Goal: Information Seeking & Learning: Learn about a topic

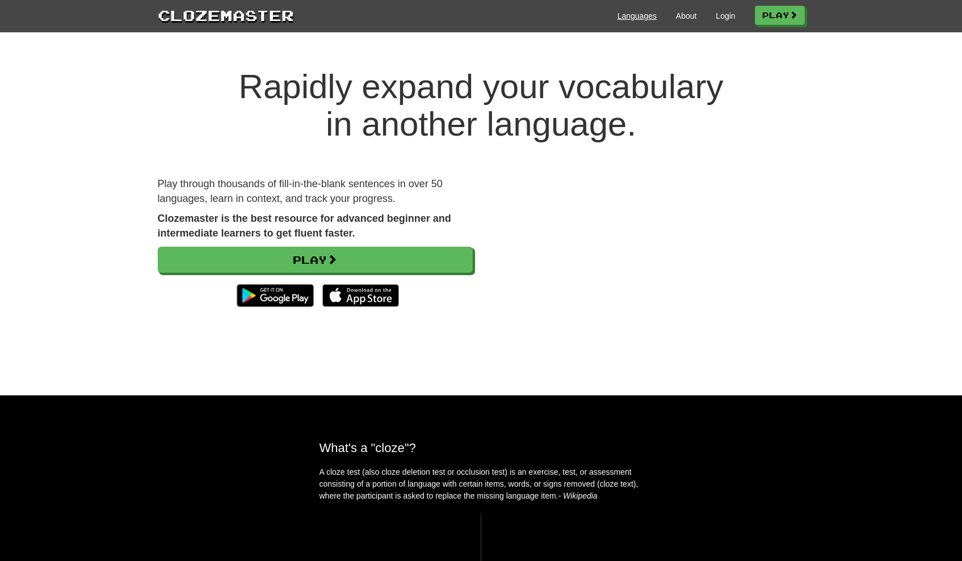
click at [640, 15] on link "Languages" at bounding box center [636, 15] width 39 height 11
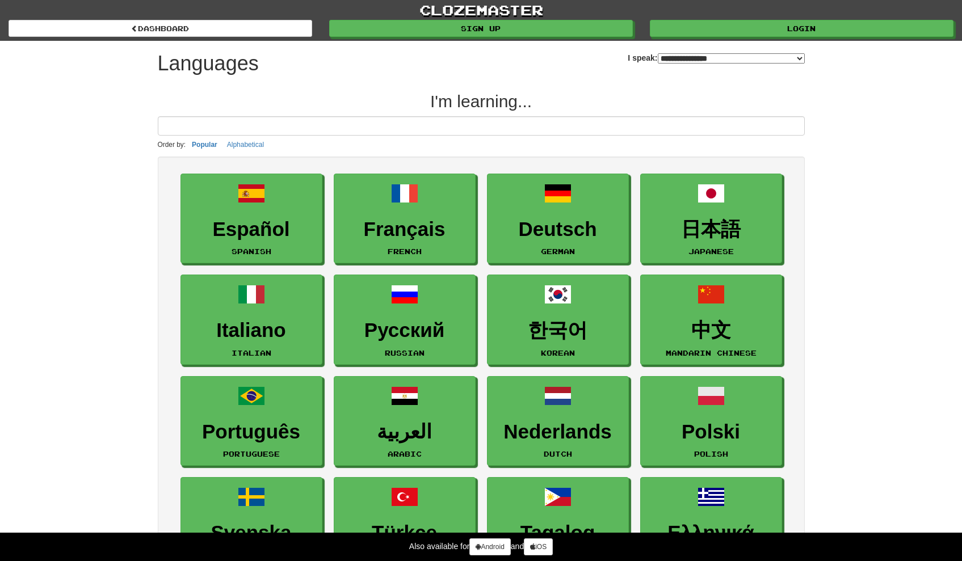
select select "*******"
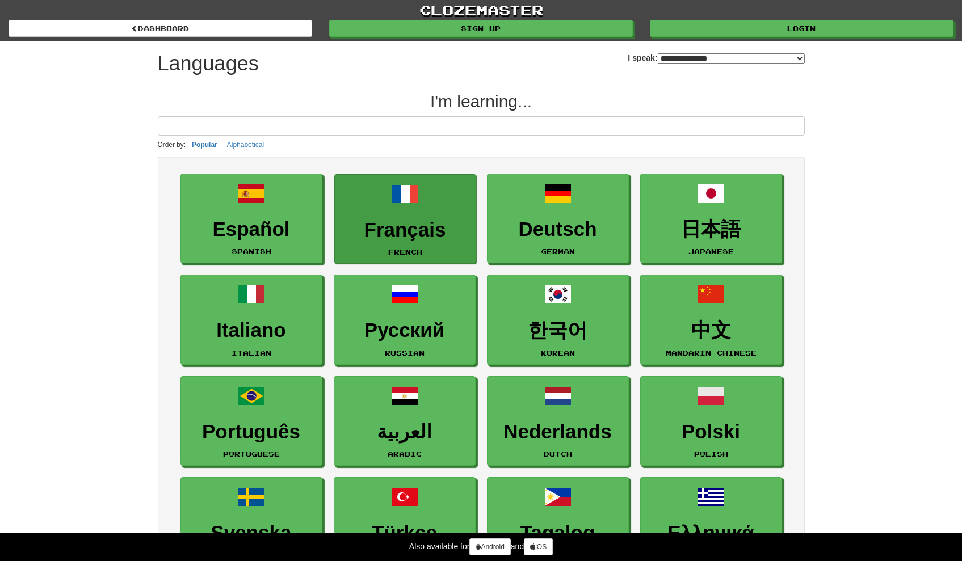
click at [429, 228] on h3 "Français" at bounding box center [405, 230] width 129 height 22
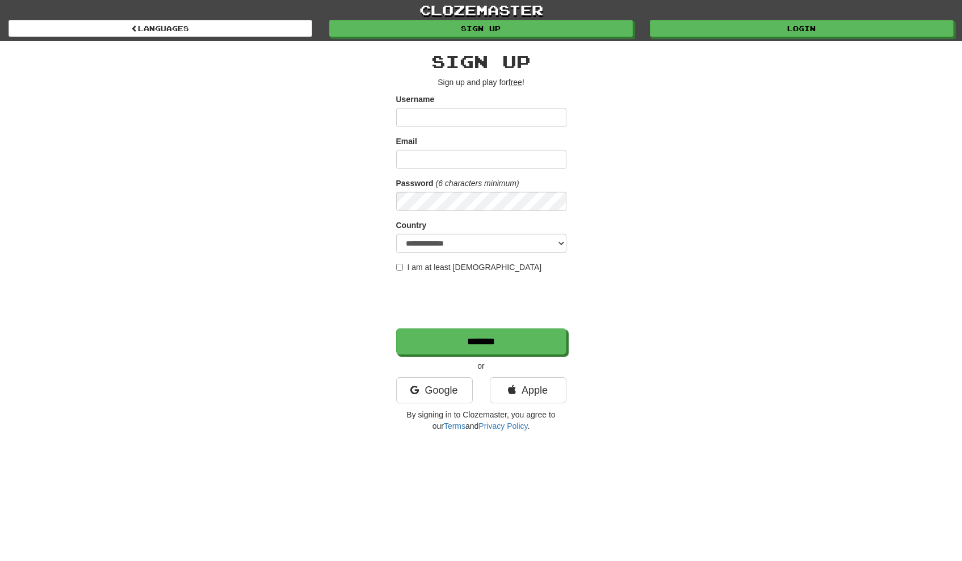
scroll to position [12, 0]
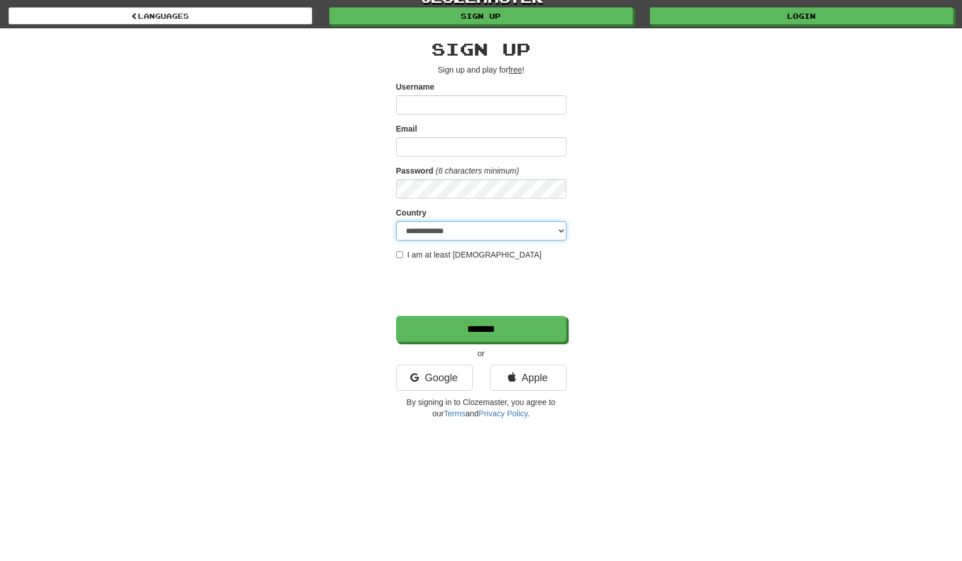
select select "**"
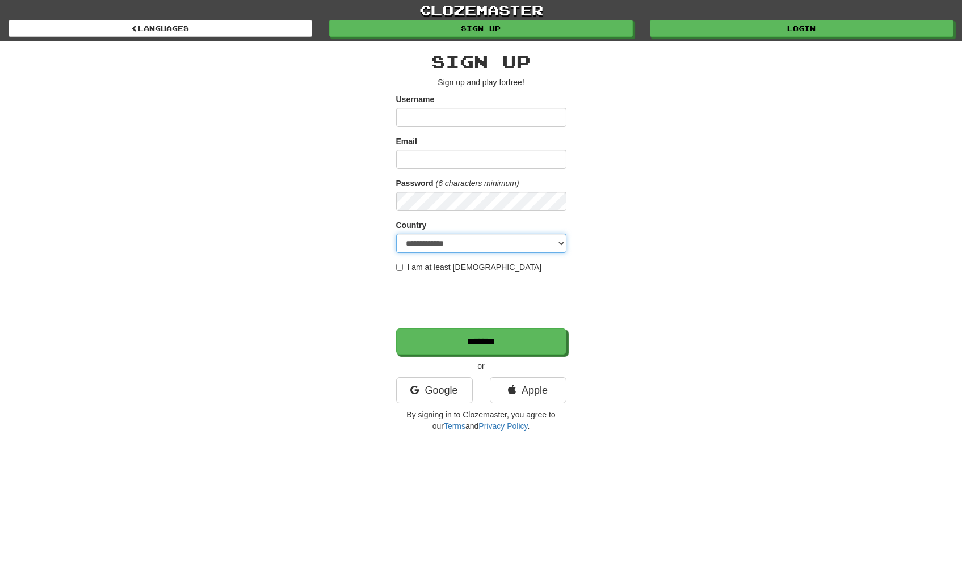
scroll to position [0, 0]
type input "*****"
type input "**********"
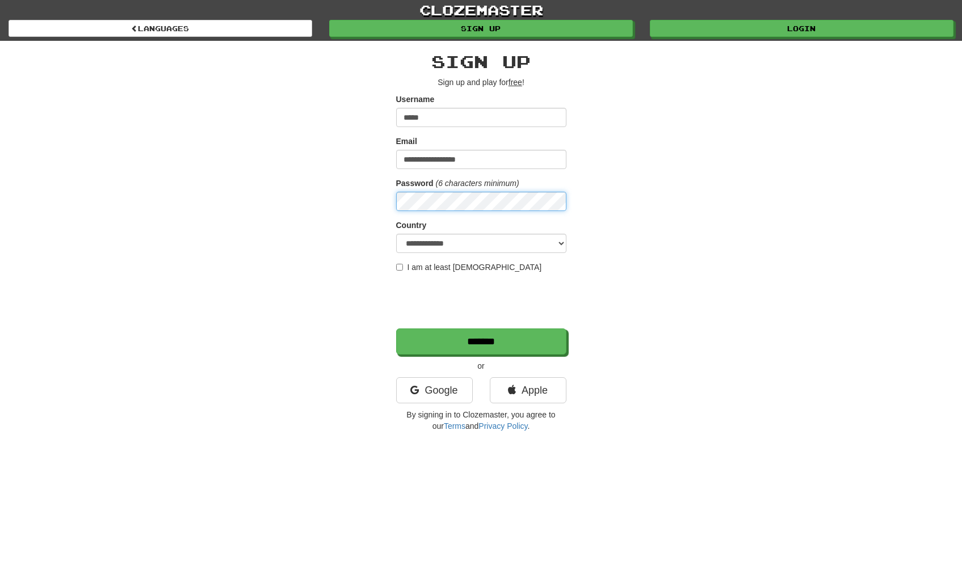
click at [481, 342] on input "*******" at bounding box center [481, 342] width 170 height 26
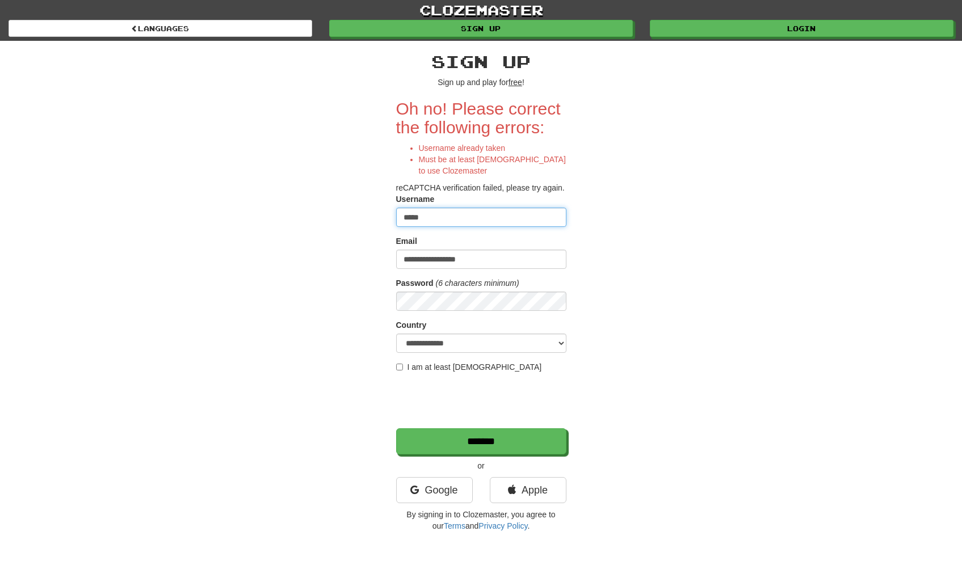
click at [491, 220] on input "*****" at bounding box center [481, 217] width 170 height 19
type input "********"
select select "**"
click at [415, 365] on label "I am at least [DEMOGRAPHIC_DATA]" at bounding box center [469, 367] width 146 height 11
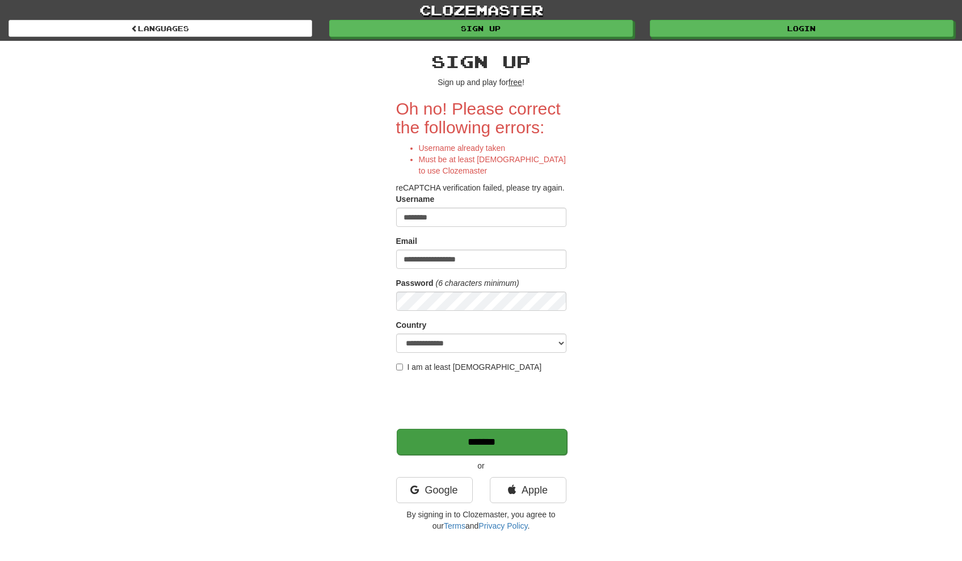
click at [432, 436] on input "*******" at bounding box center [482, 442] width 170 height 26
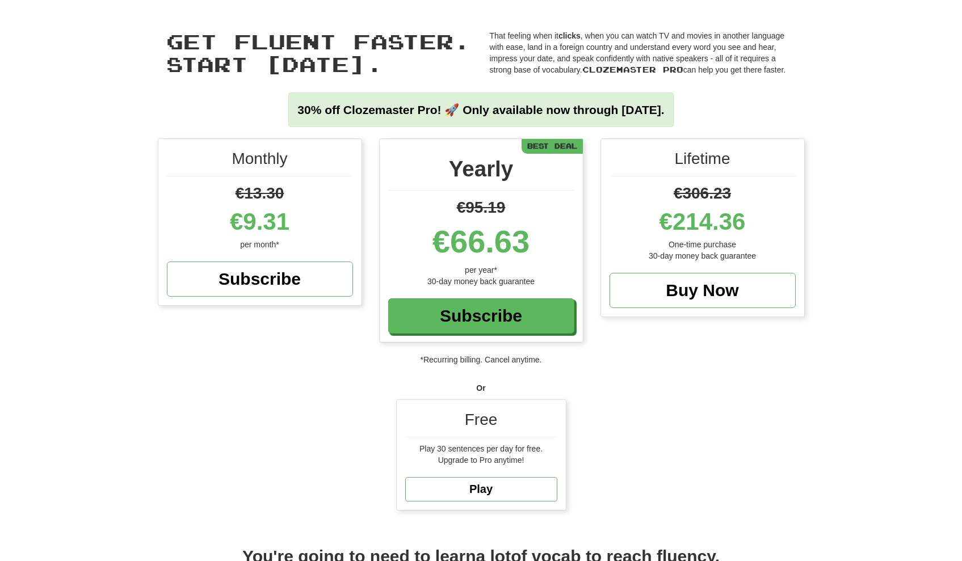
scroll to position [24, 0]
click at [482, 491] on link "Play" at bounding box center [481, 489] width 152 height 24
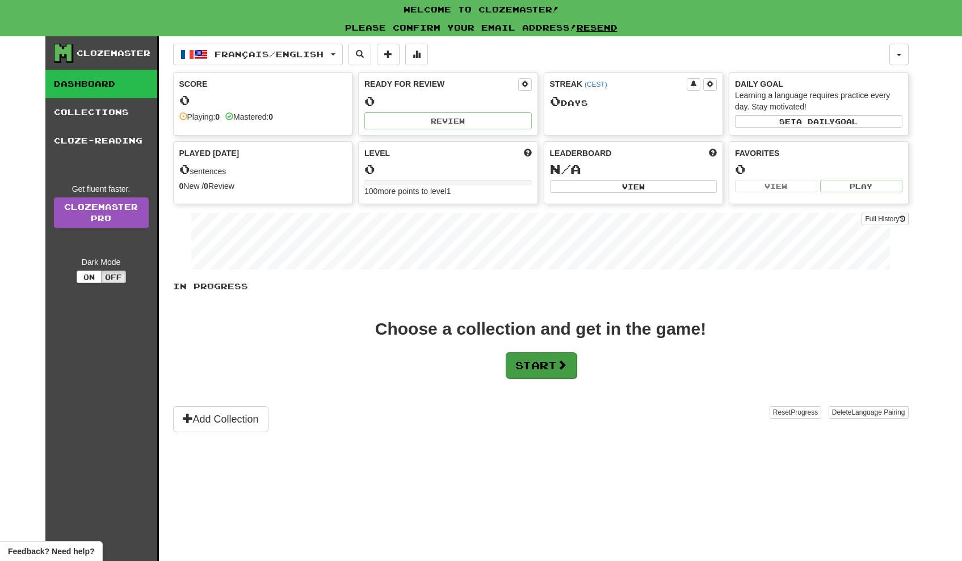
click at [507, 371] on button "Start" at bounding box center [541, 365] width 71 height 26
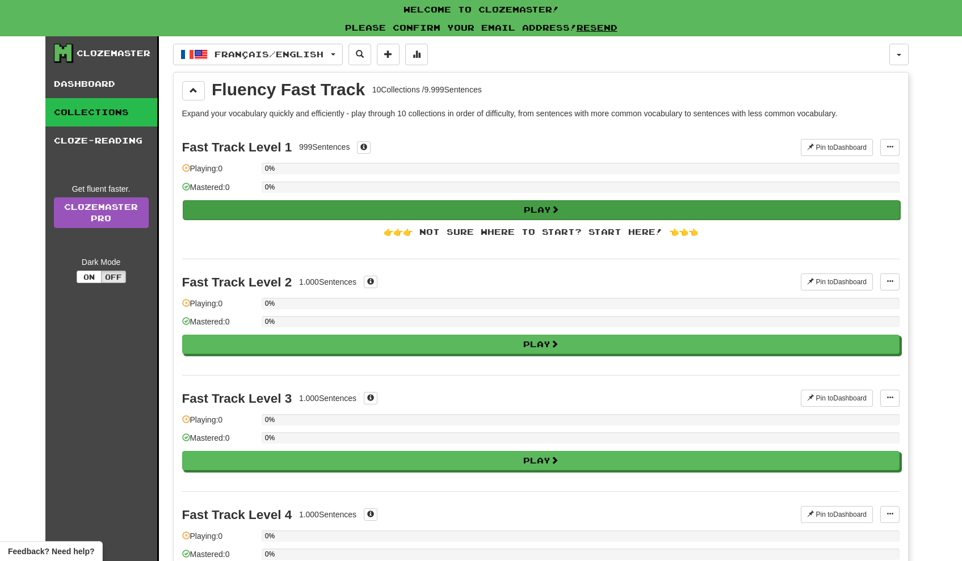
click at [520, 213] on button "Play" at bounding box center [541, 209] width 717 height 19
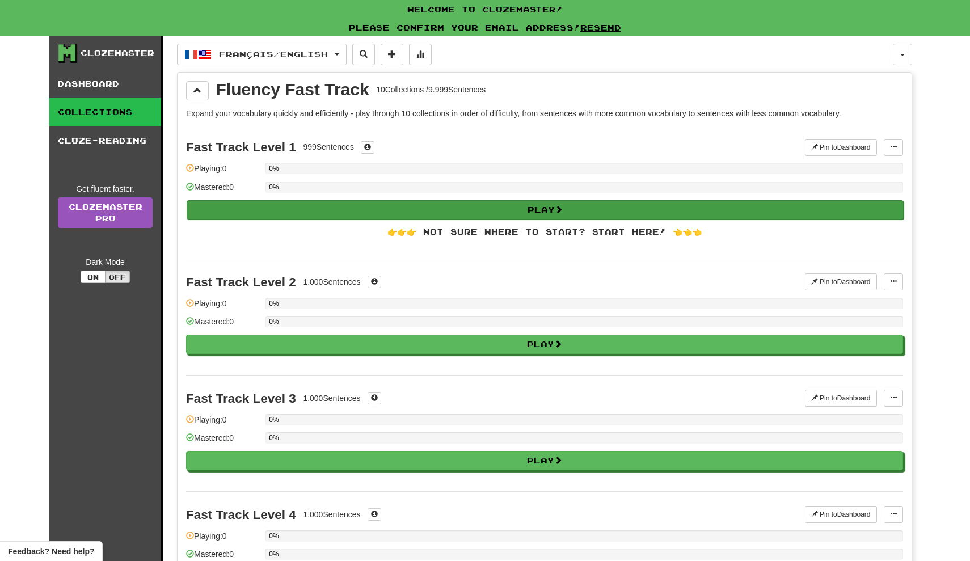
select select "**"
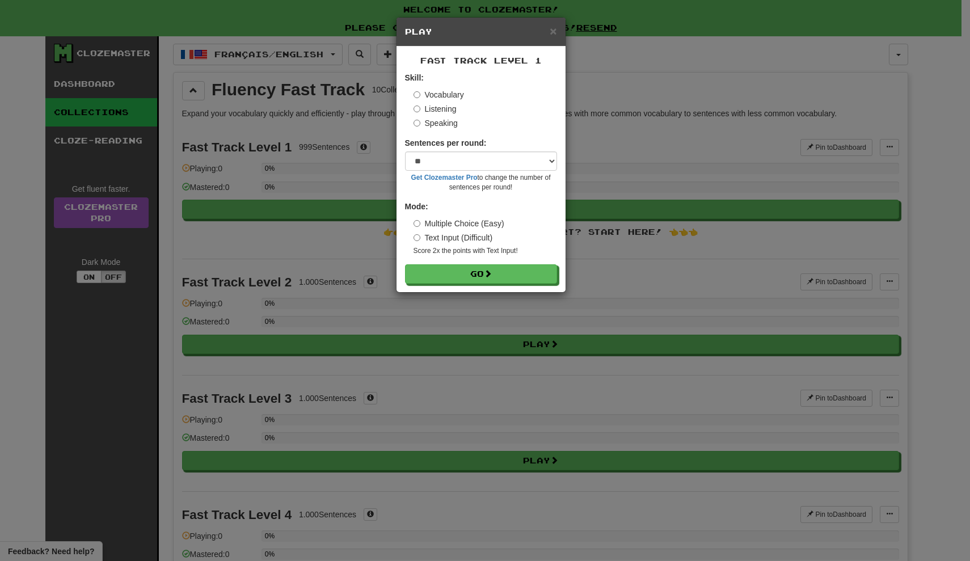
click at [453, 237] on label "Text Input (Difficult)" at bounding box center [453, 237] width 79 height 11
click at [450, 277] on button "Go" at bounding box center [482, 274] width 152 height 19
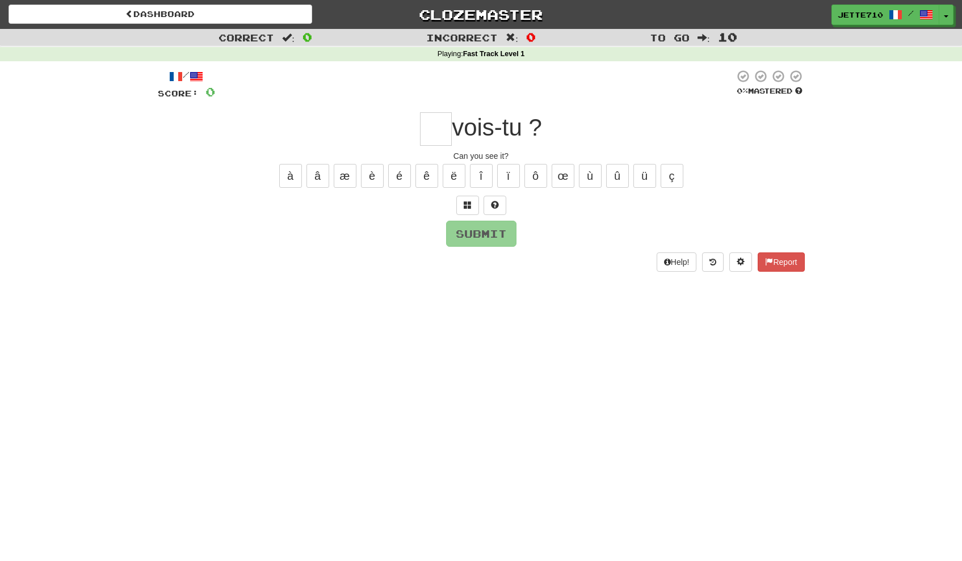
click at [201, 79] on span at bounding box center [197, 77] width 14 height 14
click at [201, 80] on span at bounding box center [197, 77] width 14 height 14
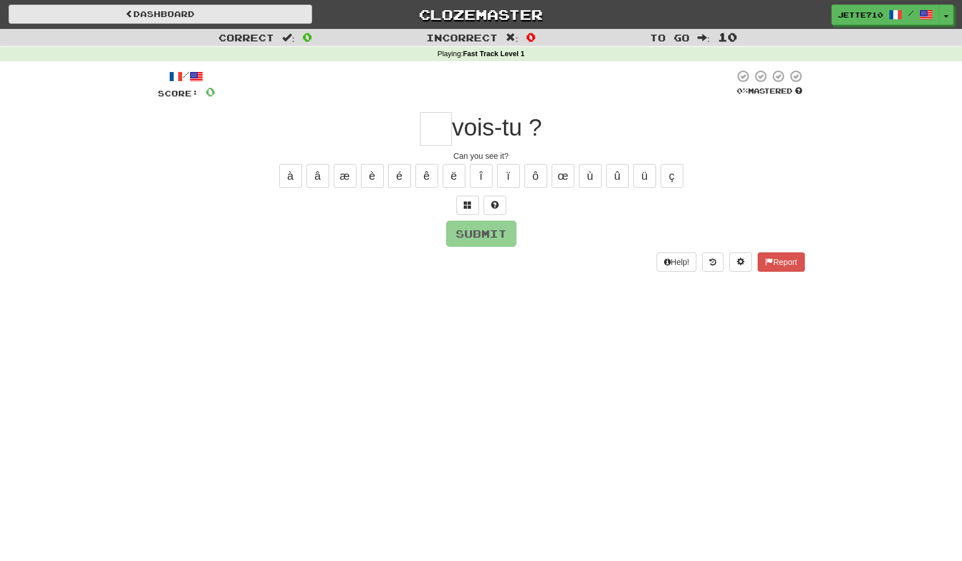
click at [236, 15] on link "Dashboard" at bounding box center [161, 14] width 304 height 19
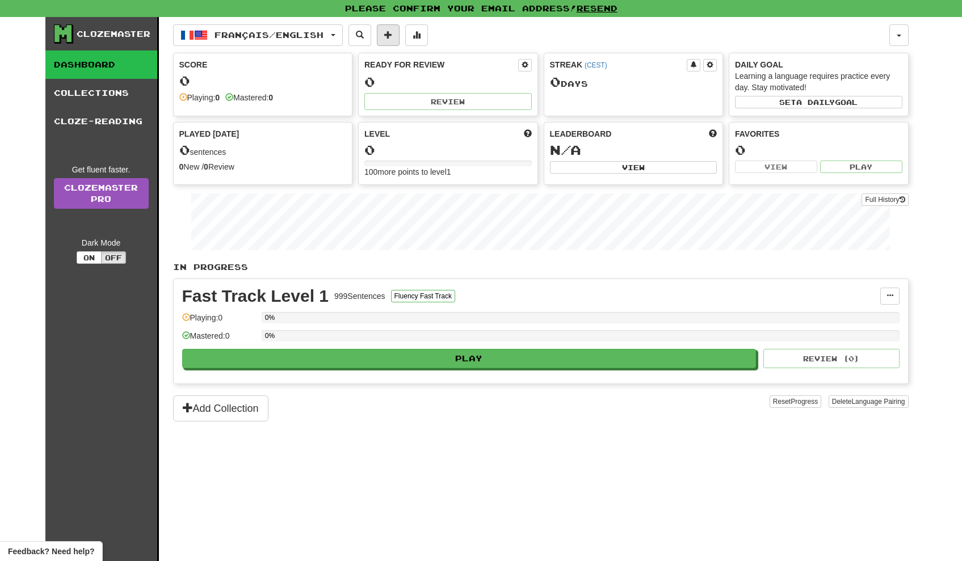
click at [392, 40] on button at bounding box center [388, 35] width 23 height 22
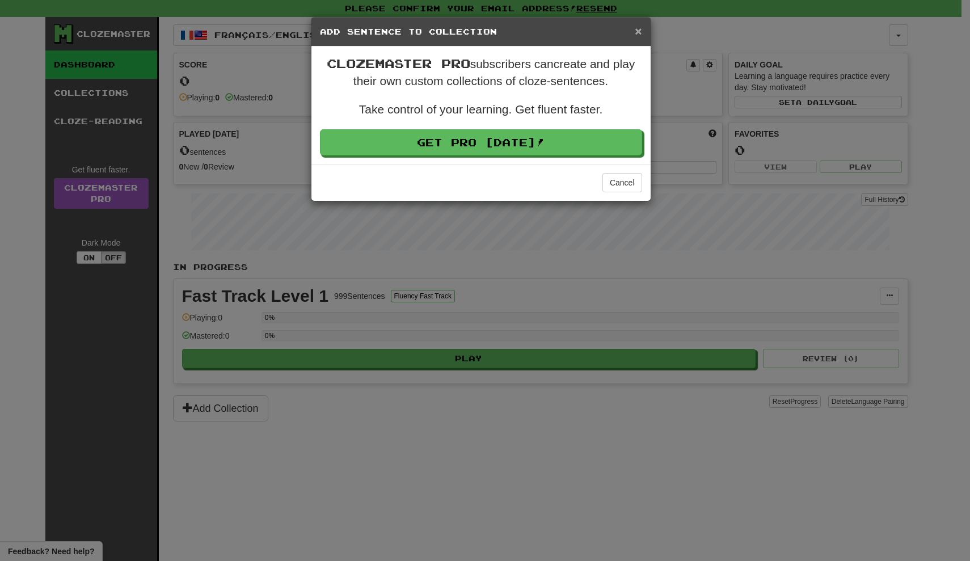
click at [640, 37] on span "×" at bounding box center [638, 30] width 7 height 13
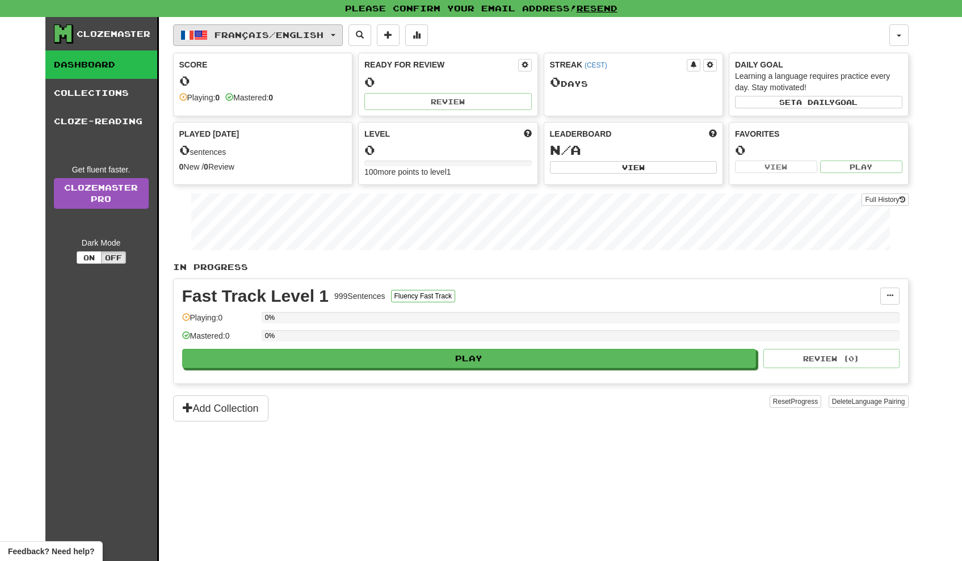
click at [292, 33] on span "Français / English" at bounding box center [269, 35] width 109 height 10
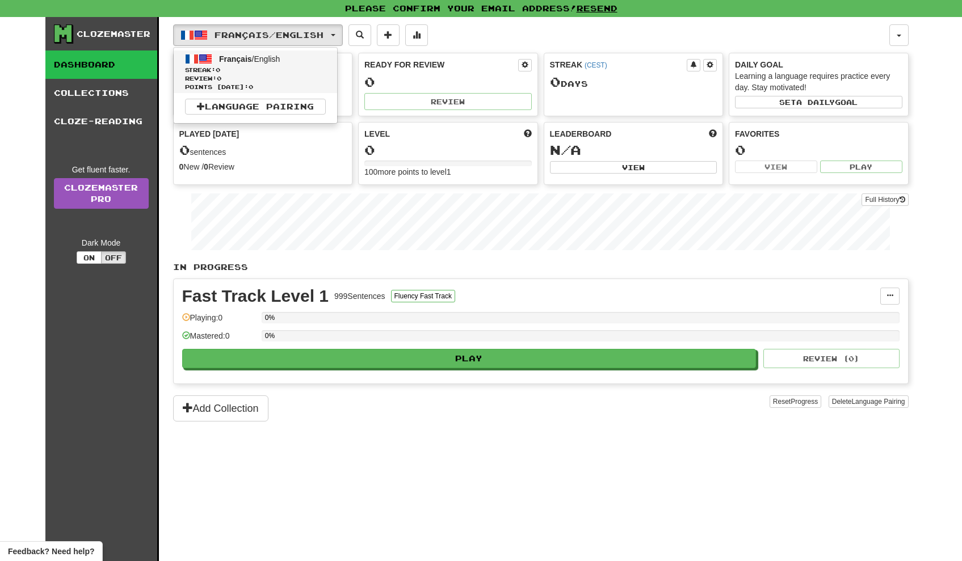
click at [275, 69] on span "Streak: 0" at bounding box center [255, 70] width 141 height 9
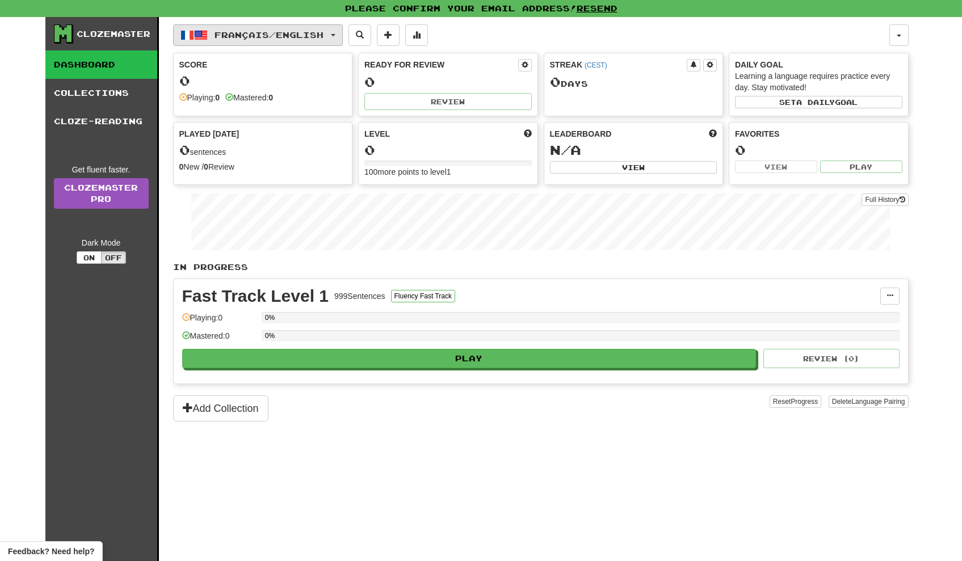
click at [286, 40] on button "Français / English" at bounding box center [258, 35] width 170 height 22
click at [280, 104] on link "Language Pairing" at bounding box center [255, 107] width 141 height 16
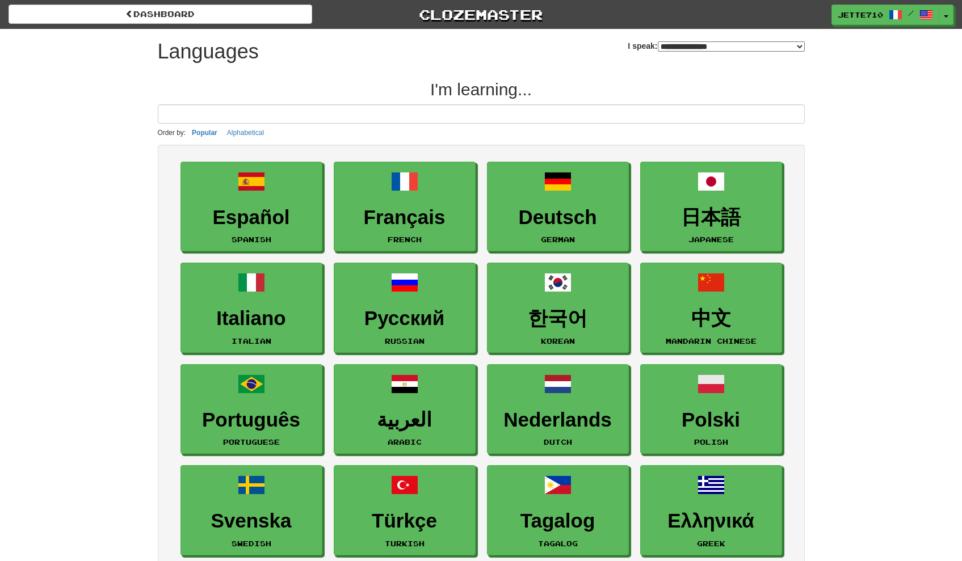
select select "*******"
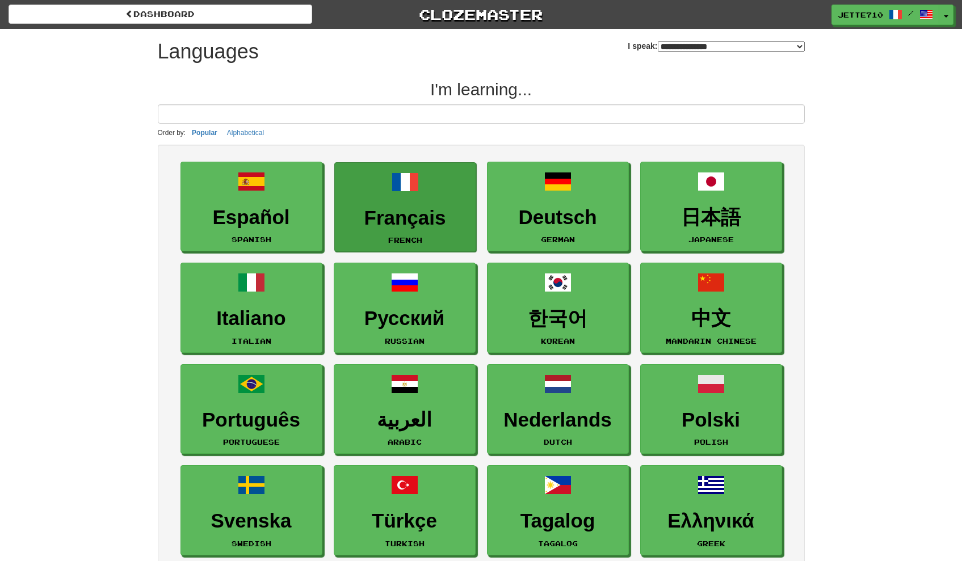
click at [394, 213] on h3 "Français" at bounding box center [405, 218] width 129 height 22
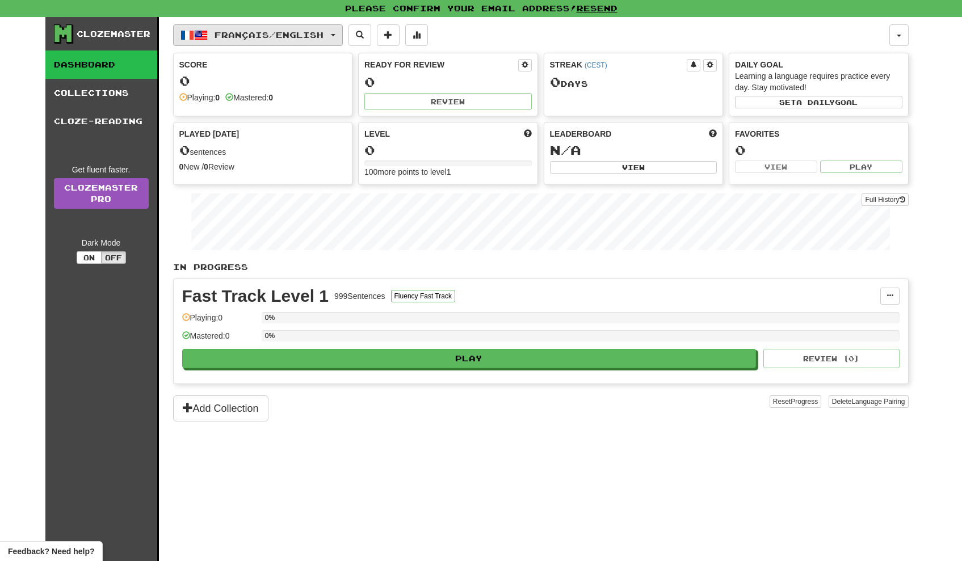
click at [323, 37] on span "Français / English" at bounding box center [269, 35] width 109 height 10
click at [338, 192] on div "Full History" at bounding box center [541, 223] width 736 height 71
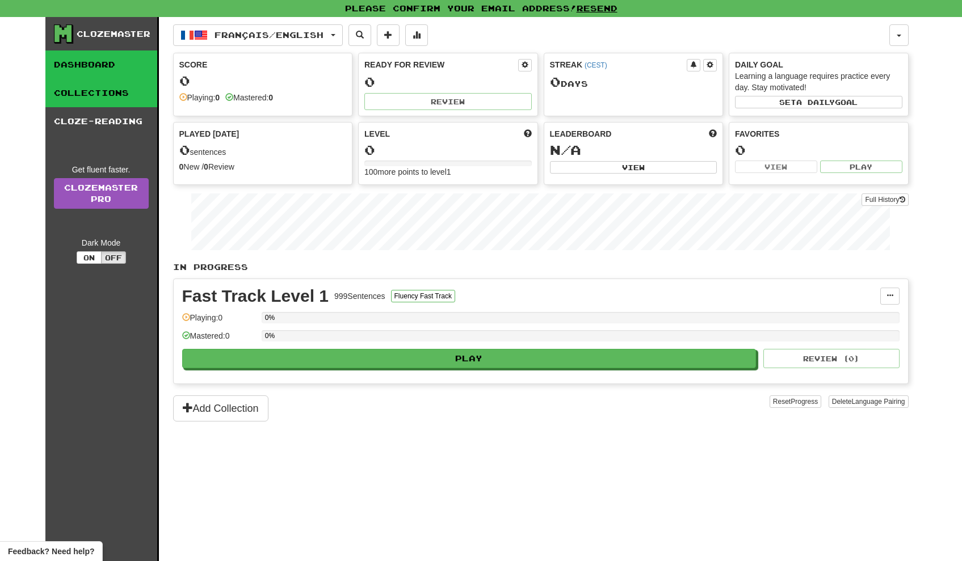
click at [113, 98] on link "Collections" at bounding box center [101, 93] width 112 height 28
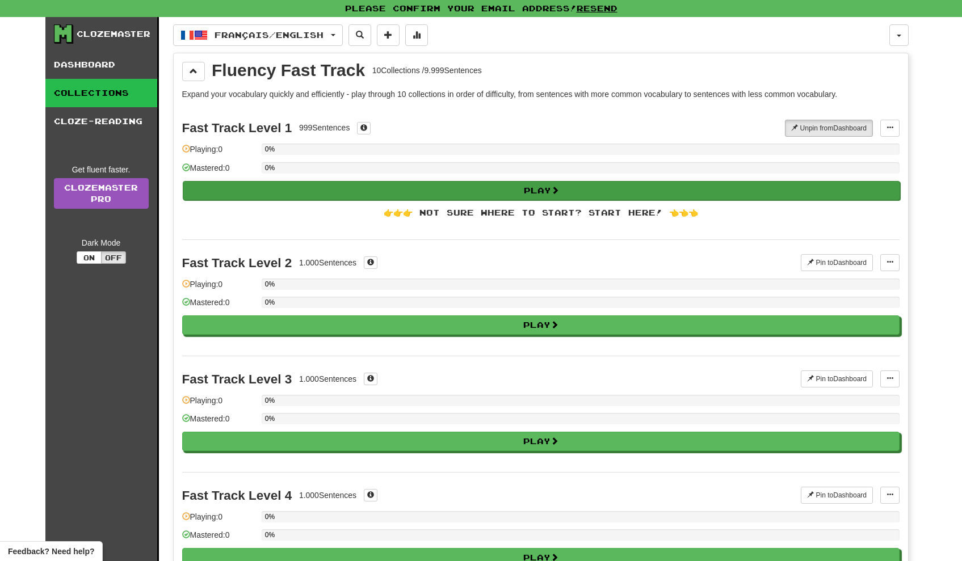
click at [349, 198] on button "Play" at bounding box center [541, 190] width 717 height 19
select select "**"
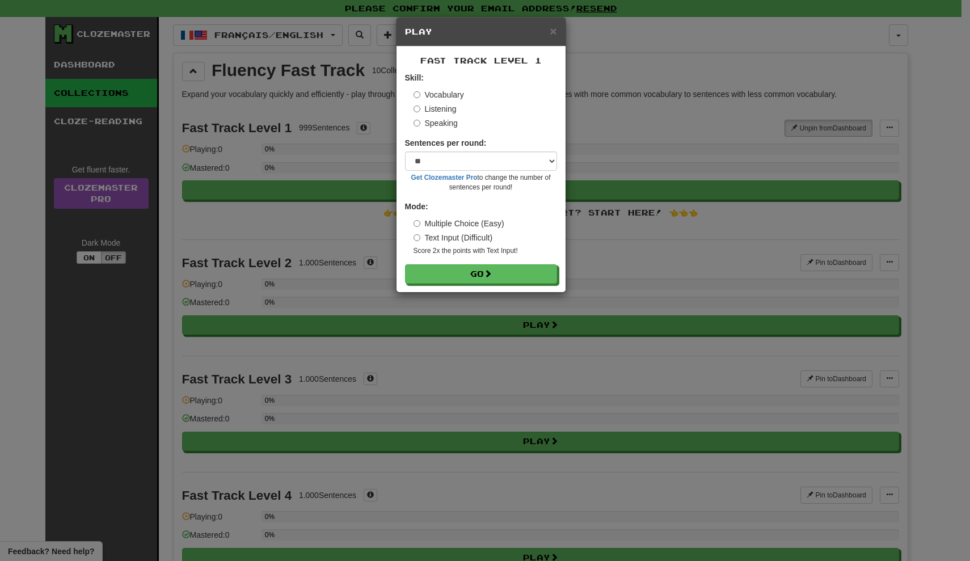
click at [445, 108] on label "Listening" at bounding box center [435, 108] width 43 height 11
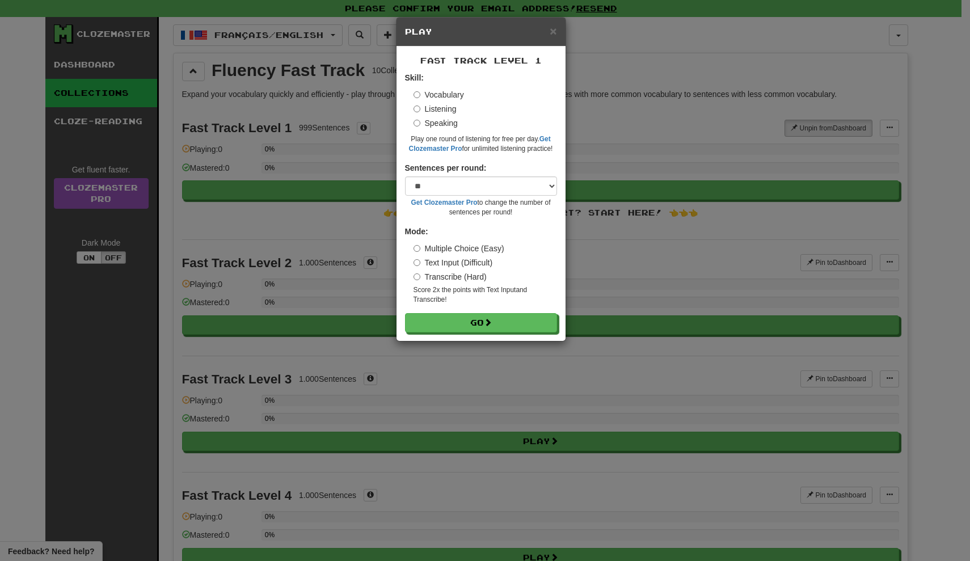
click at [446, 120] on label "Speaking" at bounding box center [436, 122] width 44 height 11
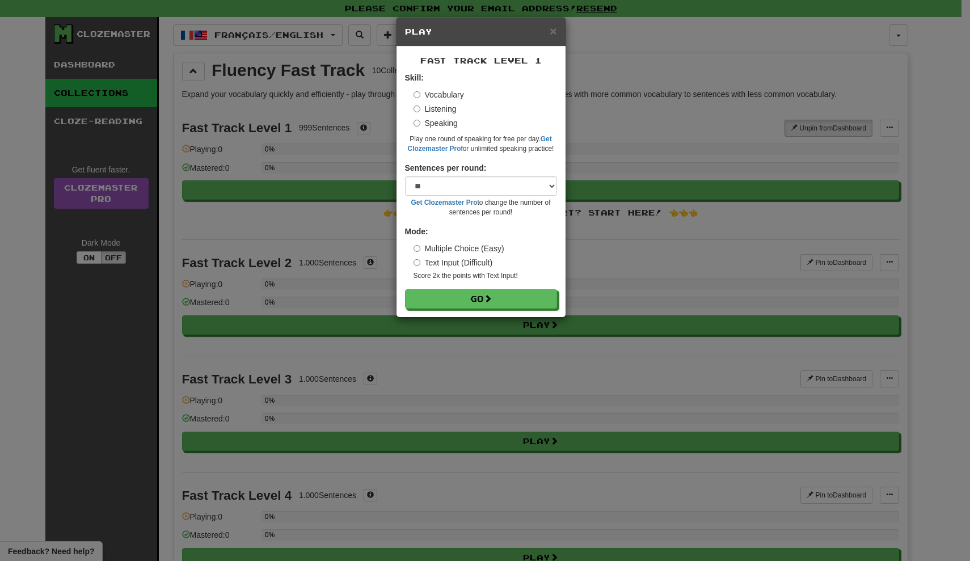
click at [451, 96] on label "Vocabulary" at bounding box center [439, 94] width 51 height 11
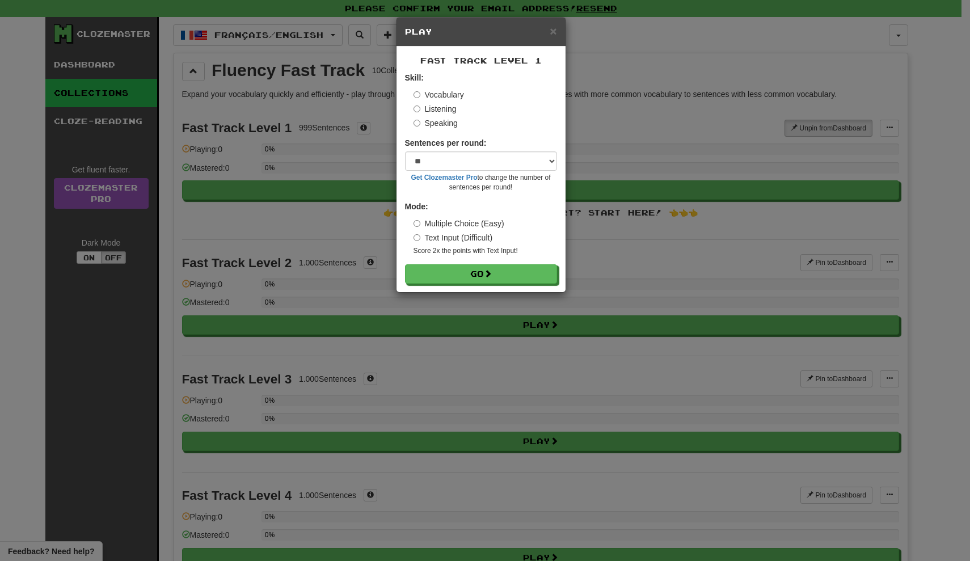
click at [471, 224] on label "Multiple Choice (Easy)" at bounding box center [459, 223] width 91 height 11
click at [471, 274] on button "Go" at bounding box center [482, 274] width 152 height 19
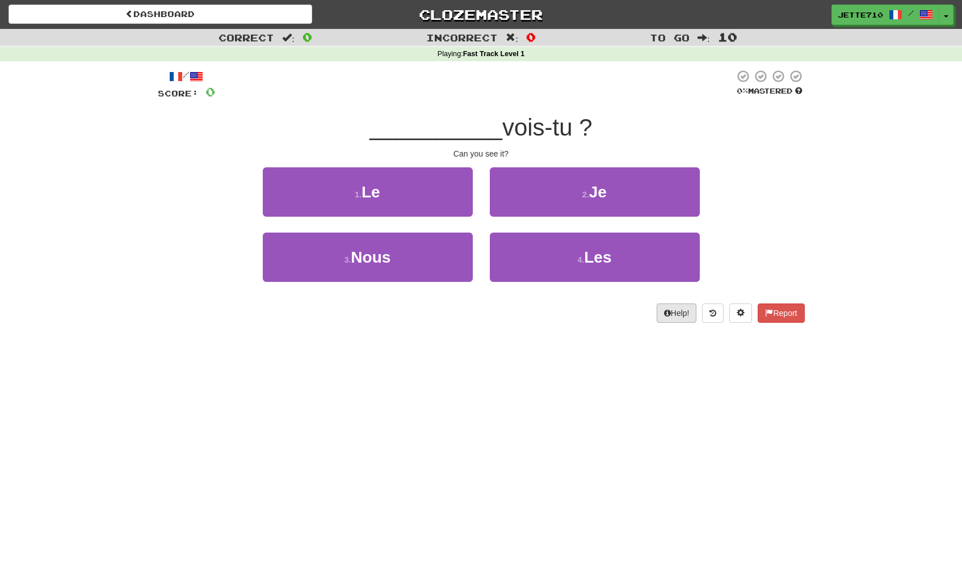
click at [666, 313] on button "Help!" at bounding box center [677, 313] width 40 height 19
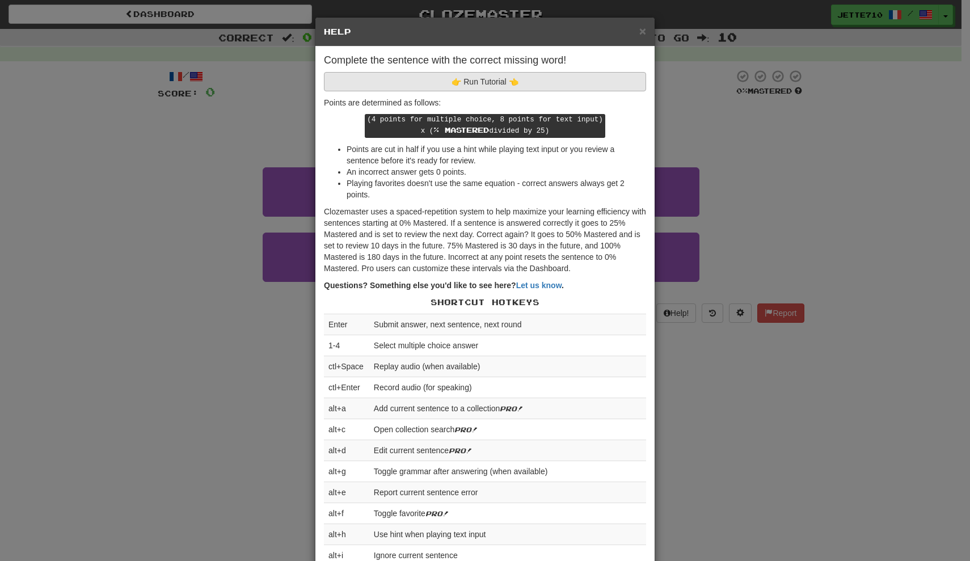
click at [591, 78] on button "👉 Run Tutorial 👈" at bounding box center [485, 81] width 322 height 19
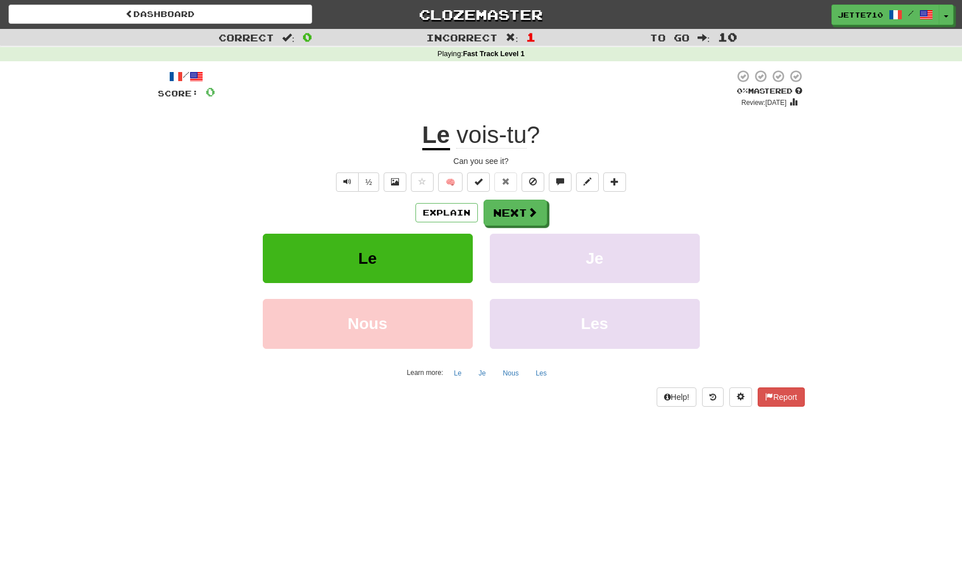
click at [738, 107] on div "/ Score: 0 0 % Mastered Review: 2025-09-17 Le vois-tu ? Can you see it? ½ 🧠 Exp…" at bounding box center [481, 237] width 647 height 337
click at [470, 213] on button "Explain" at bounding box center [446, 212] width 62 height 19
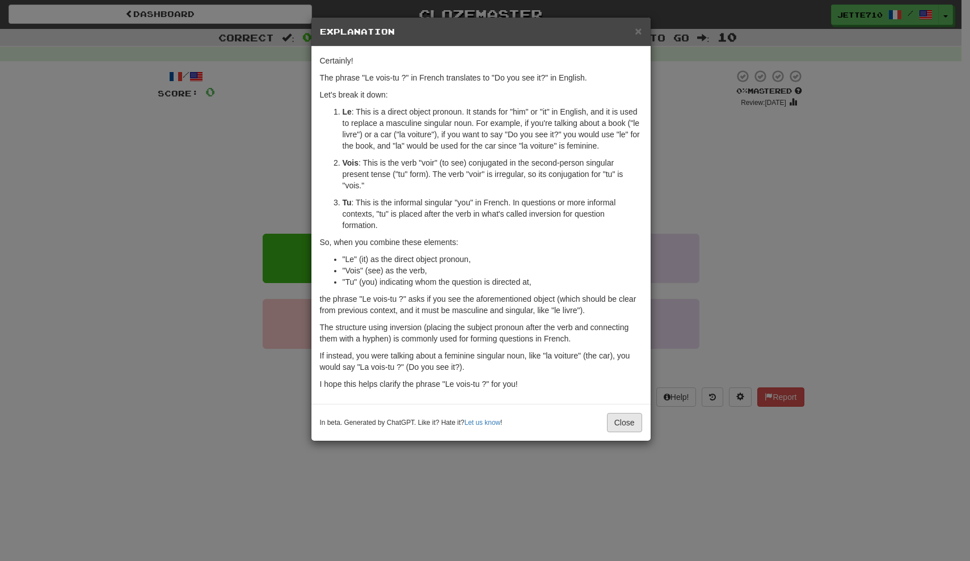
click at [624, 432] on button "Close" at bounding box center [624, 422] width 35 height 19
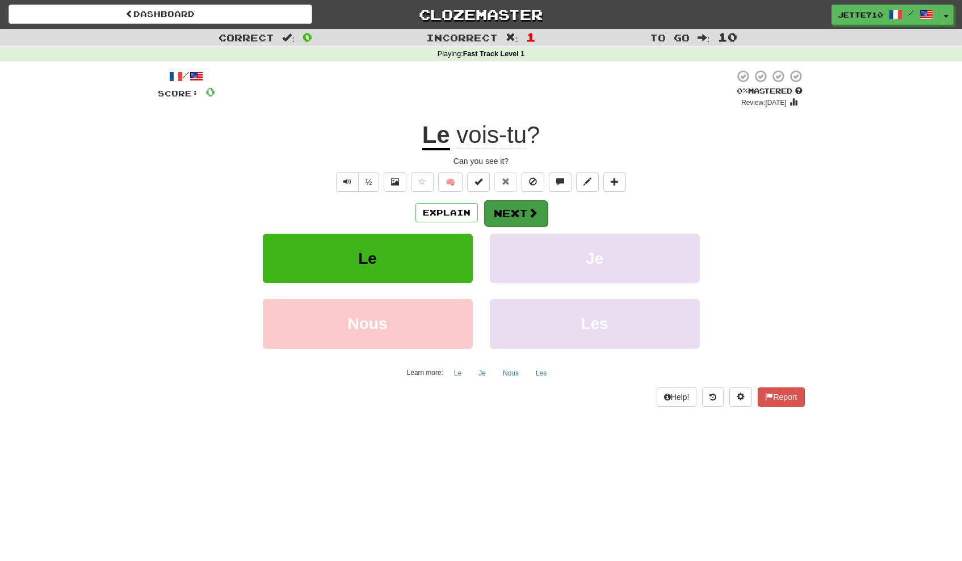
click at [505, 212] on button "Next" at bounding box center [516, 213] width 64 height 26
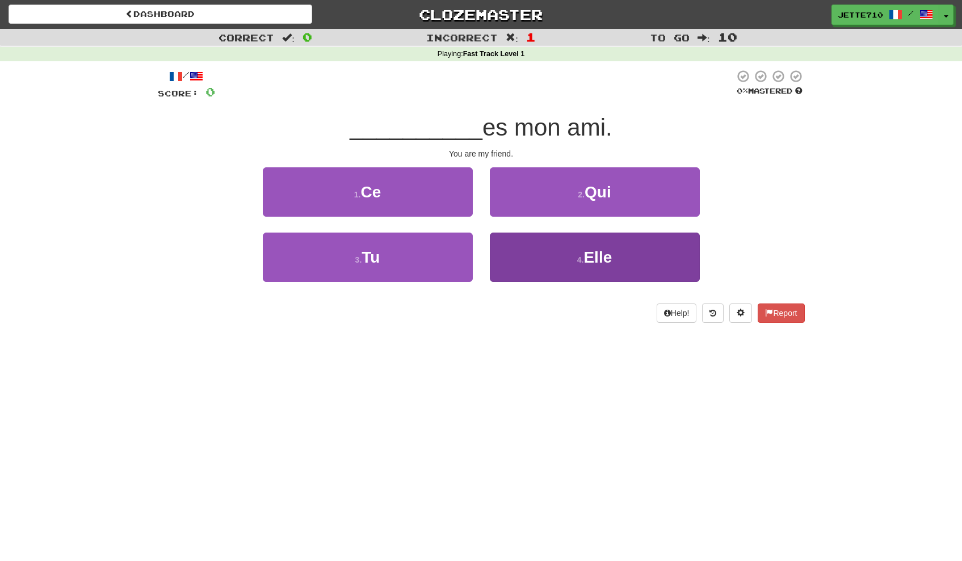
click at [522, 252] on button "4 . Elle" at bounding box center [595, 257] width 210 height 49
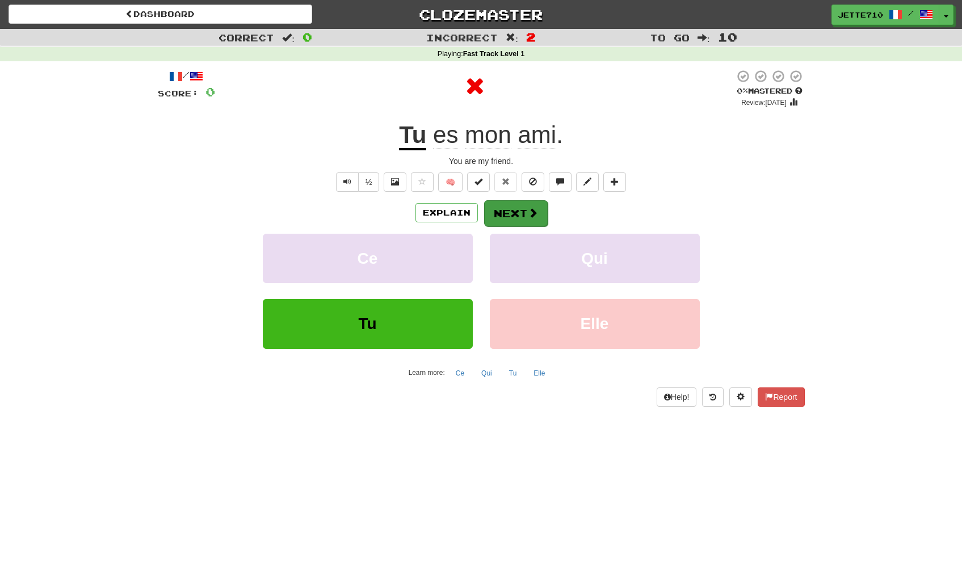
click at [489, 213] on button "Next" at bounding box center [516, 213] width 64 height 26
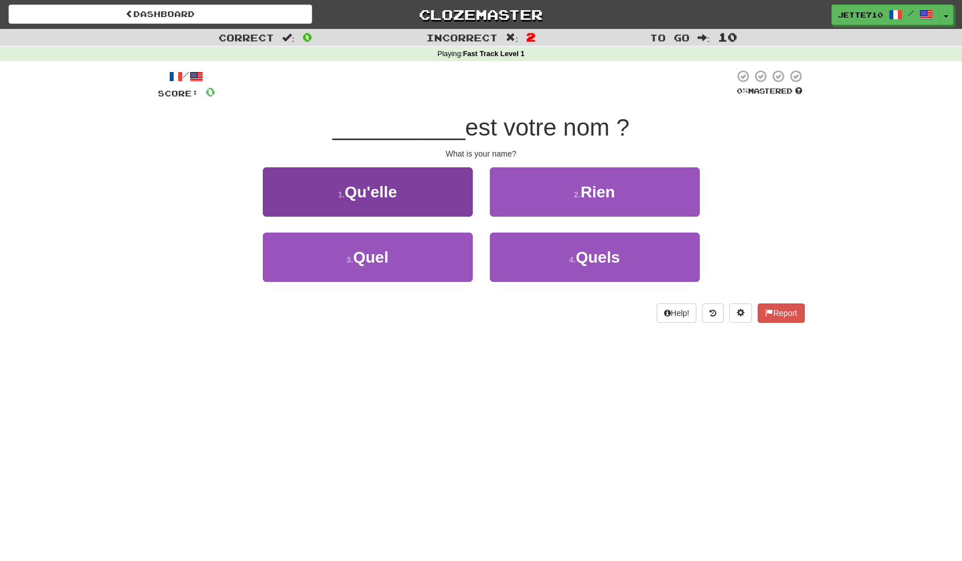
click at [452, 211] on button "1 . Qu'elle" at bounding box center [368, 191] width 210 height 49
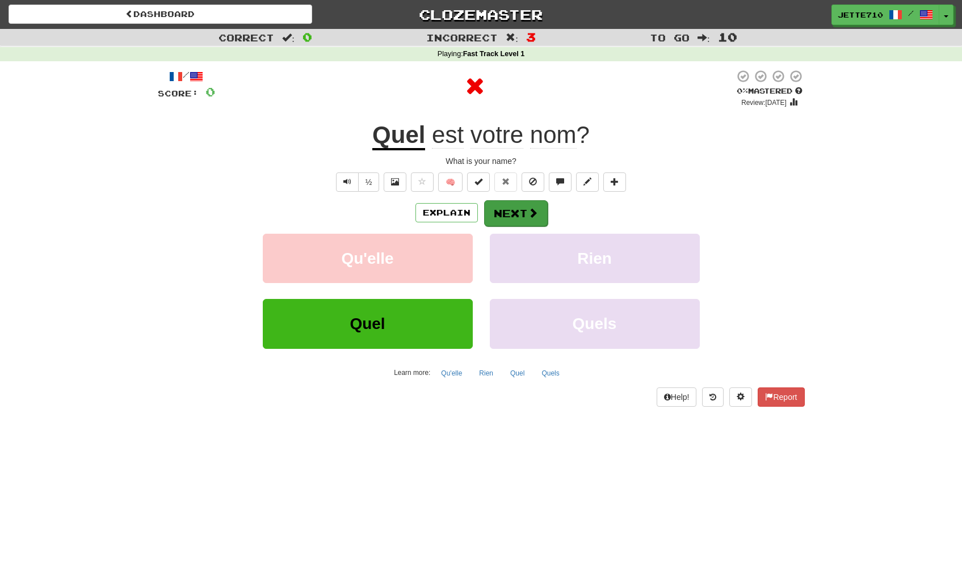
click at [526, 207] on button "Next" at bounding box center [516, 213] width 64 height 26
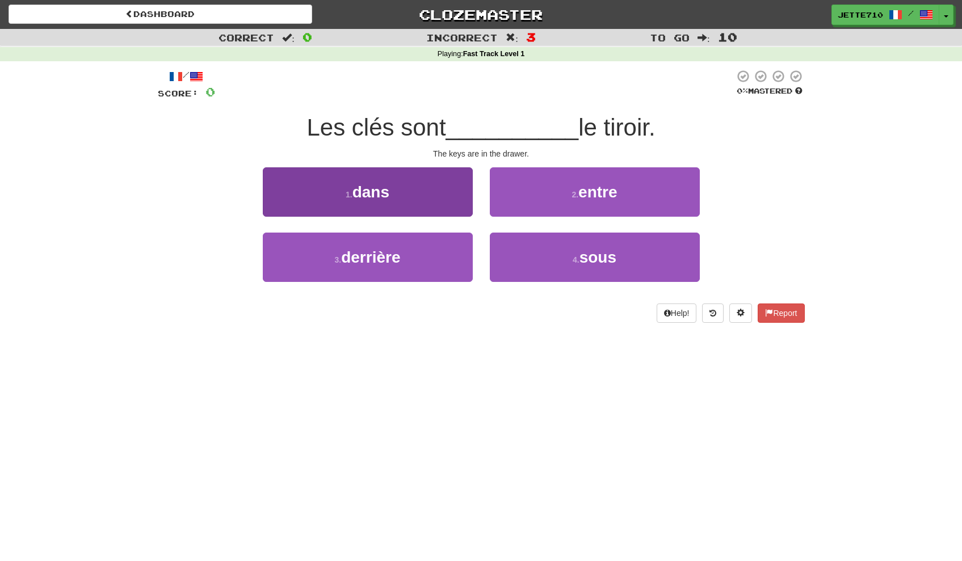
click at [455, 206] on button "1 . dans" at bounding box center [368, 191] width 210 height 49
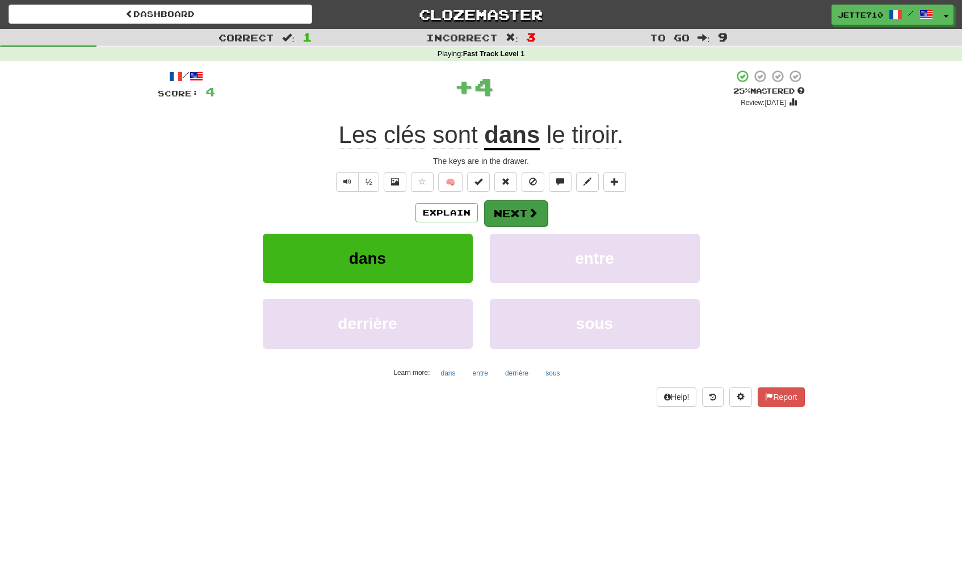
click at [524, 208] on button "Next" at bounding box center [516, 213] width 64 height 26
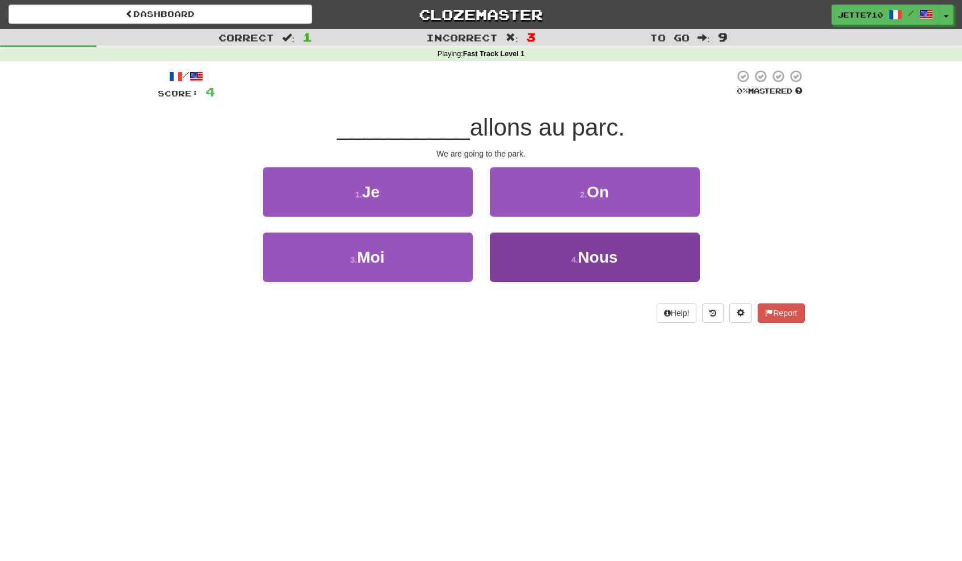
click at [584, 259] on span "Nous" at bounding box center [598, 258] width 40 height 18
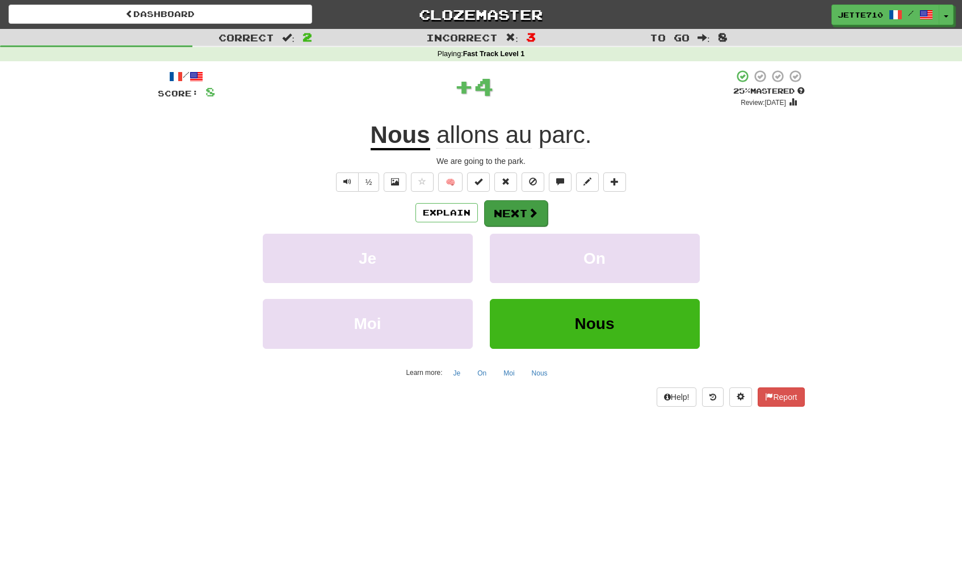
click at [539, 207] on button "Next" at bounding box center [516, 213] width 64 height 26
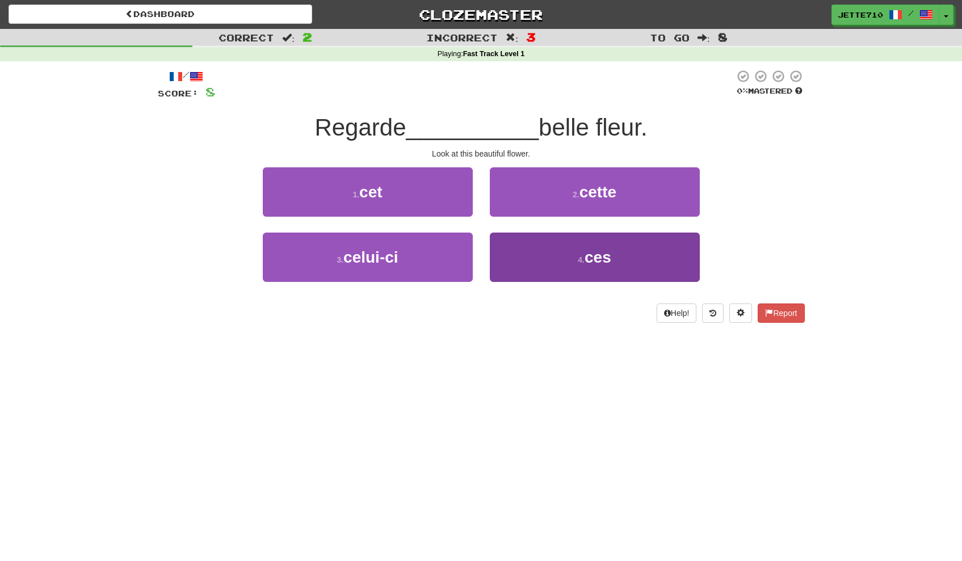
click at [547, 262] on button "4 . ces" at bounding box center [595, 257] width 210 height 49
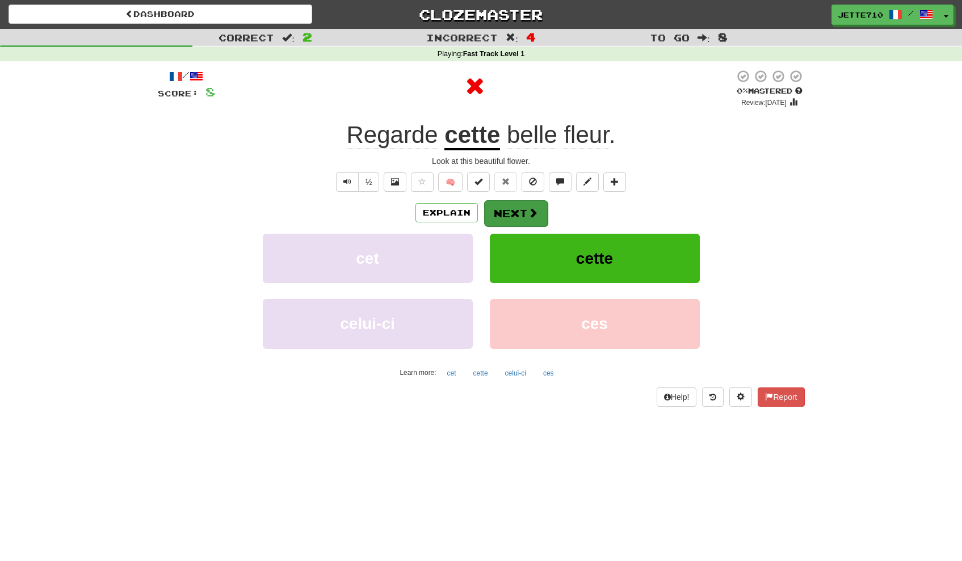
click at [524, 215] on button "Next" at bounding box center [516, 213] width 64 height 26
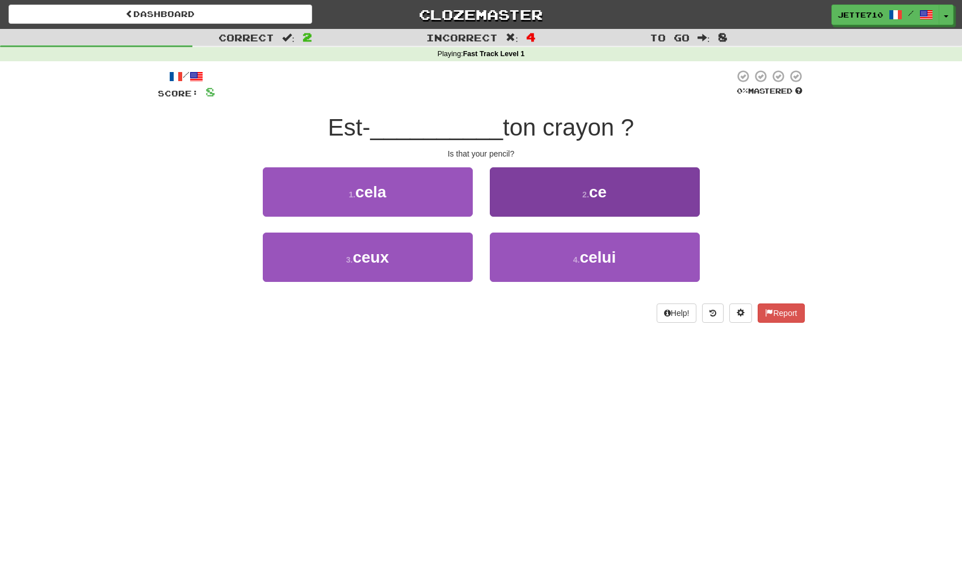
click at [514, 198] on button "2 . ce" at bounding box center [595, 191] width 210 height 49
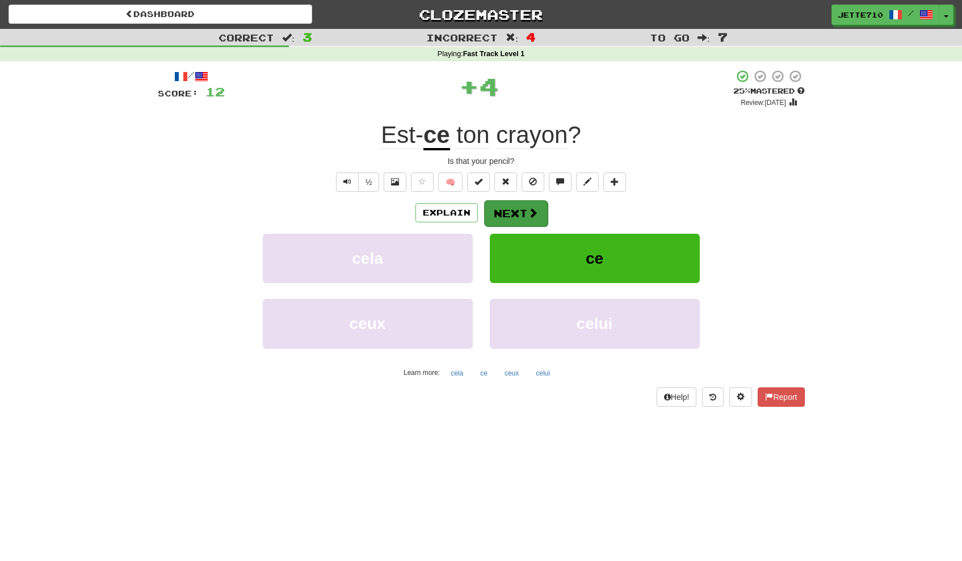
click at [520, 216] on button "Next" at bounding box center [516, 213] width 64 height 26
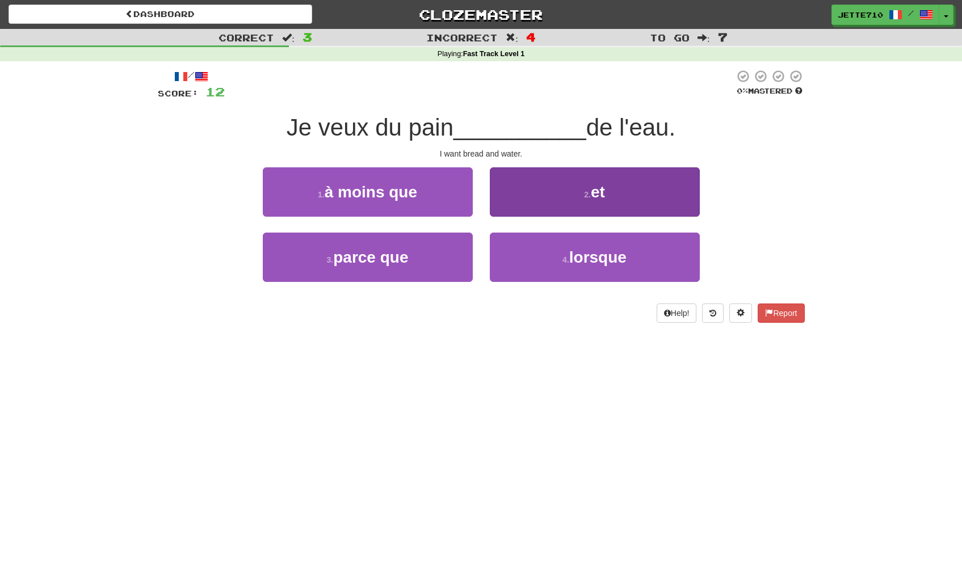
click at [537, 196] on button "2 . et" at bounding box center [595, 191] width 210 height 49
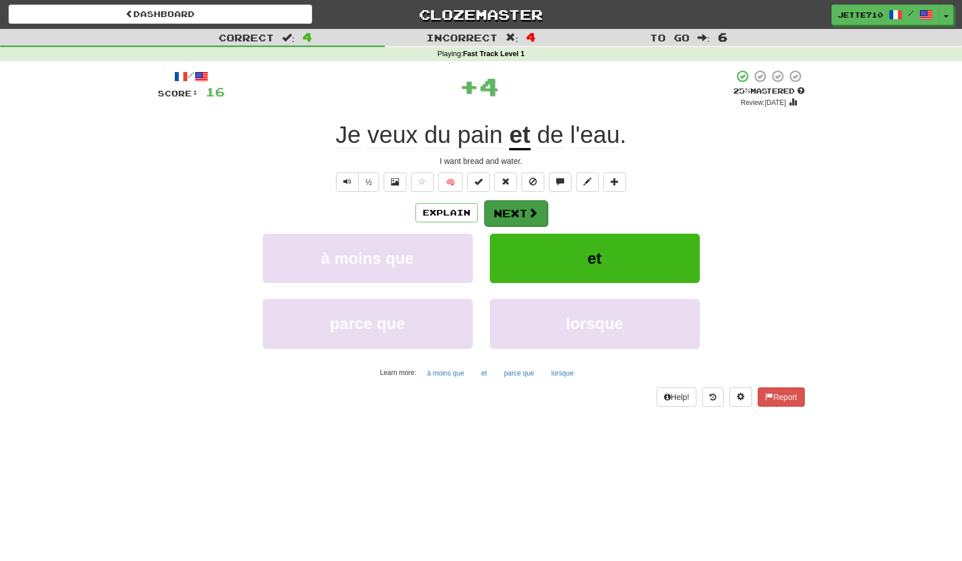
click at [527, 221] on button "Next" at bounding box center [516, 213] width 64 height 26
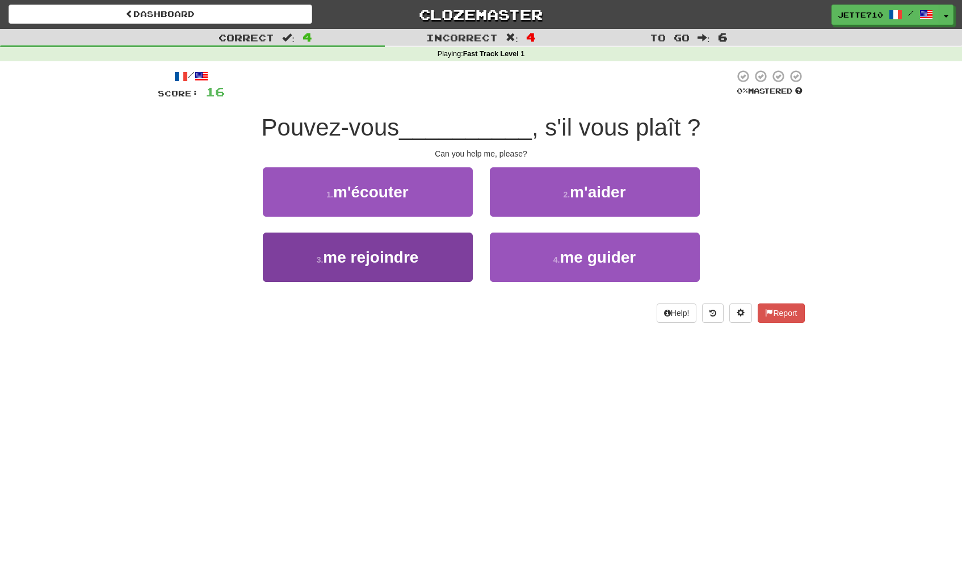
click at [429, 269] on button "3 . me rejoindre" at bounding box center [368, 257] width 210 height 49
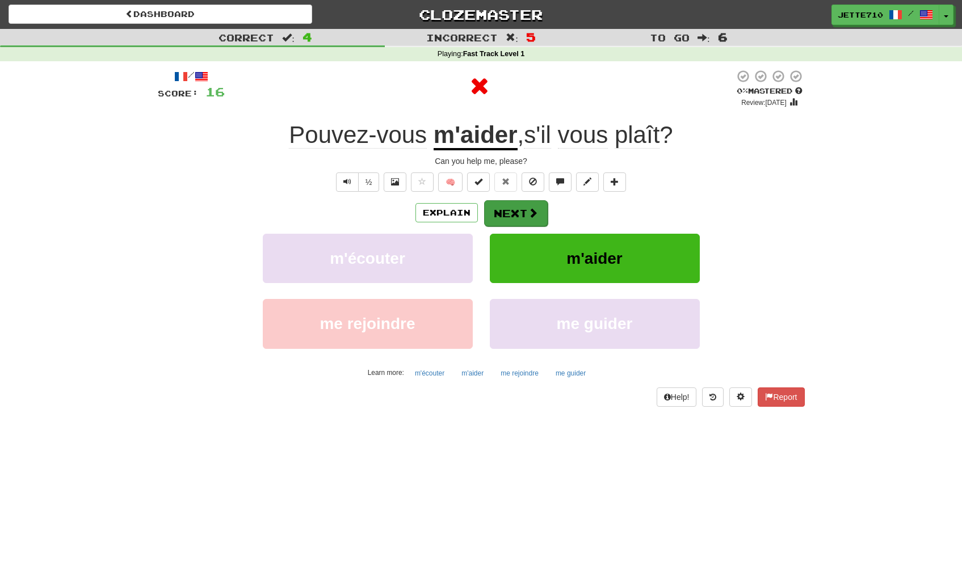
click at [524, 216] on button "Next" at bounding box center [516, 213] width 64 height 26
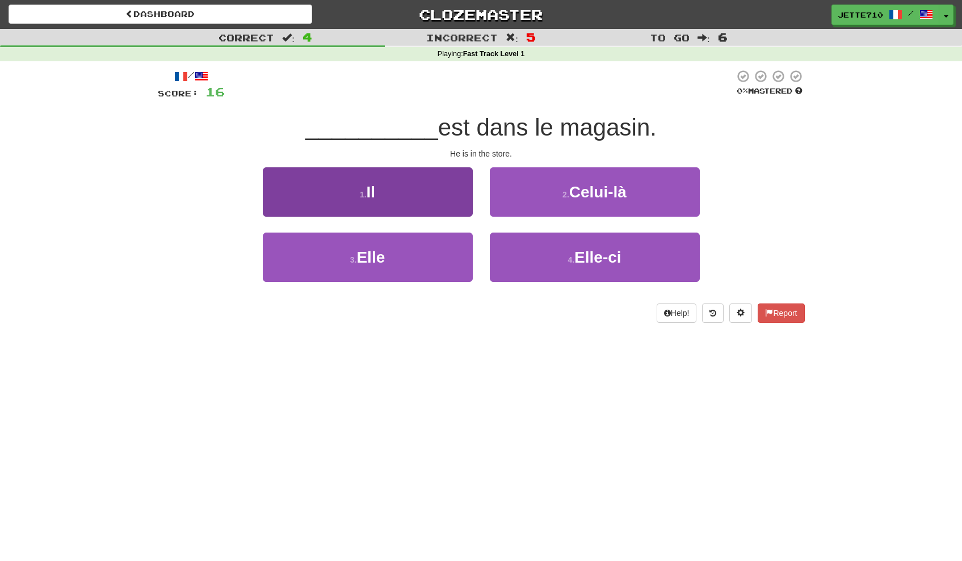
click at [442, 205] on button "1 . Il" at bounding box center [368, 191] width 210 height 49
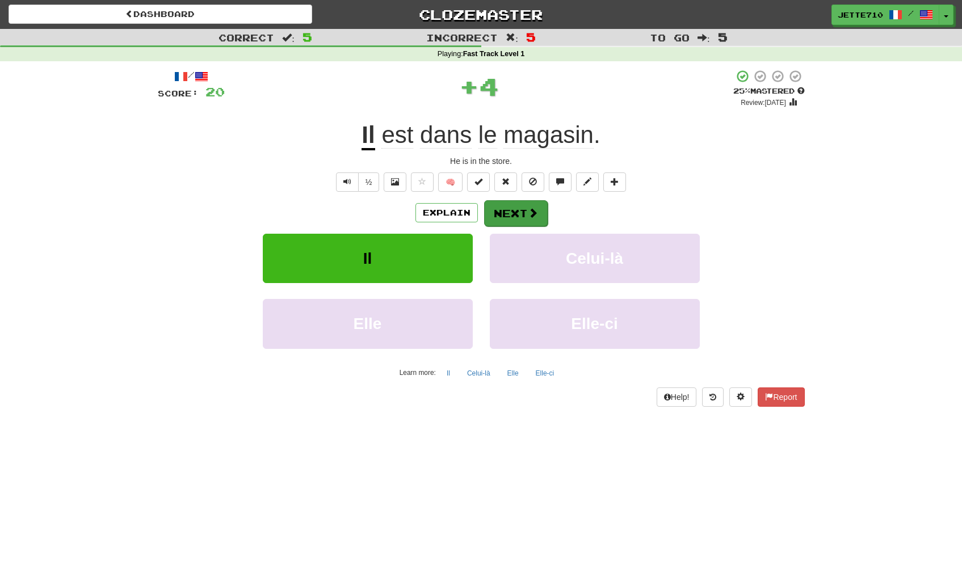
click at [522, 214] on button "Next" at bounding box center [516, 213] width 64 height 26
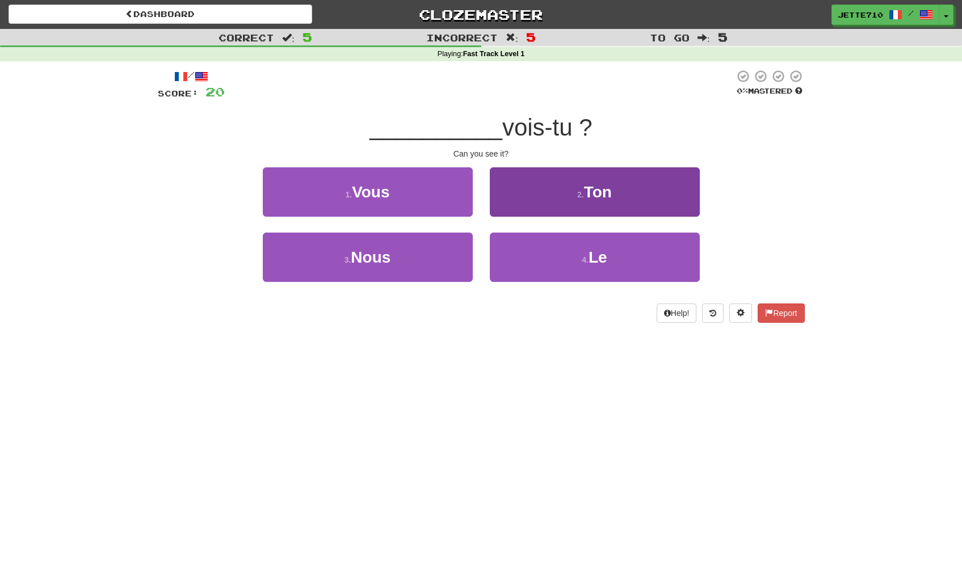
click at [520, 191] on button "2 . Ton" at bounding box center [595, 191] width 210 height 49
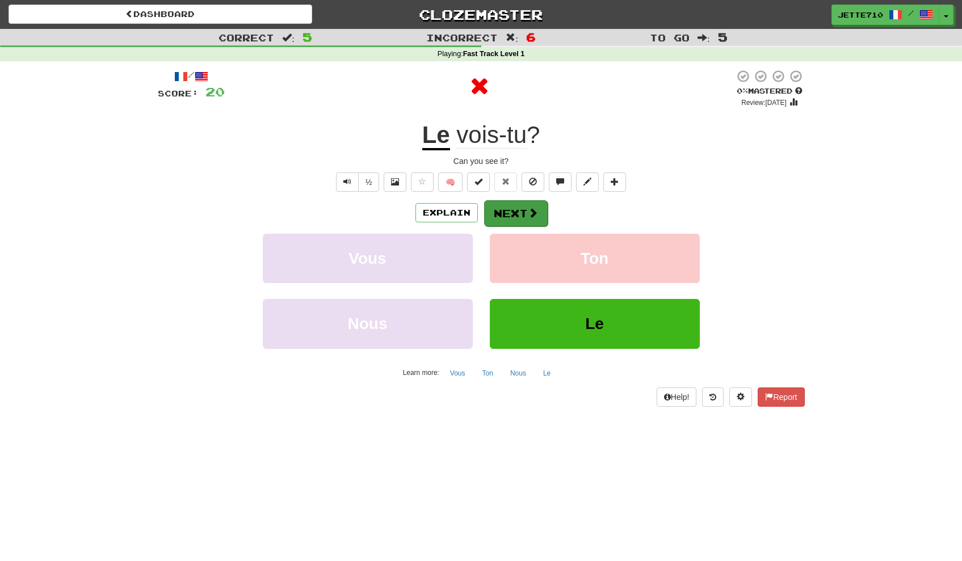
click at [509, 215] on button "Next" at bounding box center [516, 213] width 64 height 26
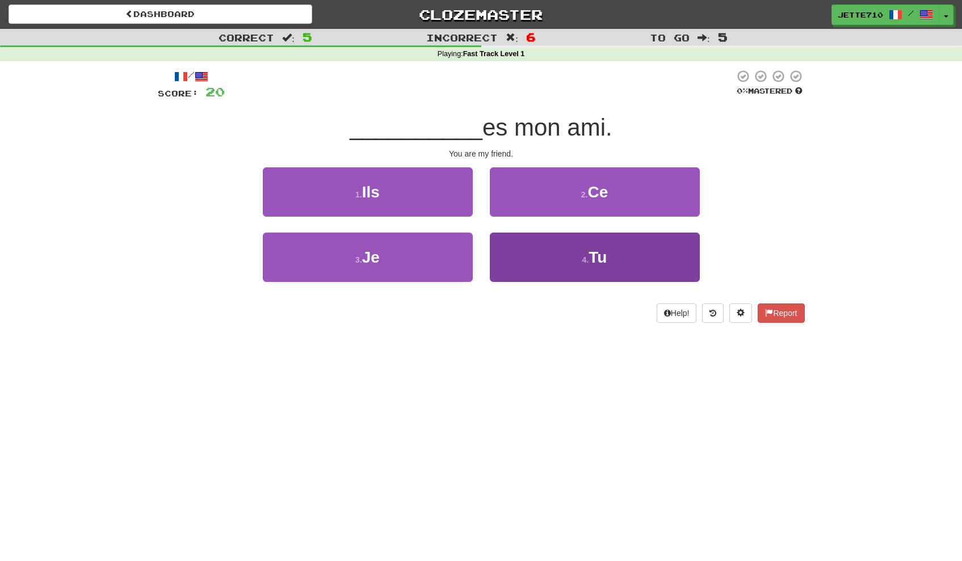
click at [545, 233] on button "4 . Tu" at bounding box center [595, 257] width 210 height 49
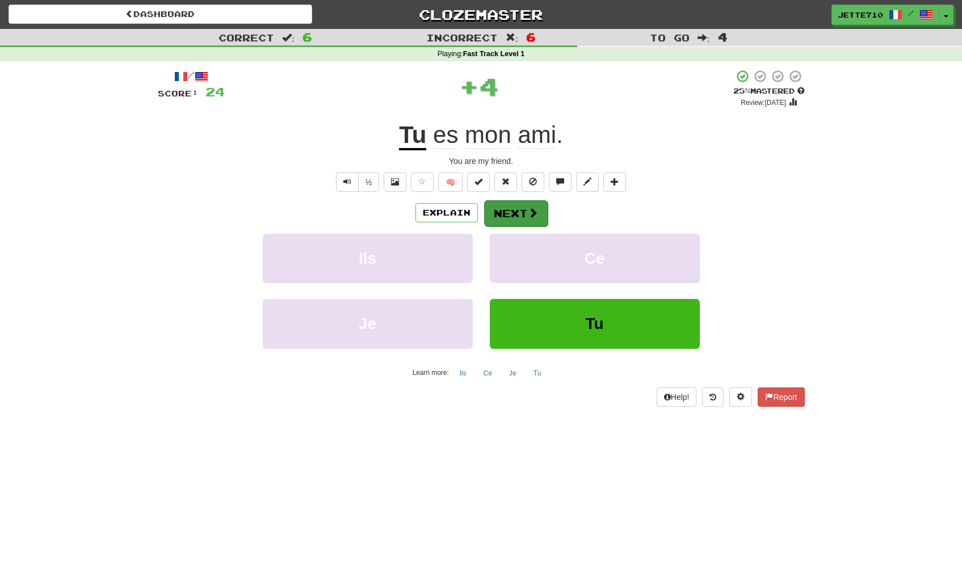
click at [500, 211] on button "Next" at bounding box center [516, 213] width 64 height 26
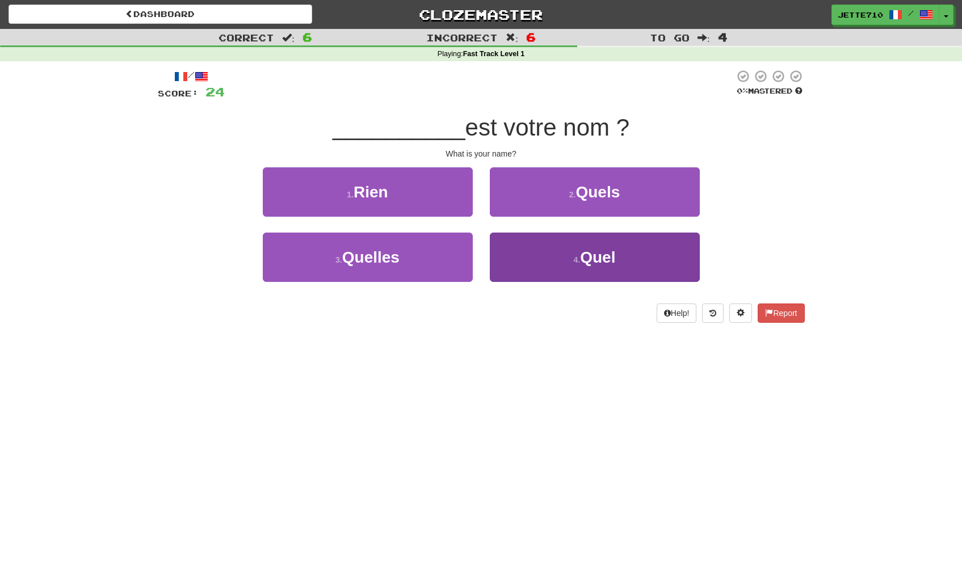
click at [556, 251] on button "4 . Quel" at bounding box center [595, 257] width 210 height 49
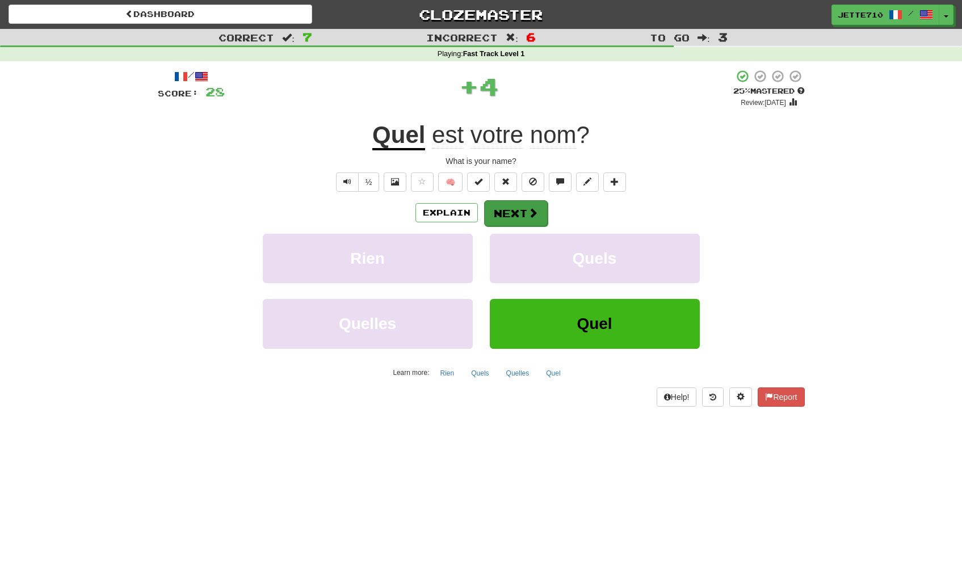
click at [507, 207] on button "Next" at bounding box center [516, 213] width 64 height 26
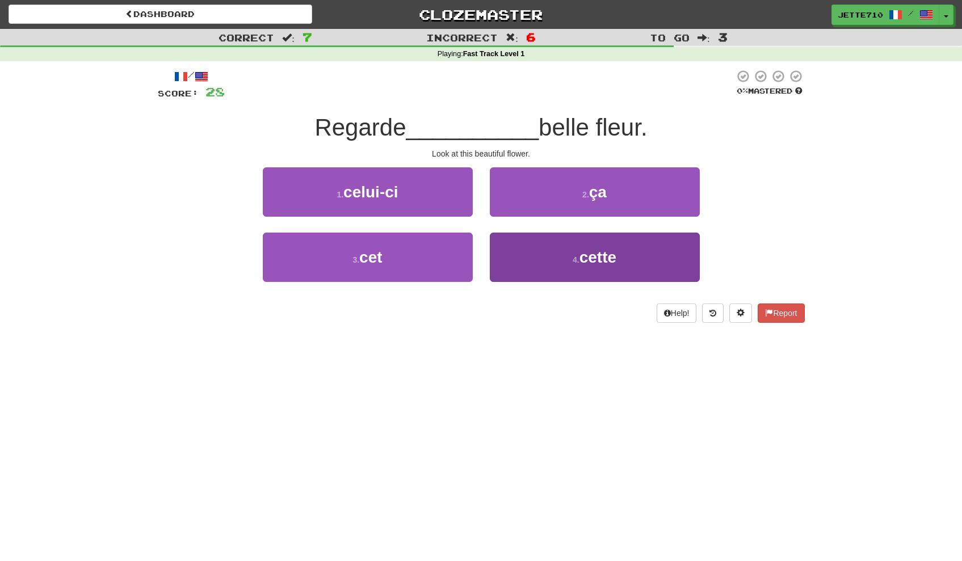
click at [542, 251] on button "4 . cette" at bounding box center [595, 257] width 210 height 49
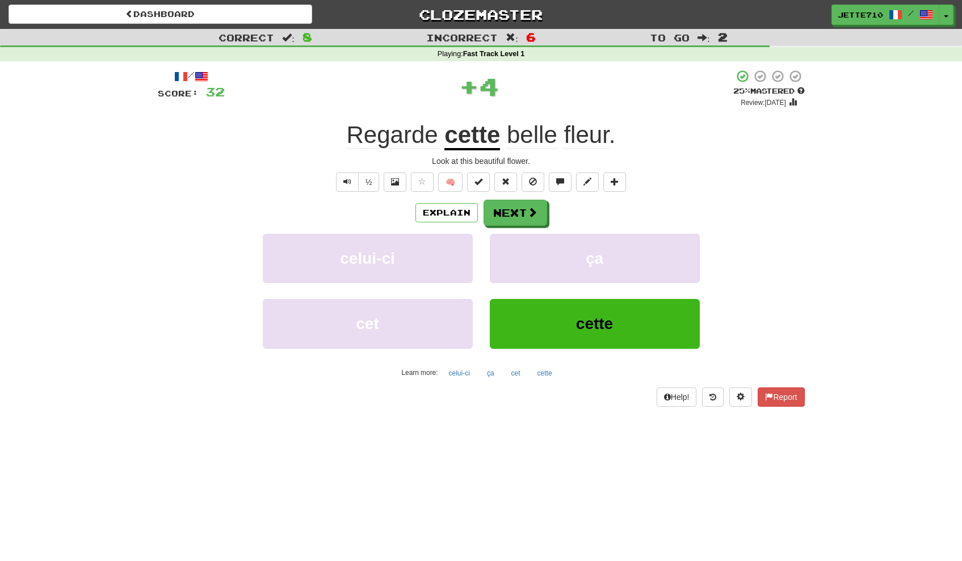
click at [425, 141] on span "Regarde" at bounding box center [392, 134] width 91 height 27
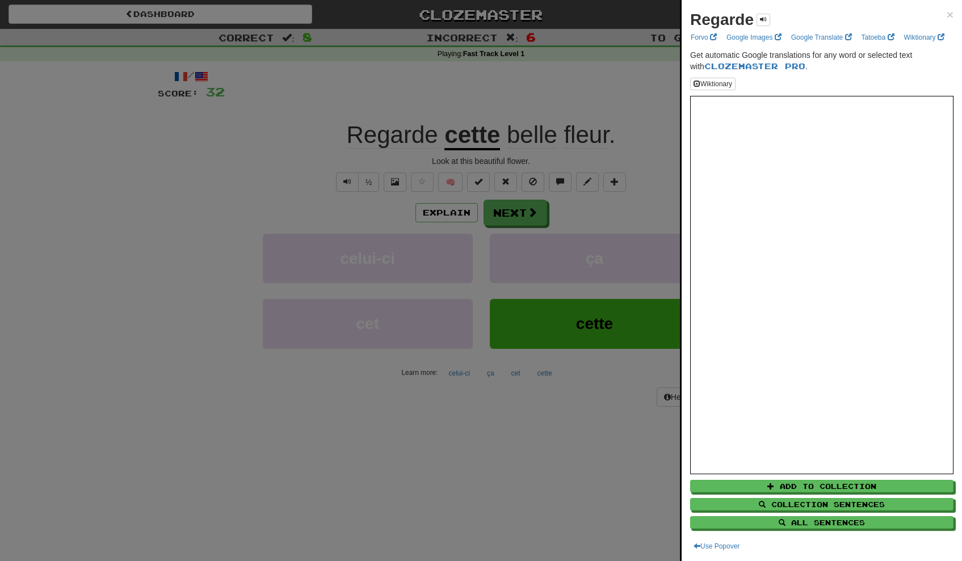
click at [620, 484] on div at bounding box center [481, 280] width 962 height 561
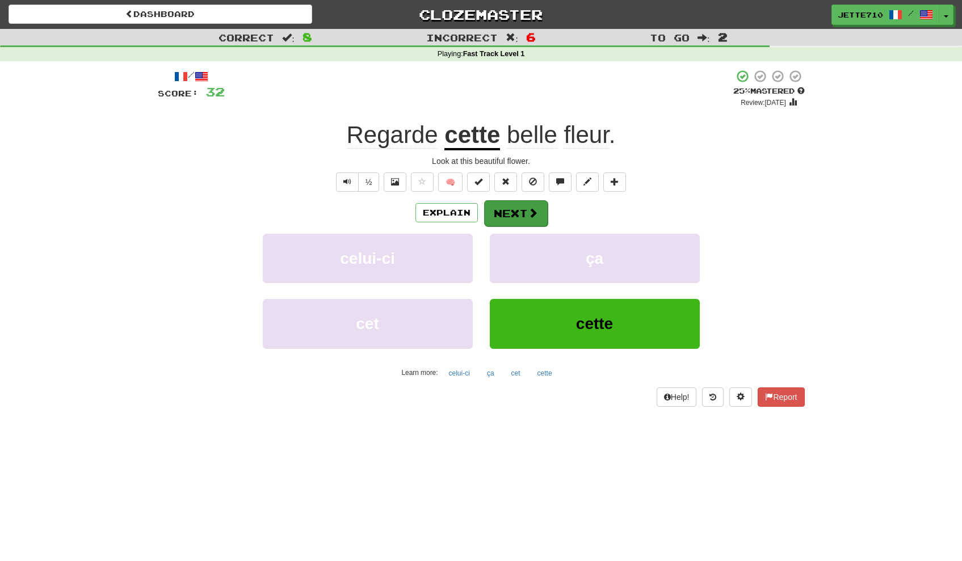
click at [533, 220] on button "Next" at bounding box center [516, 213] width 64 height 26
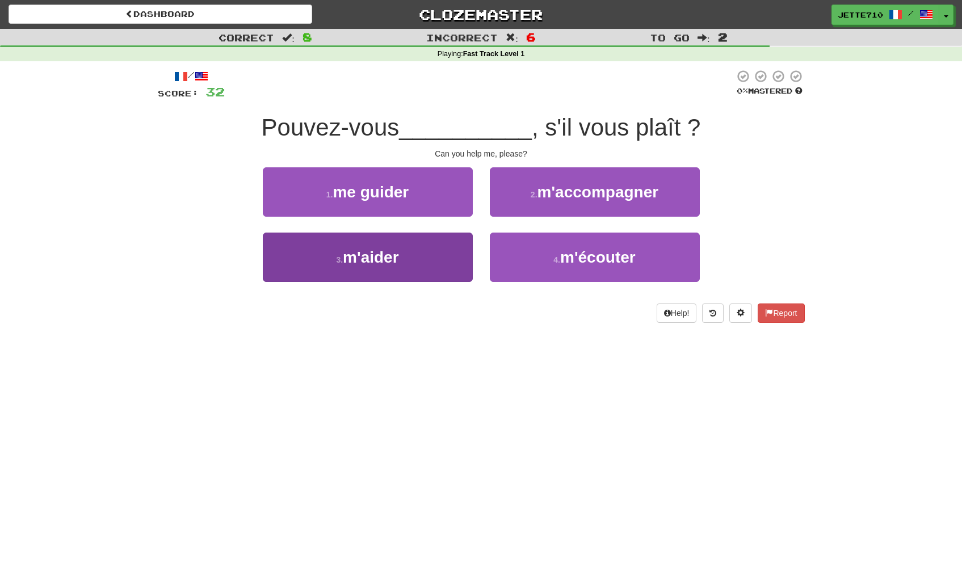
click at [421, 242] on button "3 . m'aider" at bounding box center [368, 257] width 210 height 49
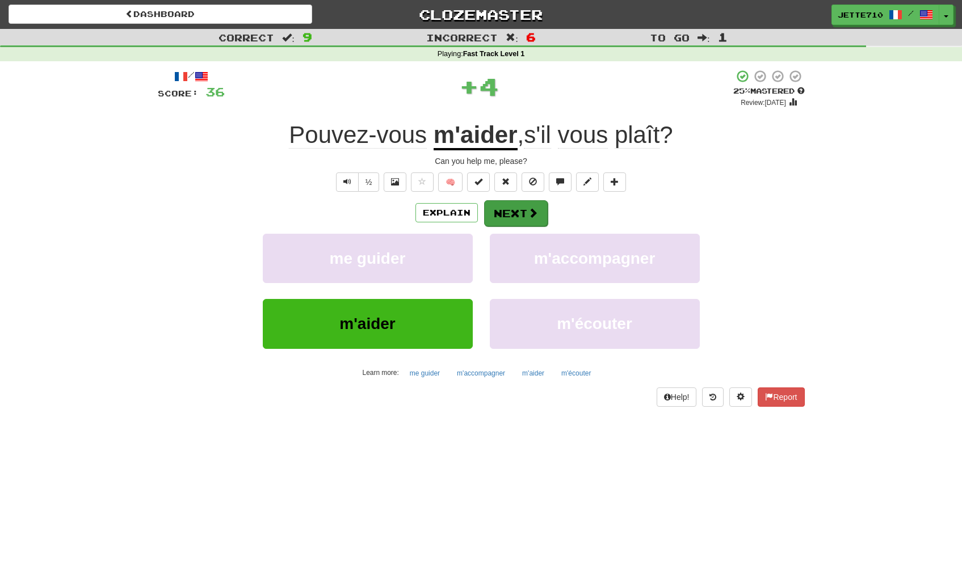
click at [524, 209] on button "Next" at bounding box center [516, 213] width 64 height 26
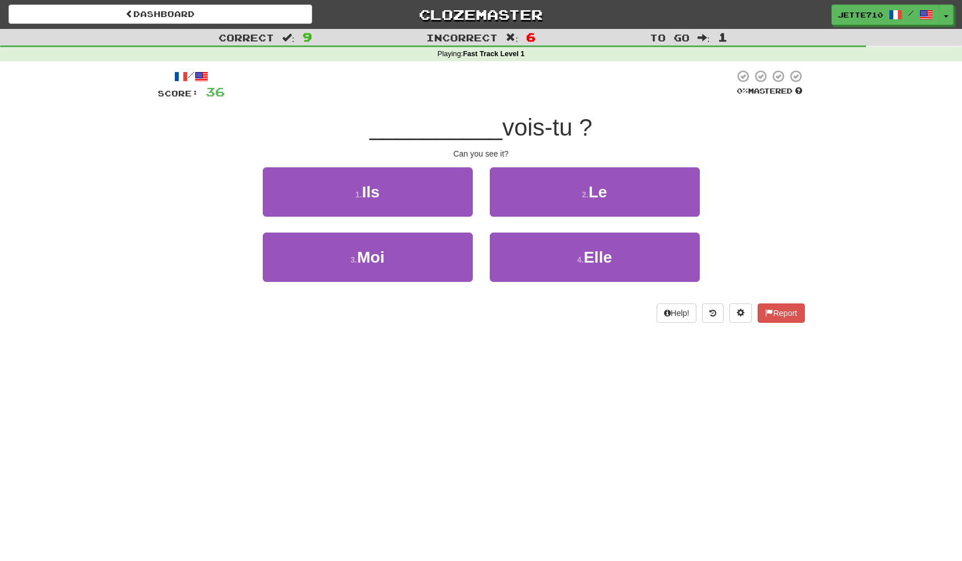
click at [533, 194] on button "2 . Le" at bounding box center [595, 191] width 210 height 49
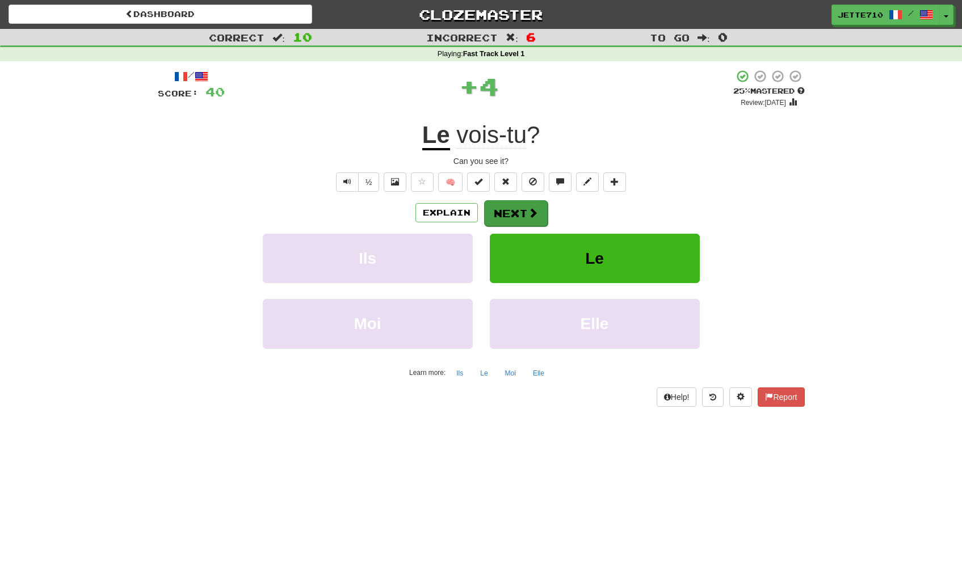
click at [515, 221] on button "Next" at bounding box center [516, 213] width 64 height 26
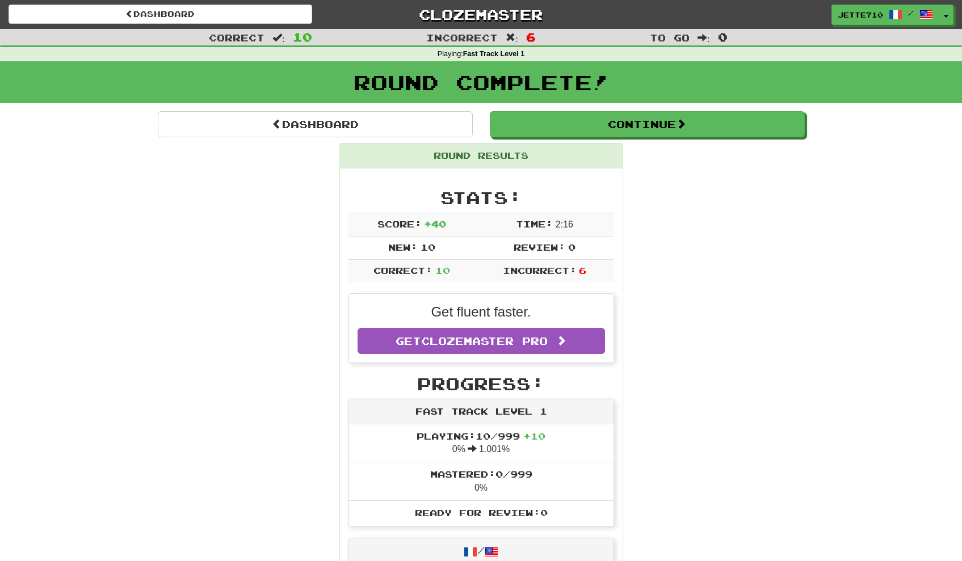
click at [698, 127] on button "Continue" at bounding box center [647, 124] width 315 height 26
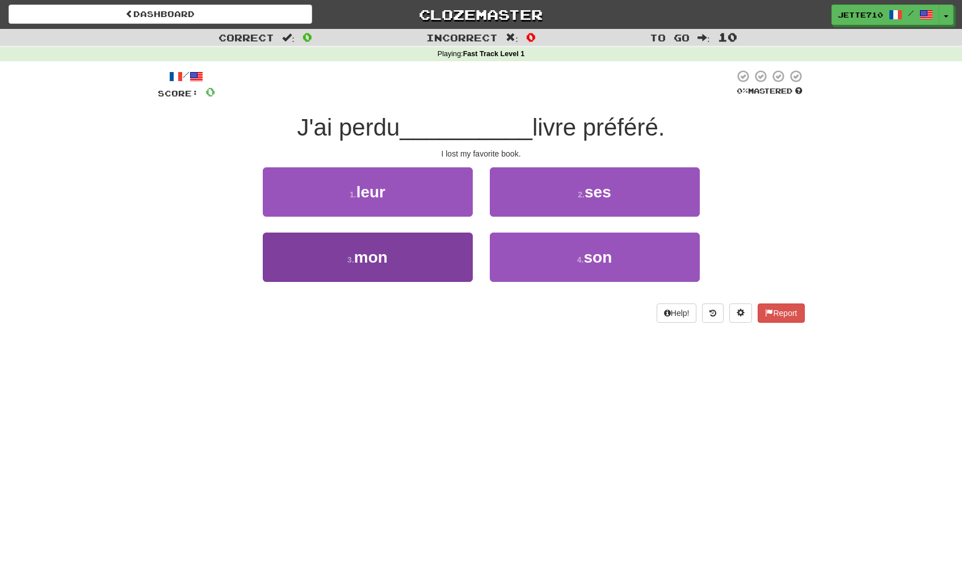
click at [414, 268] on button "3 . mon" at bounding box center [368, 257] width 210 height 49
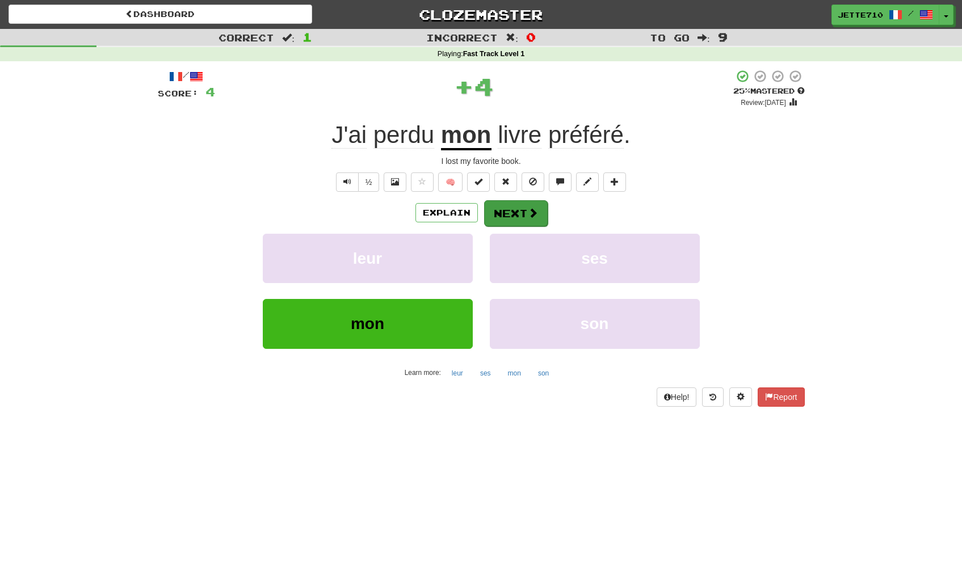
click at [518, 222] on button "Next" at bounding box center [516, 213] width 64 height 26
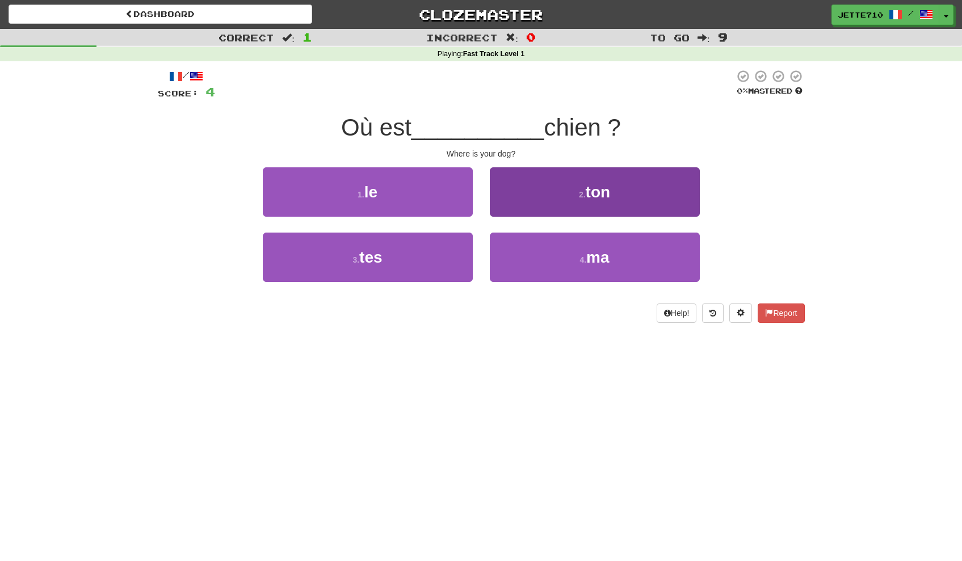
click at [529, 199] on button "2 . ton" at bounding box center [595, 191] width 210 height 49
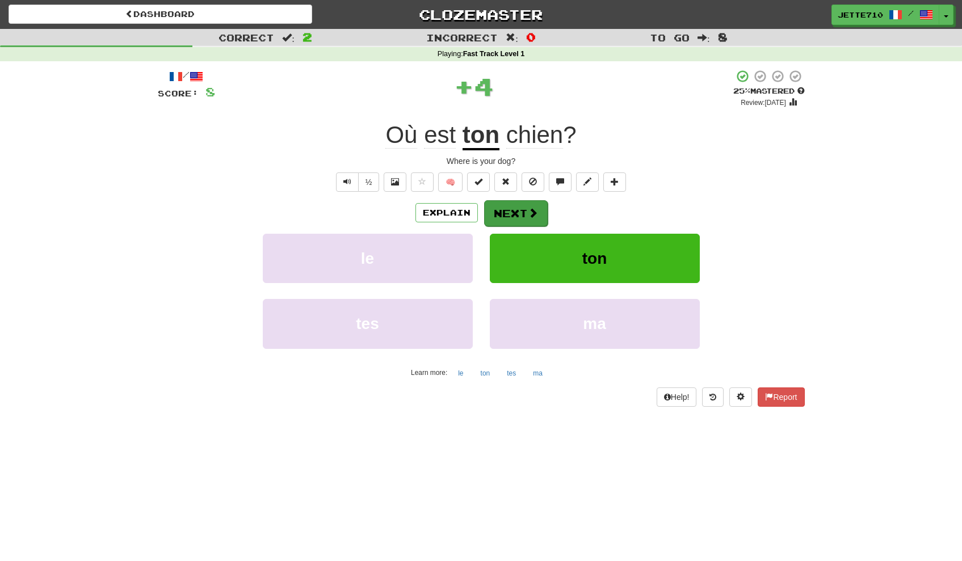
click at [512, 217] on button "Next" at bounding box center [516, 213] width 64 height 26
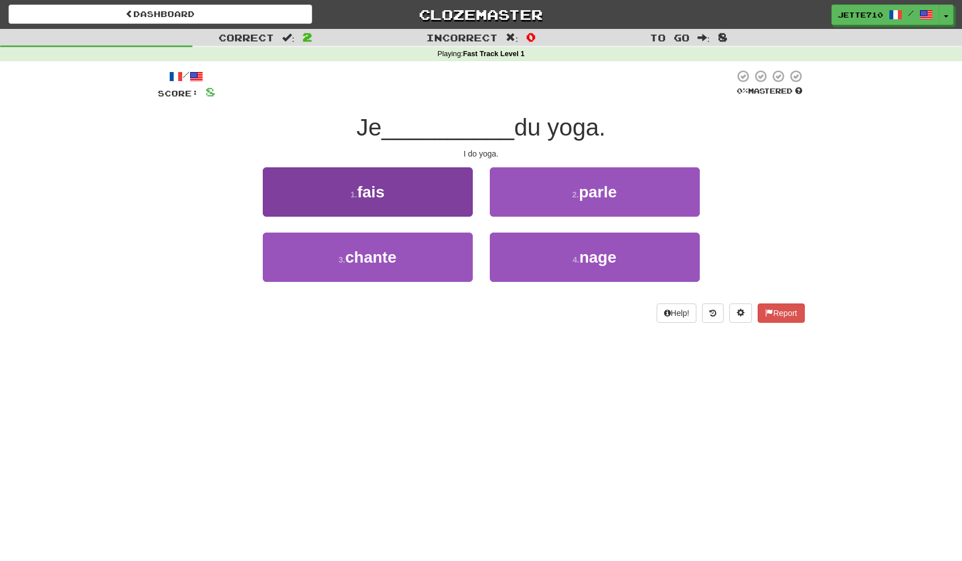
click at [452, 189] on button "1 . fais" at bounding box center [368, 191] width 210 height 49
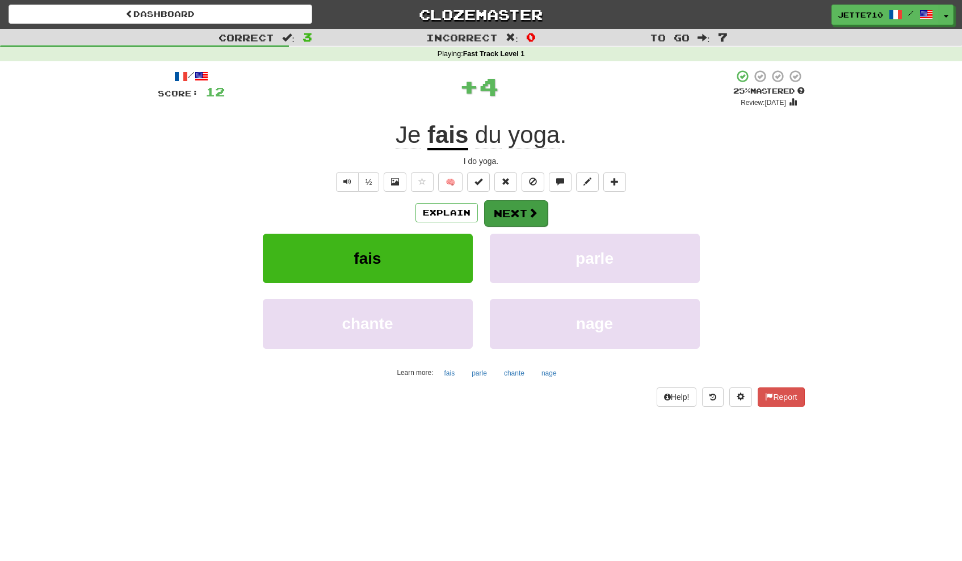
click at [520, 215] on button "Next" at bounding box center [516, 213] width 64 height 26
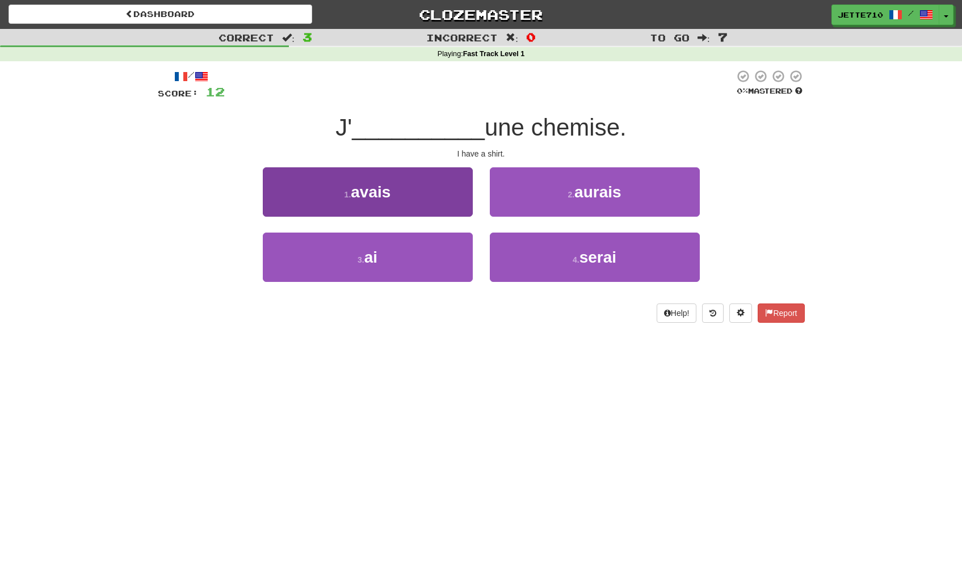
click at [450, 211] on button "1 . avais" at bounding box center [368, 191] width 210 height 49
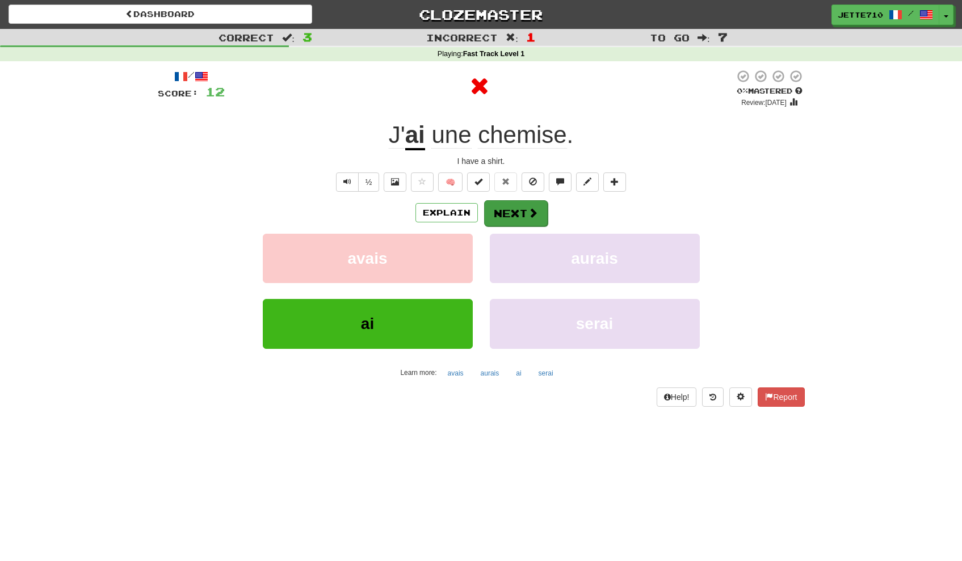
click at [520, 211] on button "Next" at bounding box center [516, 213] width 64 height 26
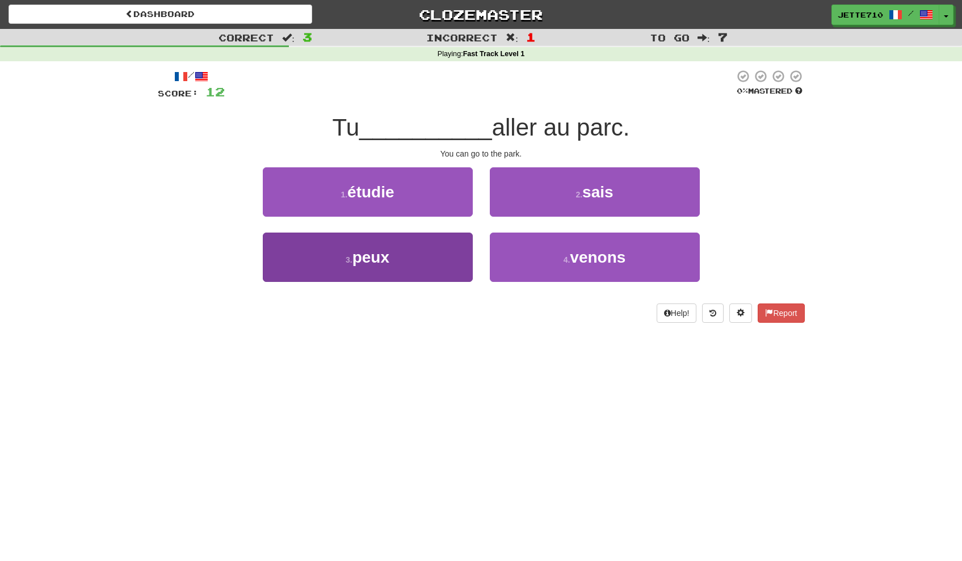
click at [467, 257] on button "3 . peux" at bounding box center [368, 257] width 210 height 49
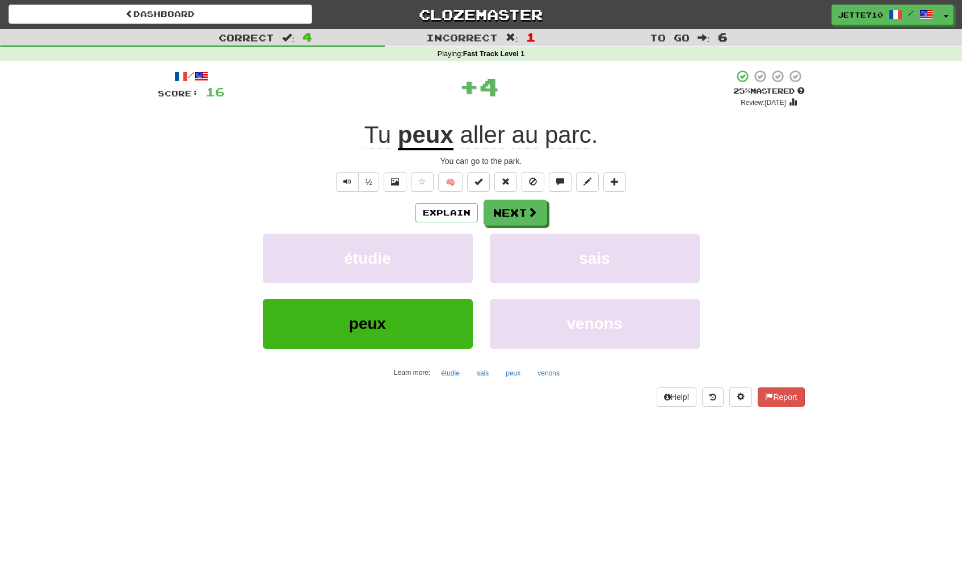
click at [432, 143] on u "peux" at bounding box center [426, 135] width 56 height 29
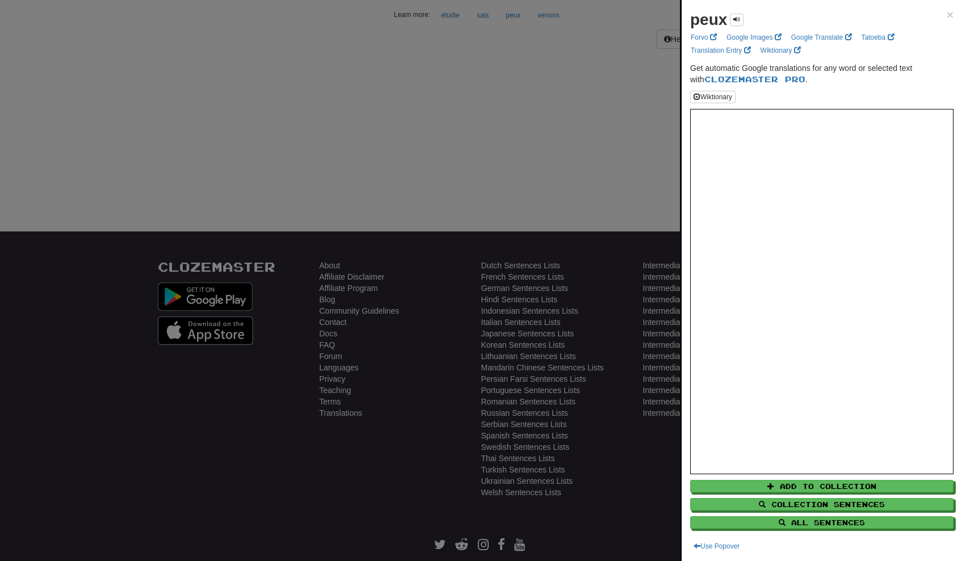
scroll to position [206, 0]
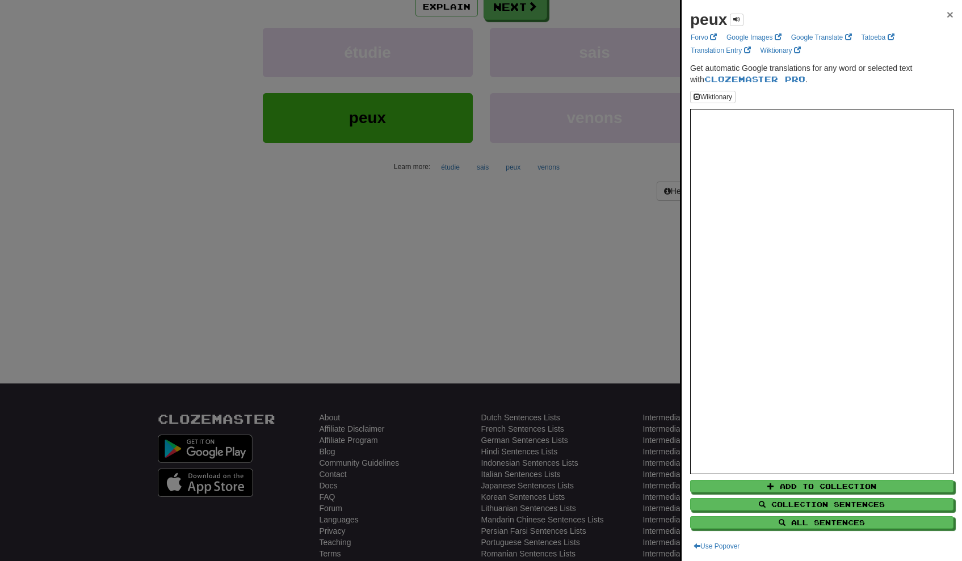
click at [947, 20] on span "×" at bounding box center [950, 14] width 7 height 13
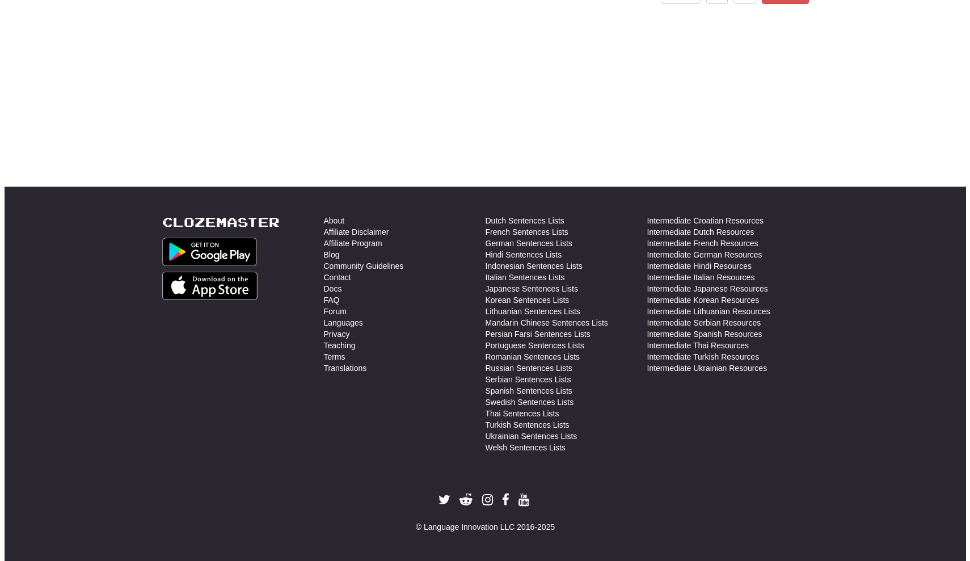
scroll to position [14, 0]
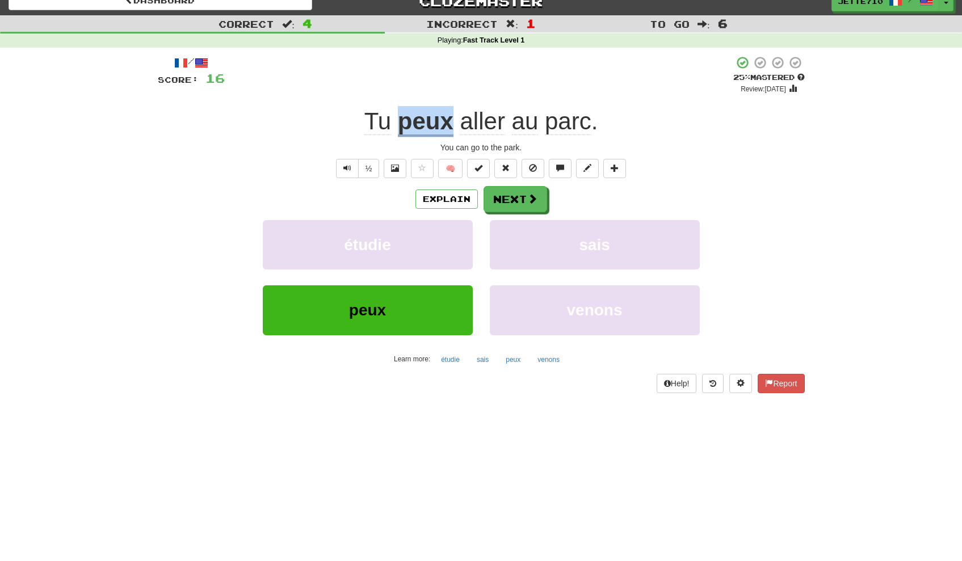
drag, startPoint x: 400, startPoint y: 124, endPoint x: 451, endPoint y: 127, distance: 50.6
click at [451, 127] on u "peux" at bounding box center [426, 122] width 56 height 29
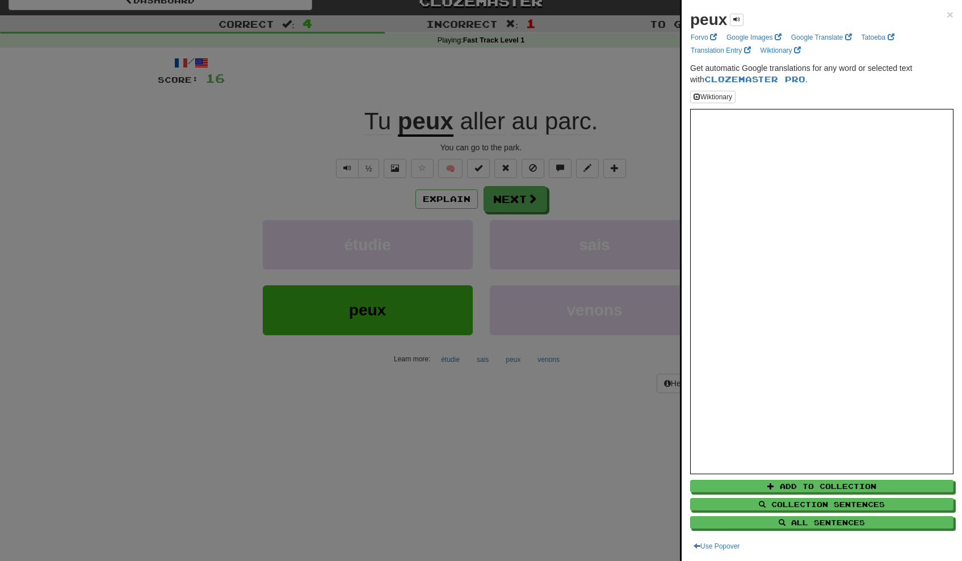
click at [317, 130] on div at bounding box center [481, 280] width 962 height 561
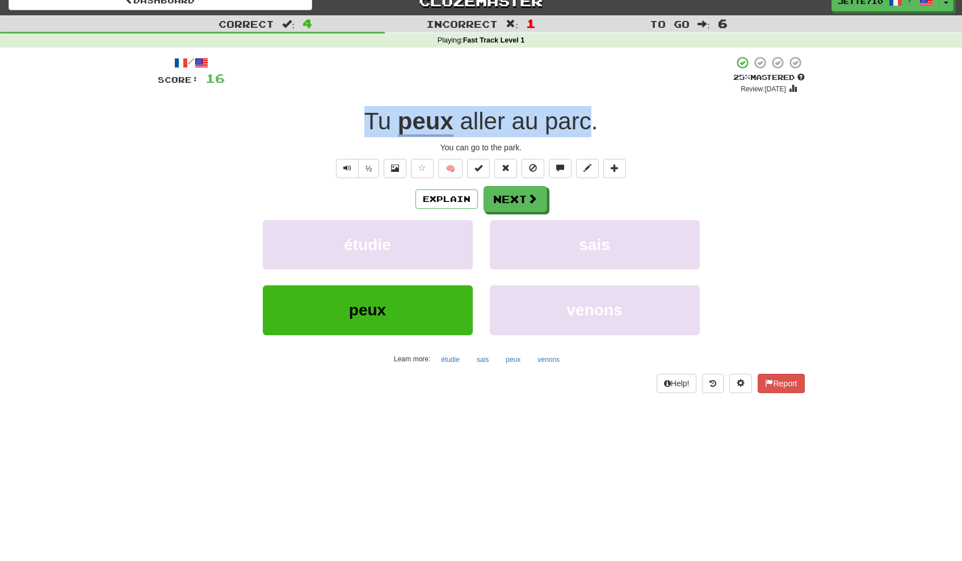
drag, startPoint x: 365, startPoint y: 123, endPoint x: 590, endPoint y: 126, distance: 225.3
click at [590, 126] on div "Tu peux aller au parc ." at bounding box center [481, 121] width 647 height 31
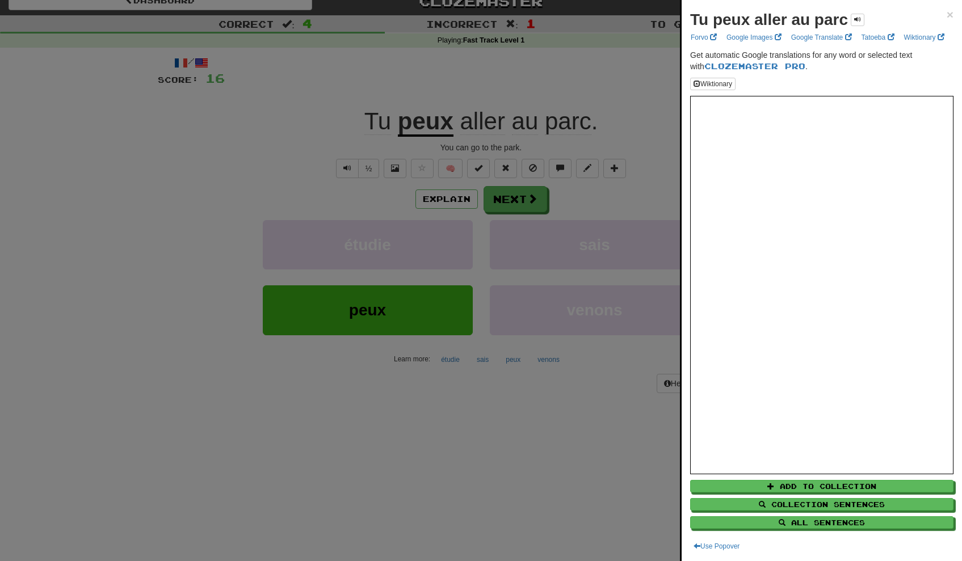
click at [661, 64] on div at bounding box center [481, 280] width 962 height 561
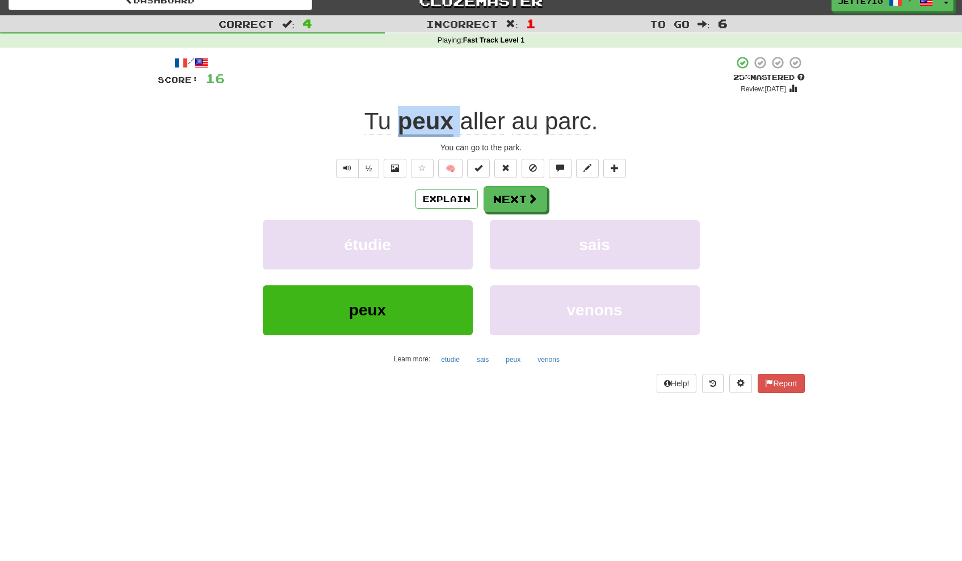
drag, startPoint x: 400, startPoint y: 124, endPoint x: 464, endPoint y: 126, distance: 64.7
click at [464, 126] on div "Tu peux aller au parc ." at bounding box center [481, 121] width 647 height 31
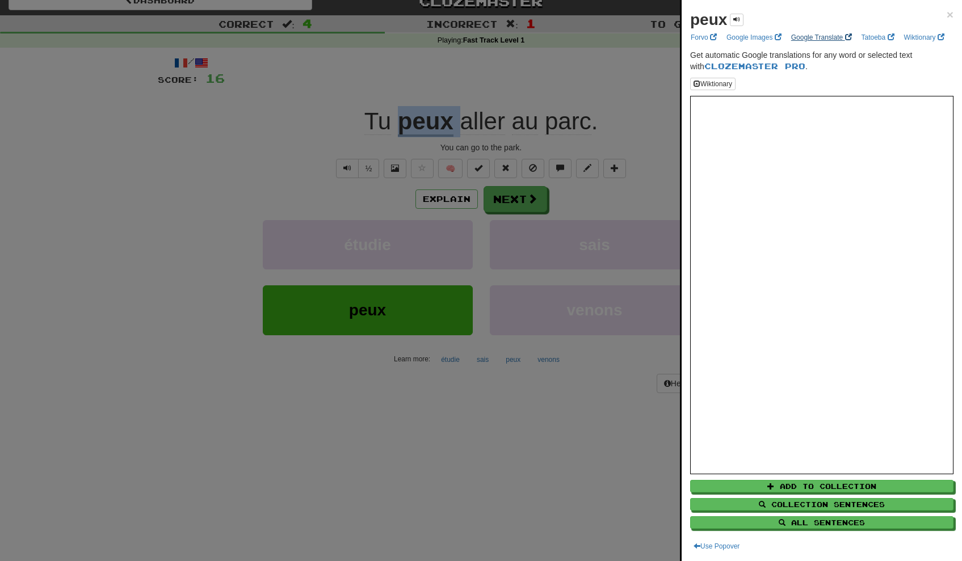
click at [806, 37] on link "Google Translate" at bounding box center [822, 37] width 68 height 12
click at [947, 10] on span "×" at bounding box center [950, 14] width 7 height 13
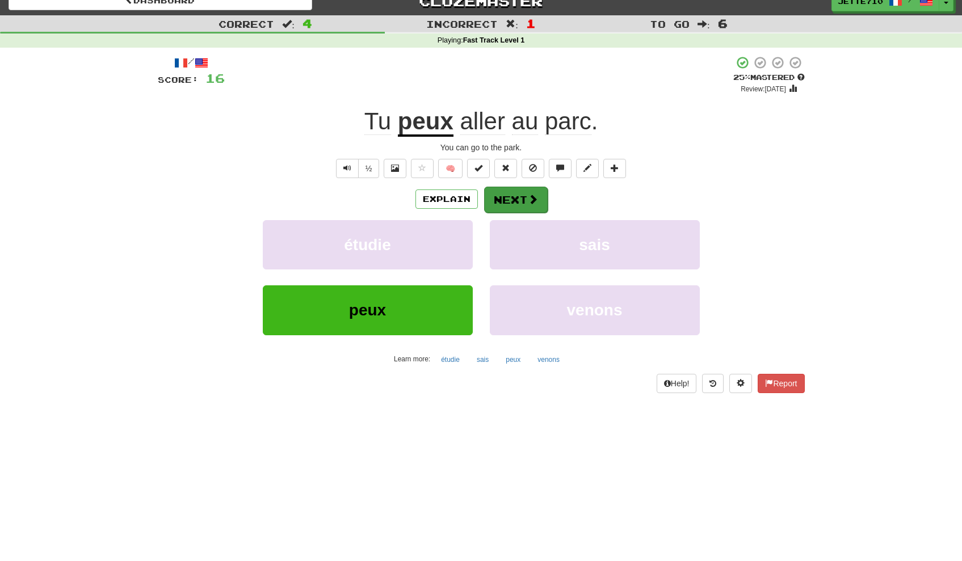
click at [523, 201] on button "Next" at bounding box center [516, 200] width 64 height 26
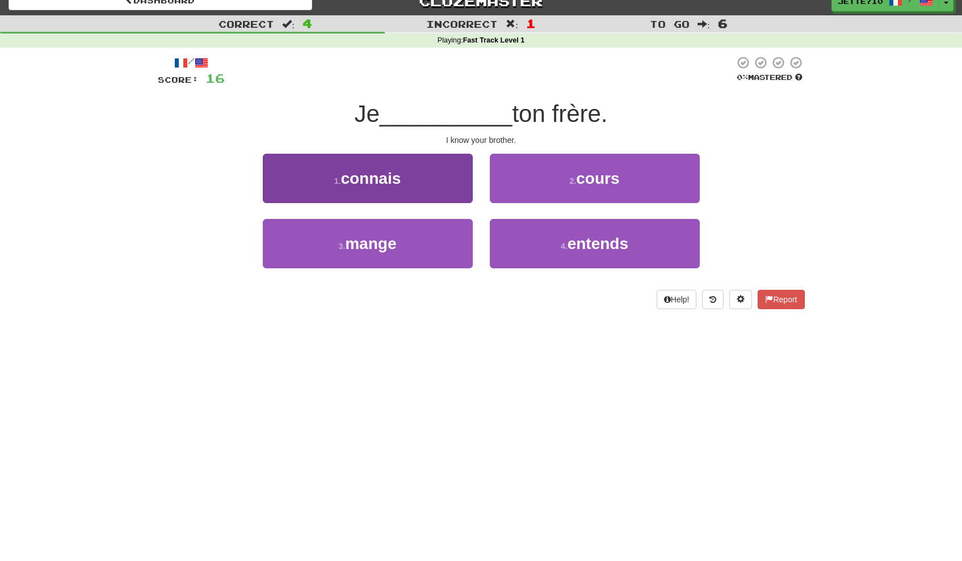
click at [434, 180] on button "1 . connais" at bounding box center [368, 178] width 210 height 49
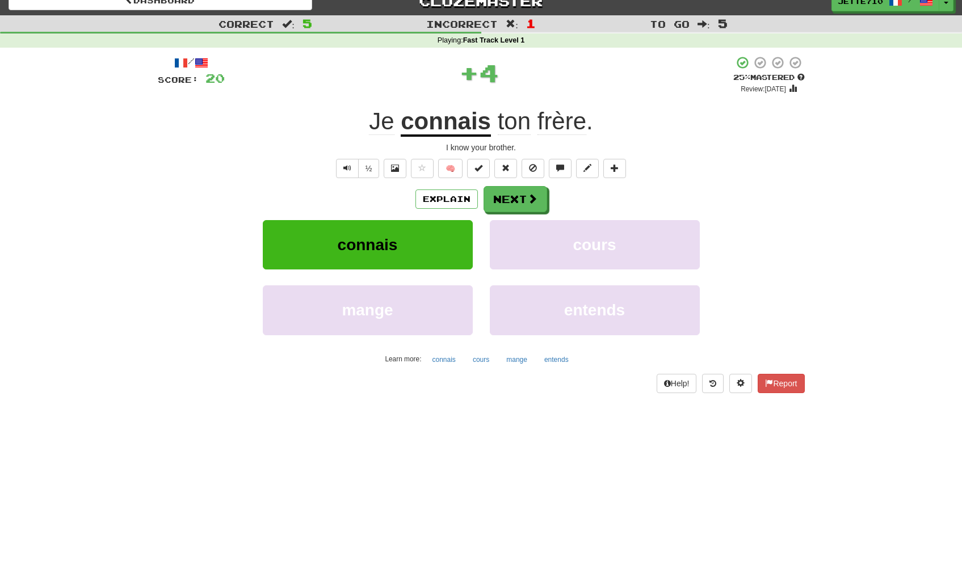
click at [447, 135] on u "connais" at bounding box center [446, 122] width 90 height 29
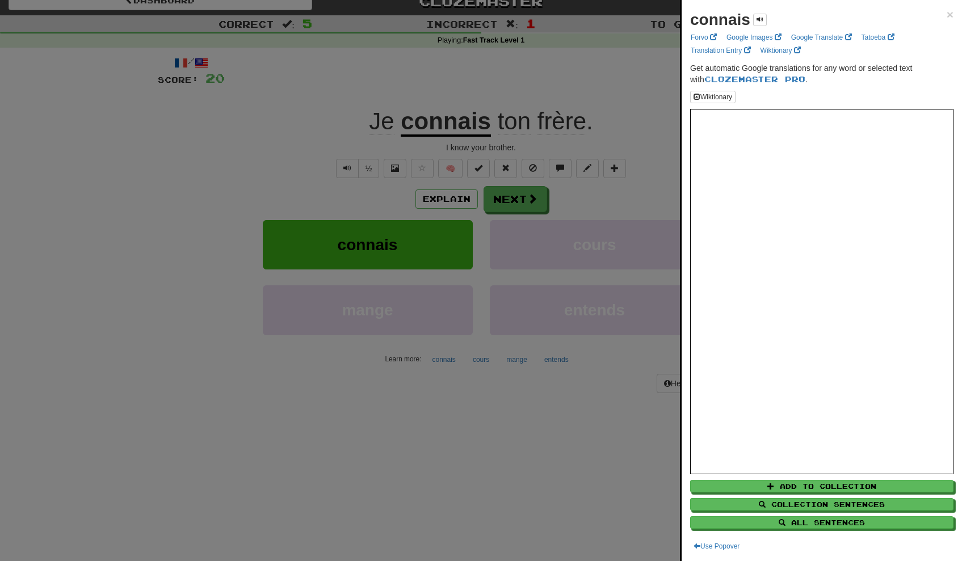
click at [636, 187] on div at bounding box center [481, 280] width 962 height 561
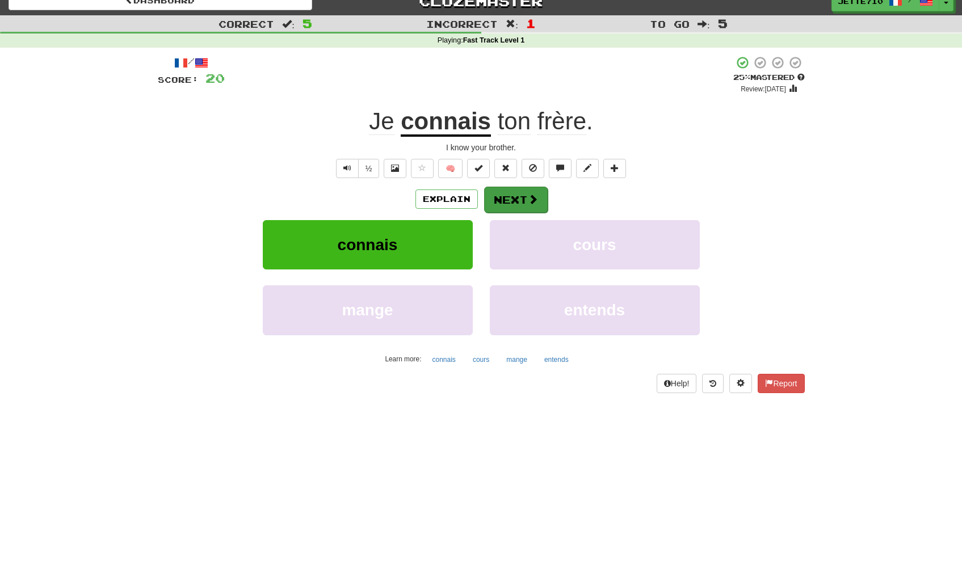
click at [519, 190] on button "Next" at bounding box center [516, 200] width 64 height 26
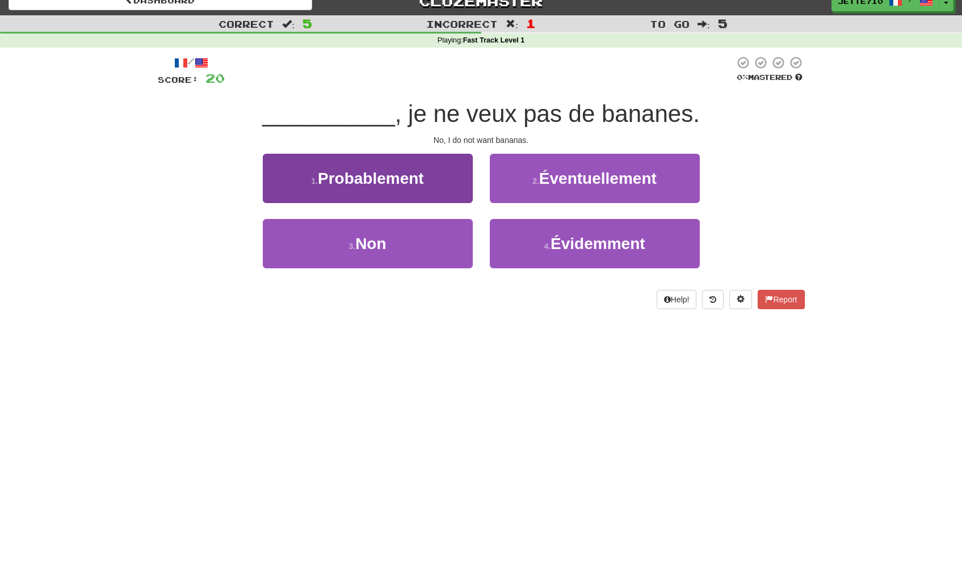
click at [403, 240] on button "3 . Non" at bounding box center [368, 243] width 210 height 49
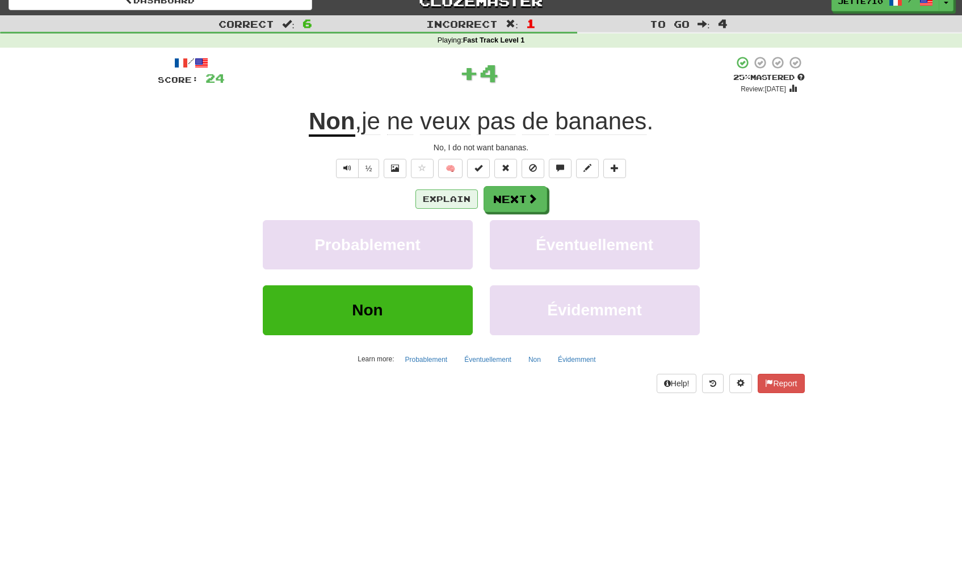
click at [447, 192] on button "Explain" at bounding box center [446, 199] width 62 height 19
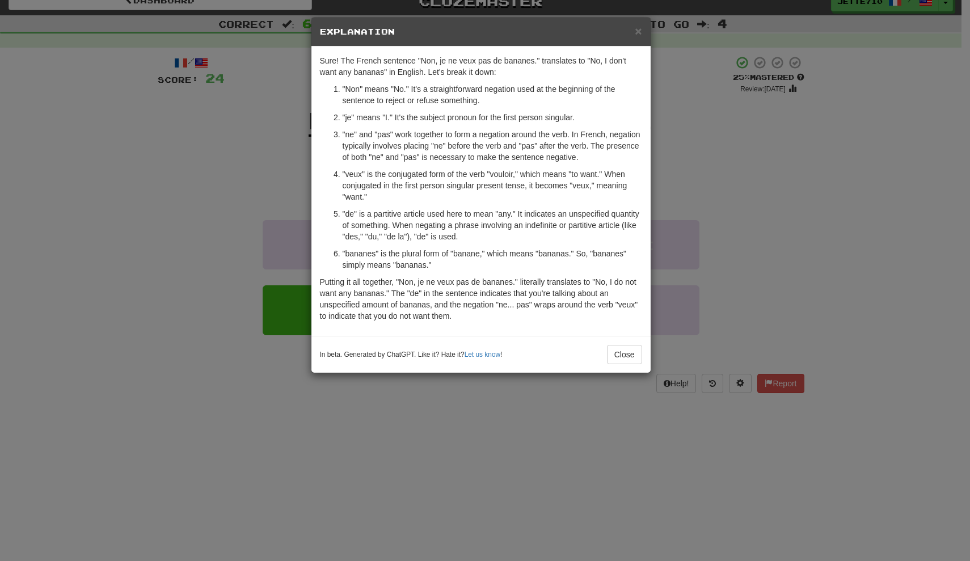
drag, startPoint x: 737, startPoint y: 171, endPoint x: 724, endPoint y: 174, distance: 13.8
click at [736, 171] on div "× Explanation Sure! The French sentence "Non, je ne veux pas de bananes." trans…" at bounding box center [485, 280] width 970 height 561
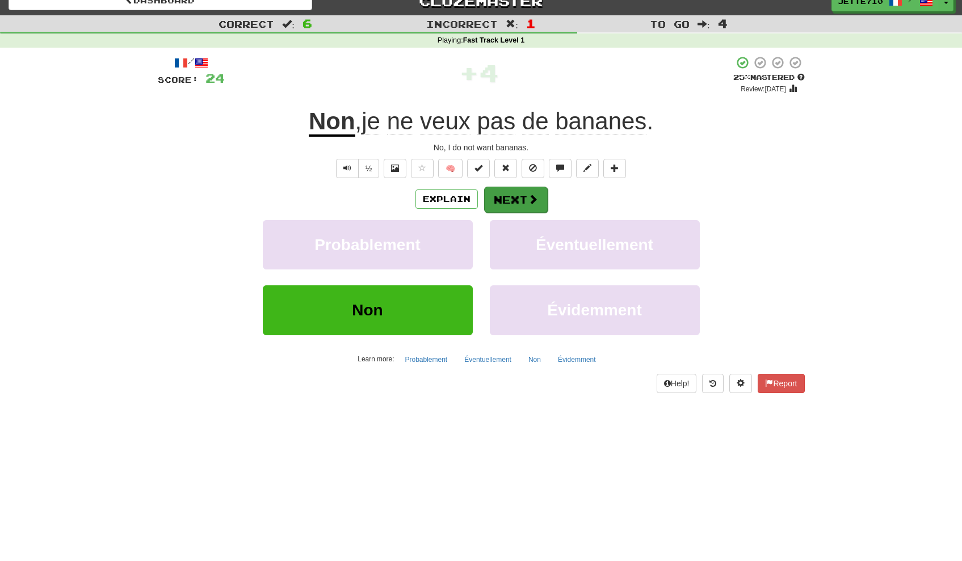
click at [507, 205] on button "Next" at bounding box center [516, 200] width 64 height 26
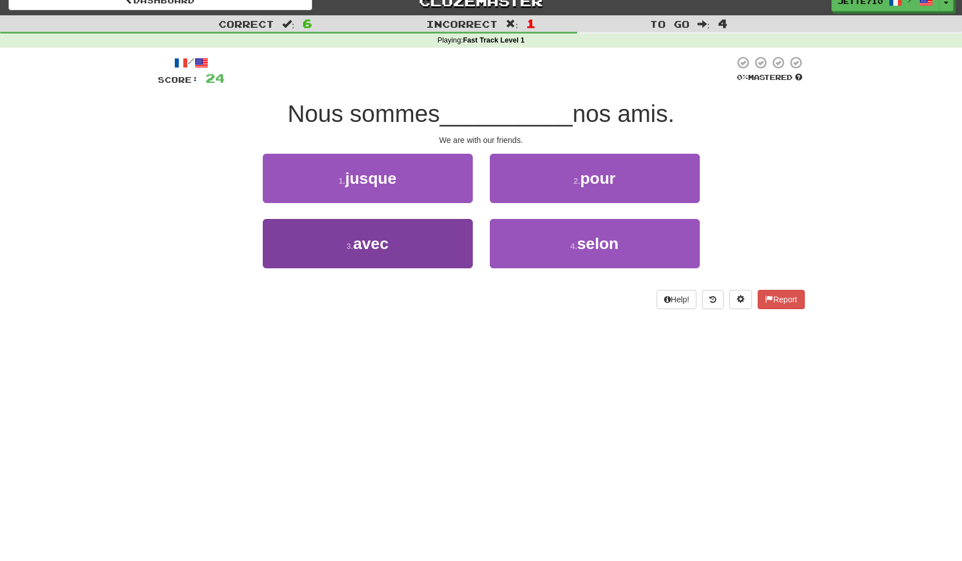
click at [428, 230] on button "3 . avec" at bounding box center [368, 243] width 210 height 49
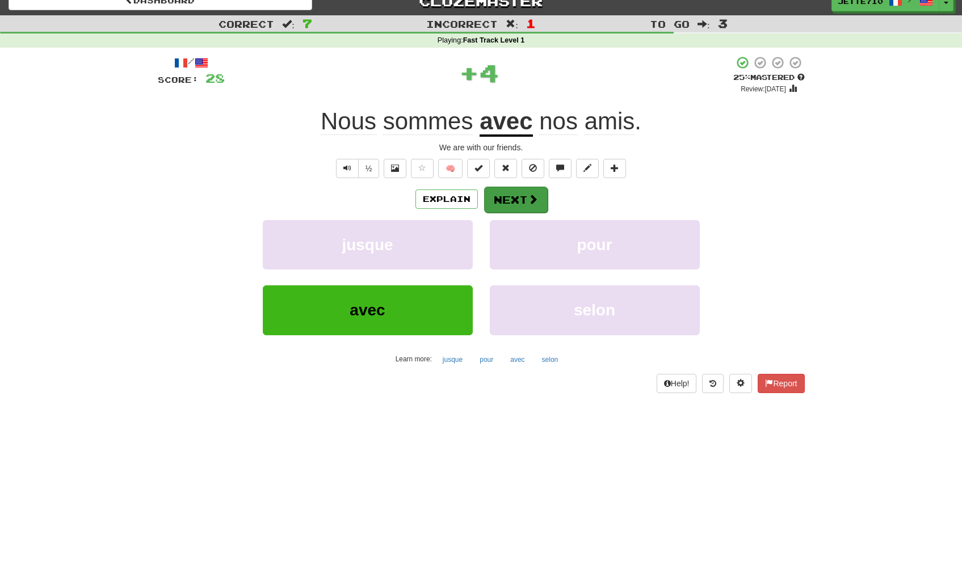
click at [532, 192] on button "Next" at bounding box center [516, 200] width 64 height 26
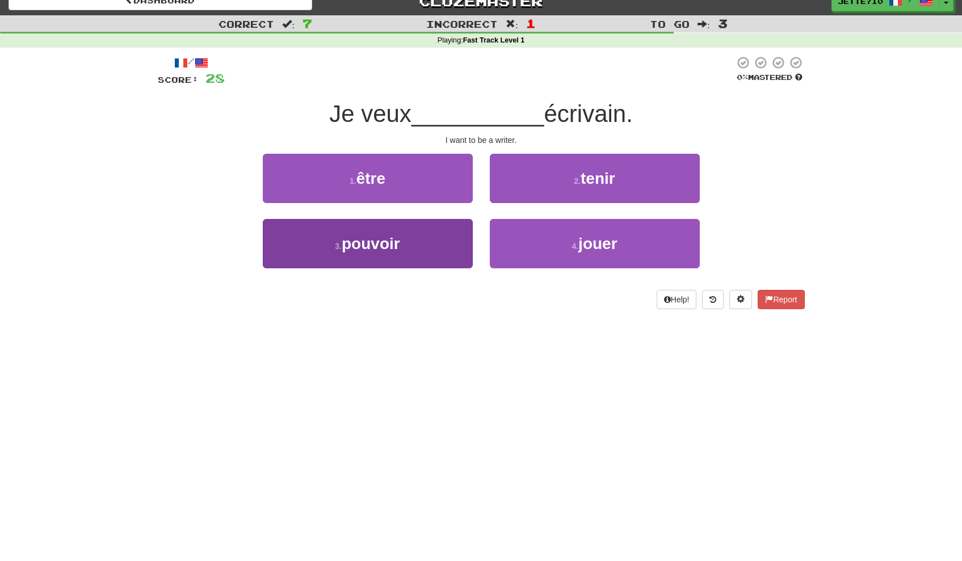
click at [454, 239] on button "3 . pouvoir" at bounding box center [368, 243] width 210 height 49
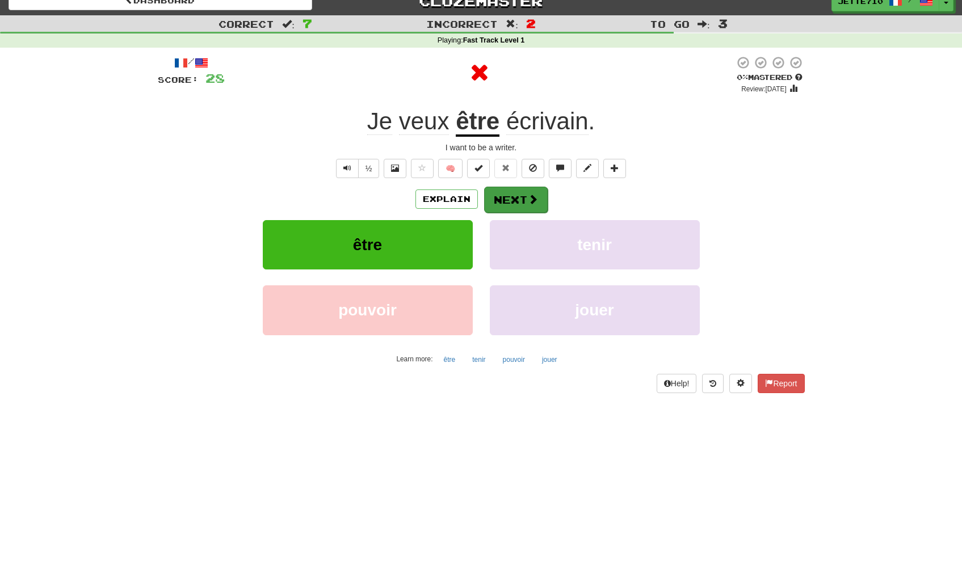
click at [496, 196] on button "Next" at bounding box center [516, 200] width 64 height 26
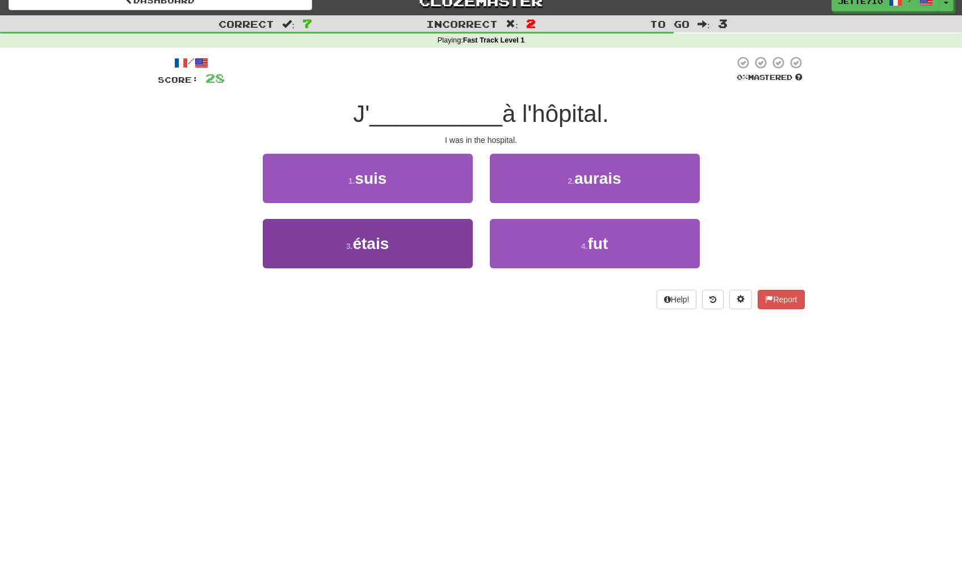
click at [466, 247] on button "3 . étais" at bounding box center [368, 243] width 210 height 49
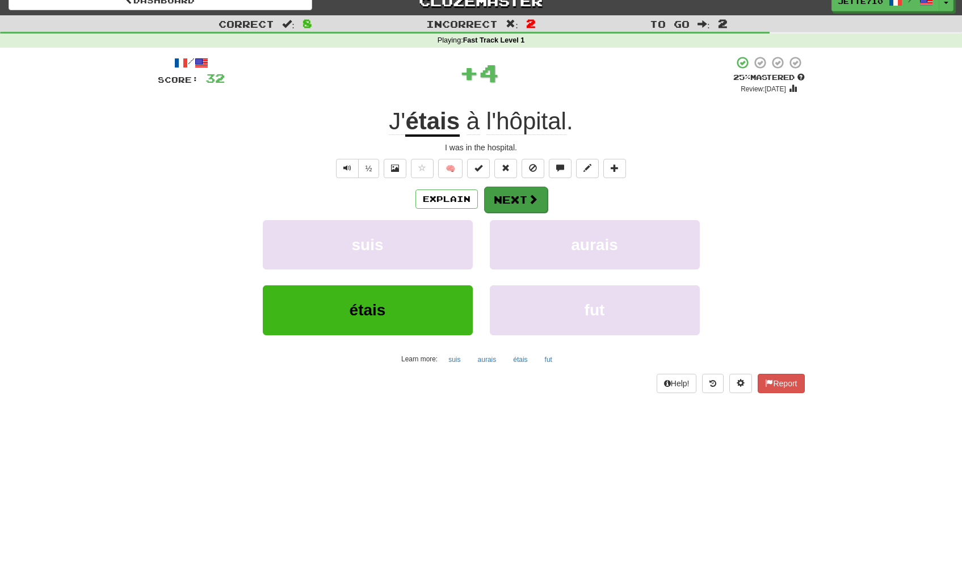
click at [526, 211] on button "Next" at bounding box center [516, 200] width 64 height 26
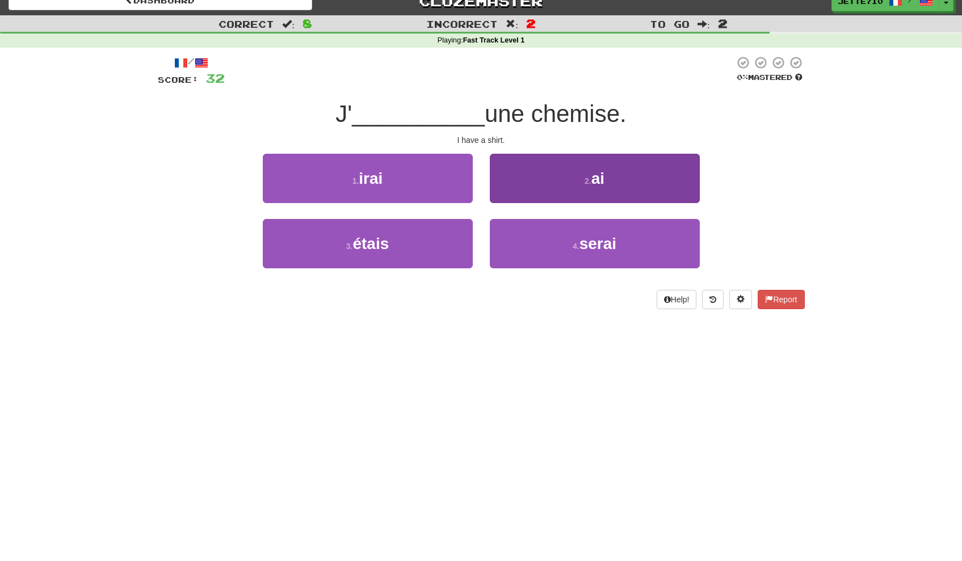
click at [582, 177] on button "2 . ai" at bounding box center [595, 178] width 210 height 49
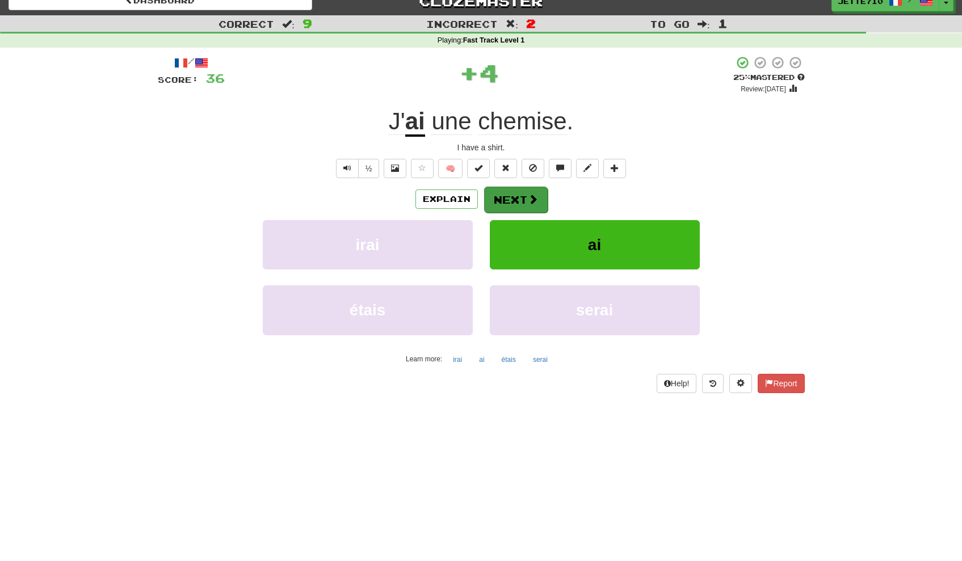
click at [532, 197] on span at bounding box center [533, 199] width 10 height 10
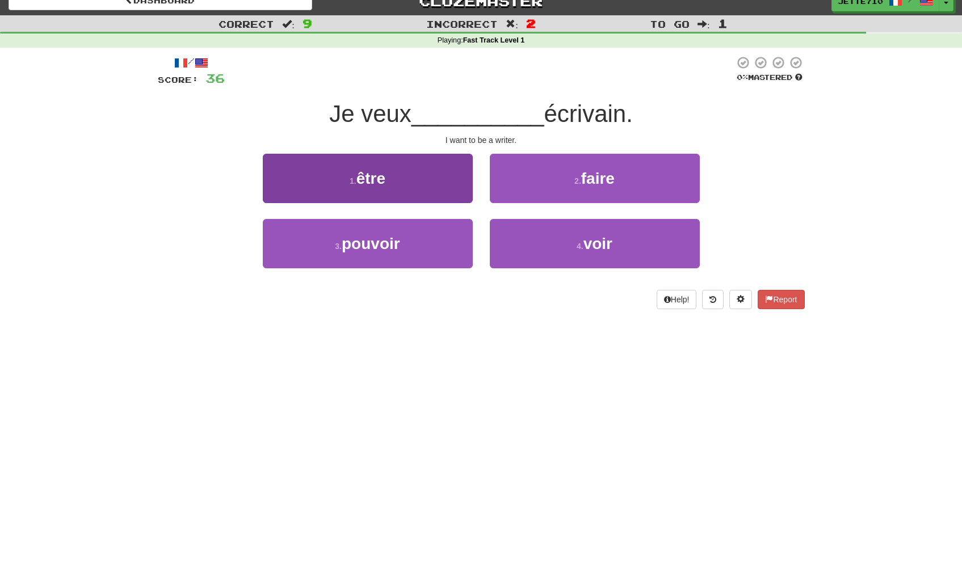
click at [442, 183] on button "1 . être" at bounding box center [368, 178] width 210 height 49
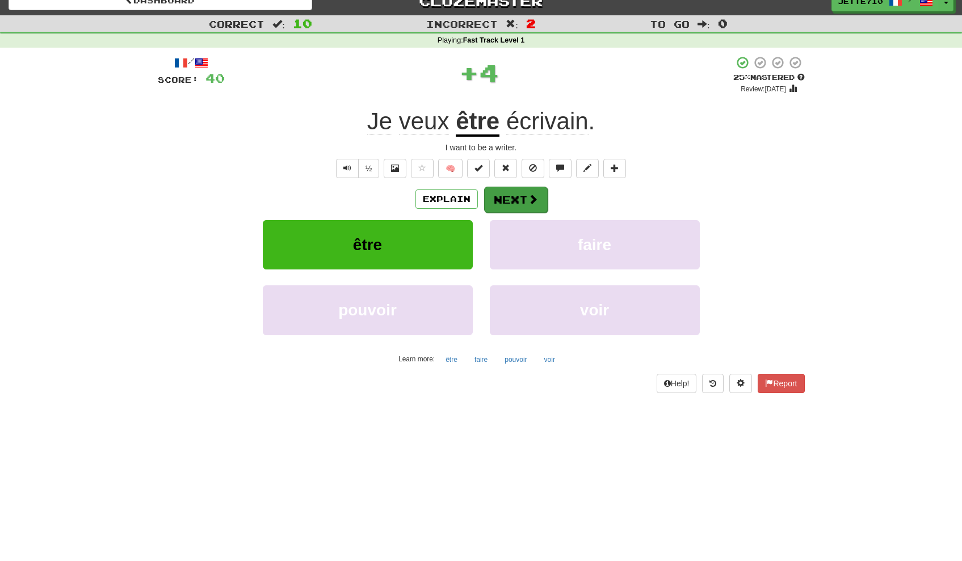
click at [532, 200] on span at bounding box center [533, 199] width 10 height 10
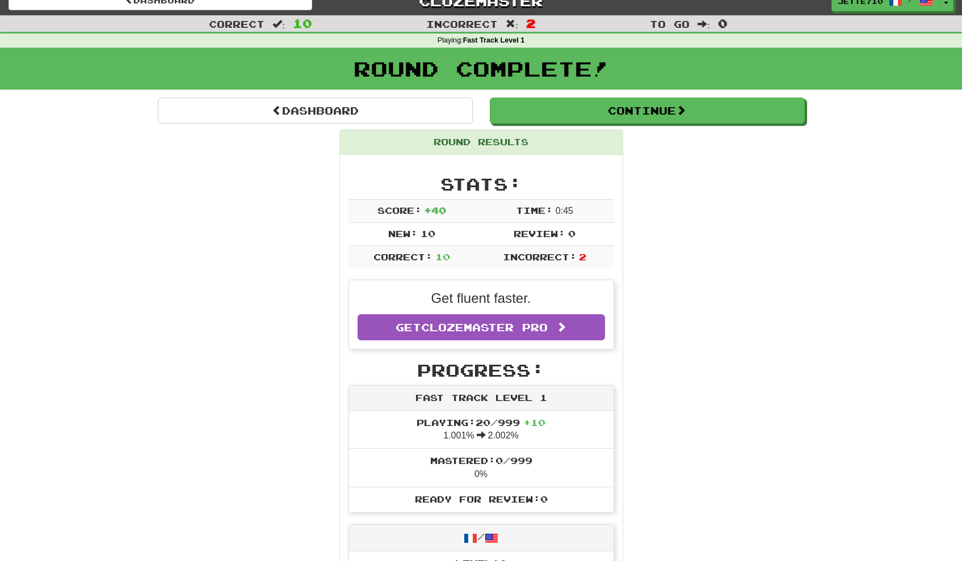
drag, startPoint x: 607, startPoint y: 115, endPoint x: 595, endPoint y: 122, distance: 13.7
click at [599, 117] on button "Continue" at bounding box center [647, 111] width 315 height 26
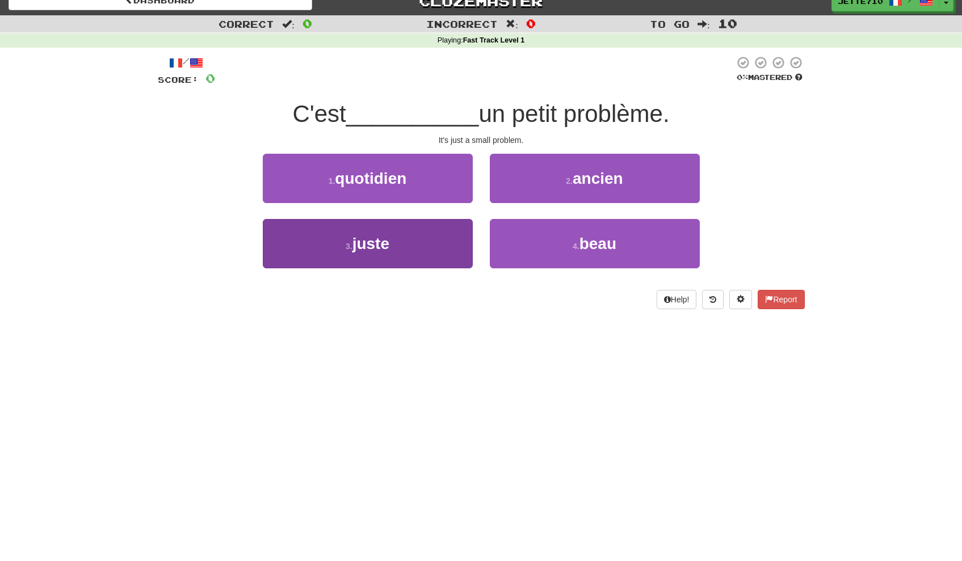
click at [456, 232] on button "3 . juste" at bounding box center [368, 243] width 210 height 49
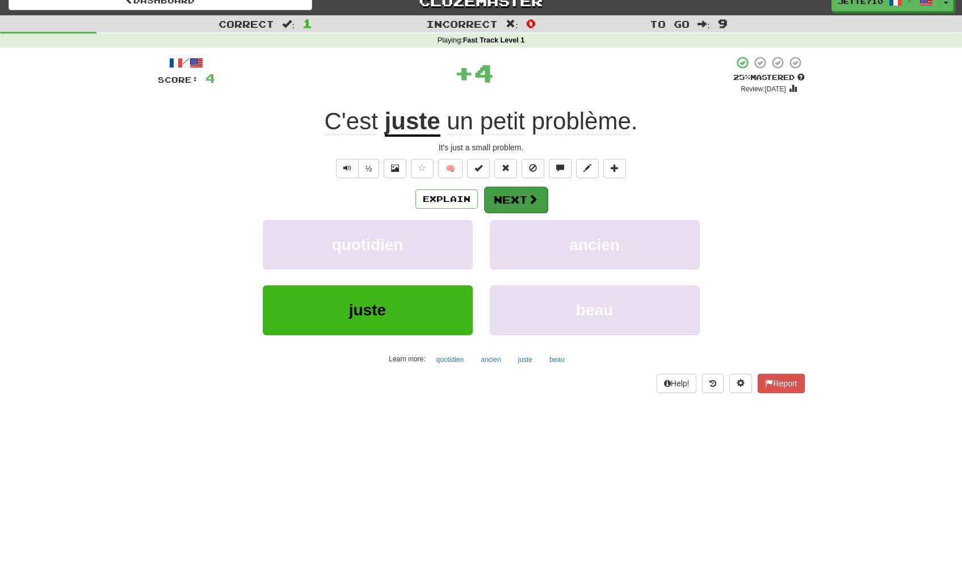
click at [514, 190] on button "Next" at bounding box center [516, 200] width 64 height 26
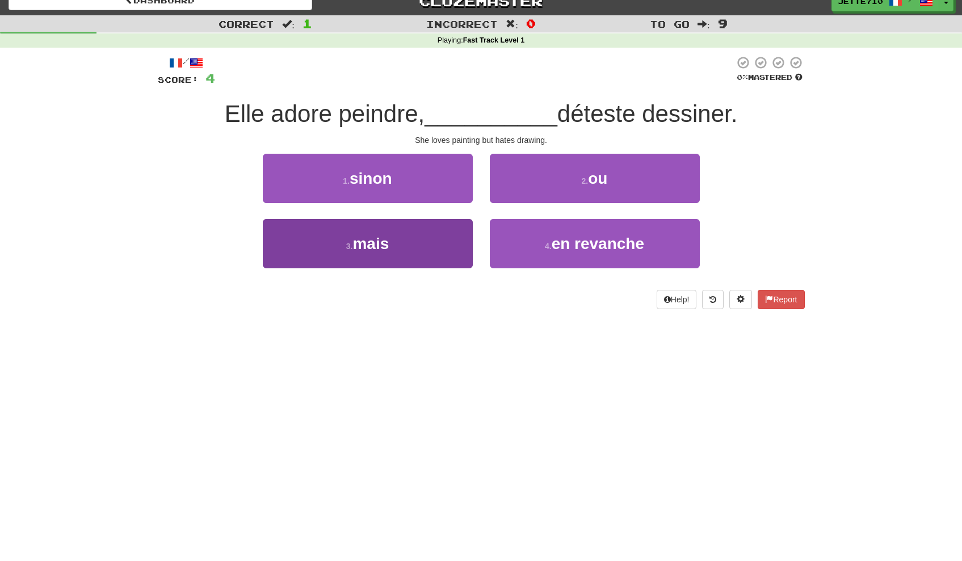
click at [395, 230] on button "3 . mais" at bounding box center [368, 243] width 210 height 49
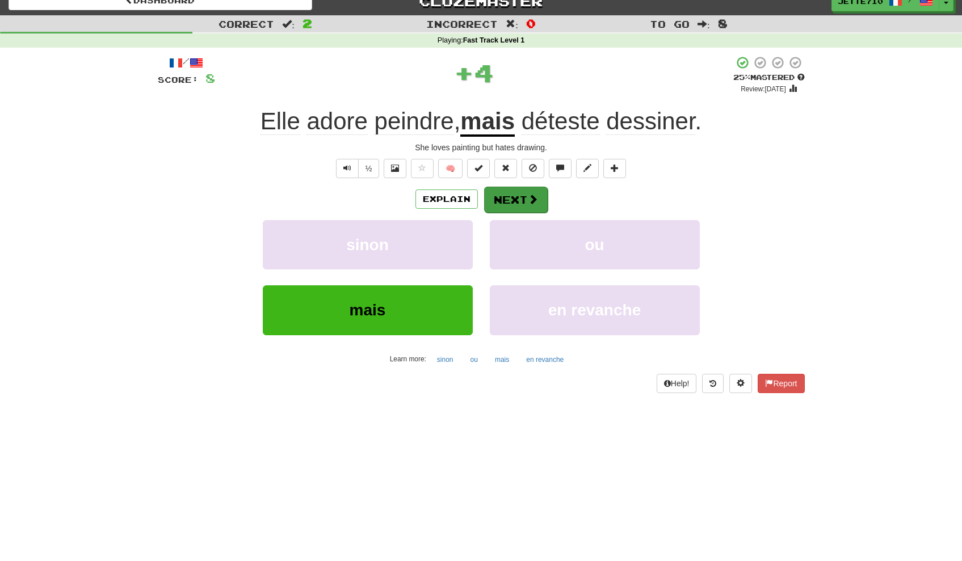
click at [526, 203] on button "Next" at bounding box center [516, 200] width 64 height 26
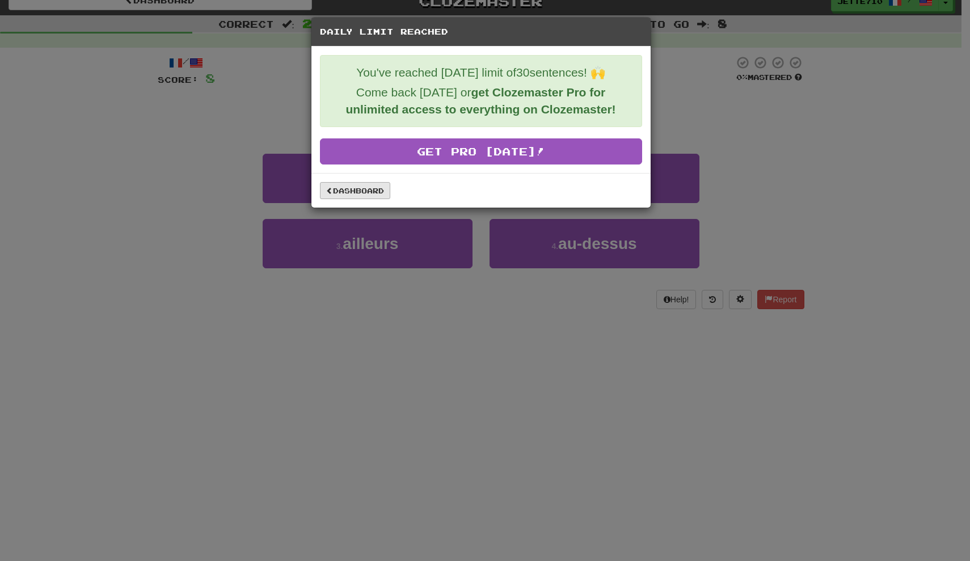
click at [374, 196] on link "Dashboard" at bounding box center [355, 190] width 70 height 17
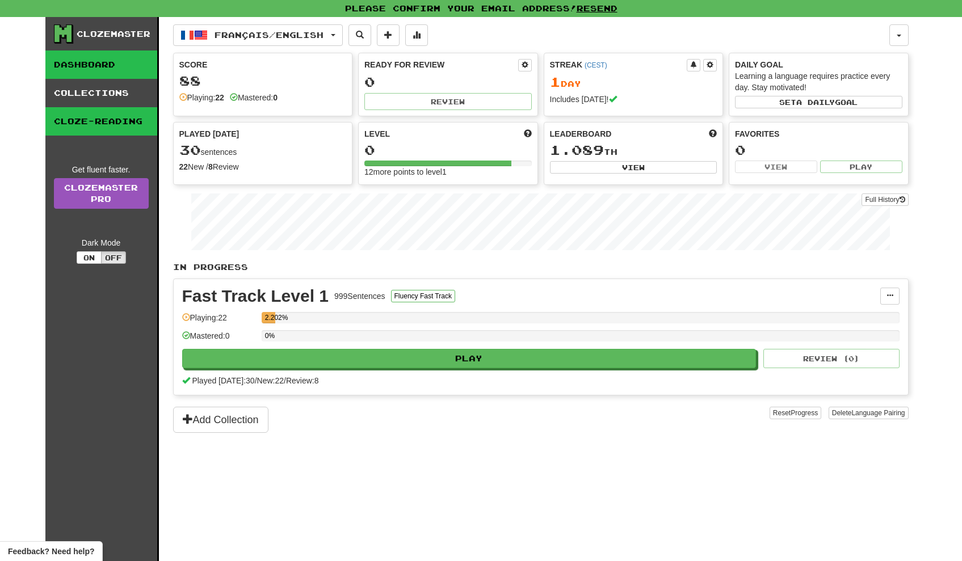
click at [104, 132] on link "Cloze-Reading" at bounding box center [101, 121] width 112 height 28
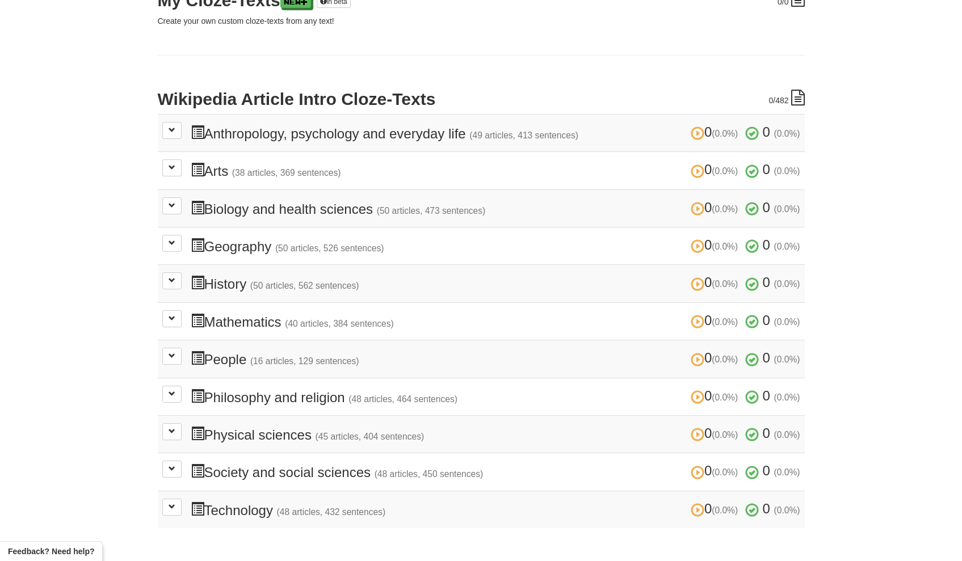
scroll to position [187, 0]
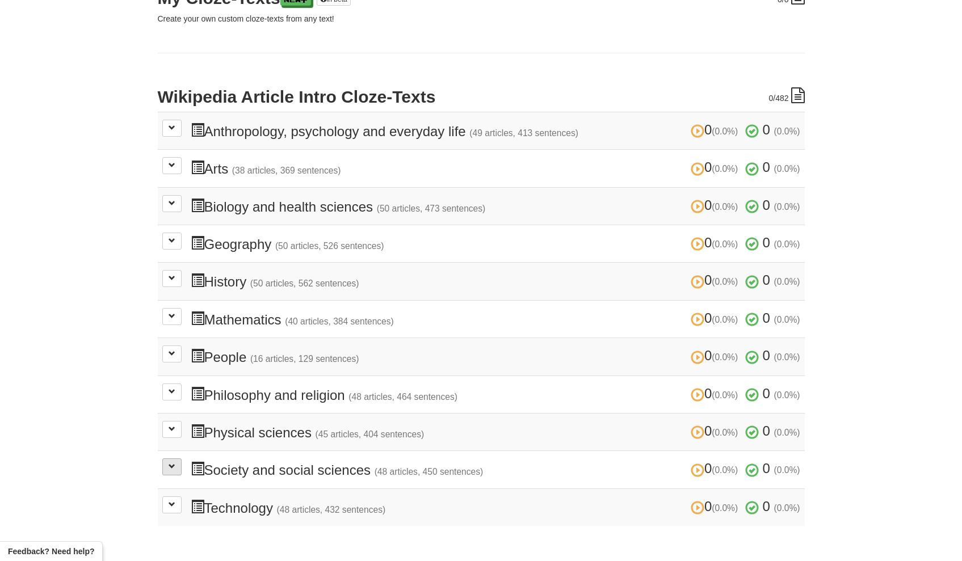
click at [172, 463] on span at bounding box center [172, 466] width 7 height 7
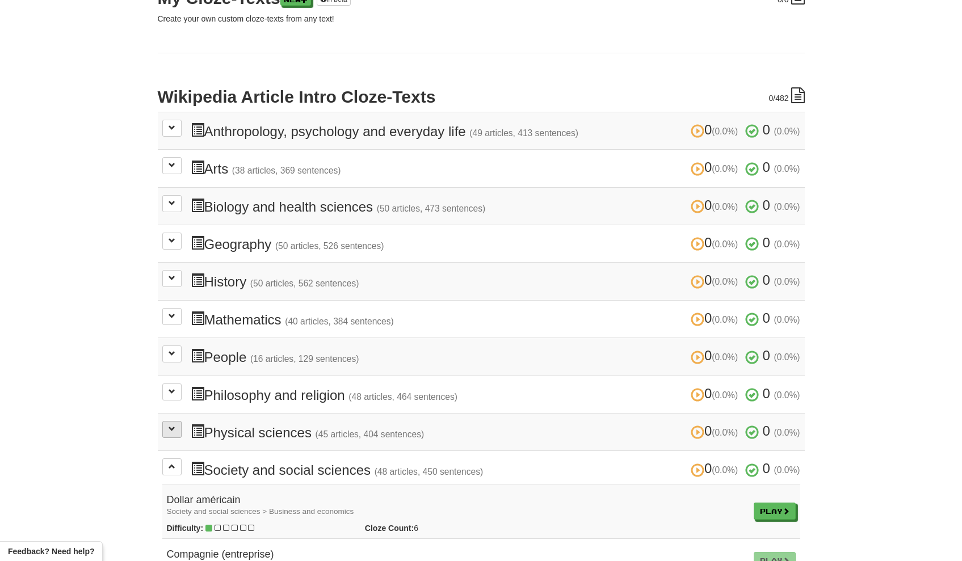
click at [174, 426] on span at bounding box center [172, 429] width 7 height 7
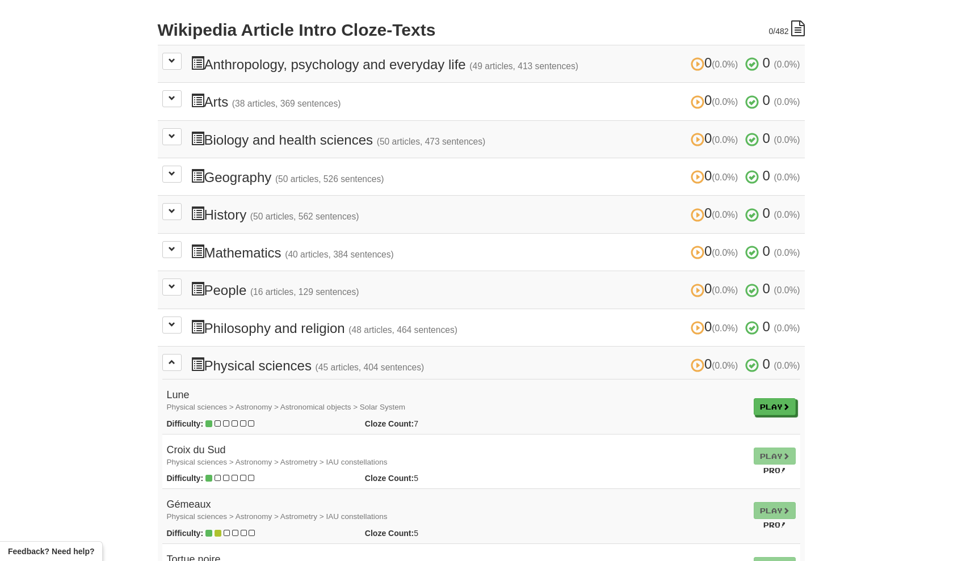
scroll to position [251, 0]
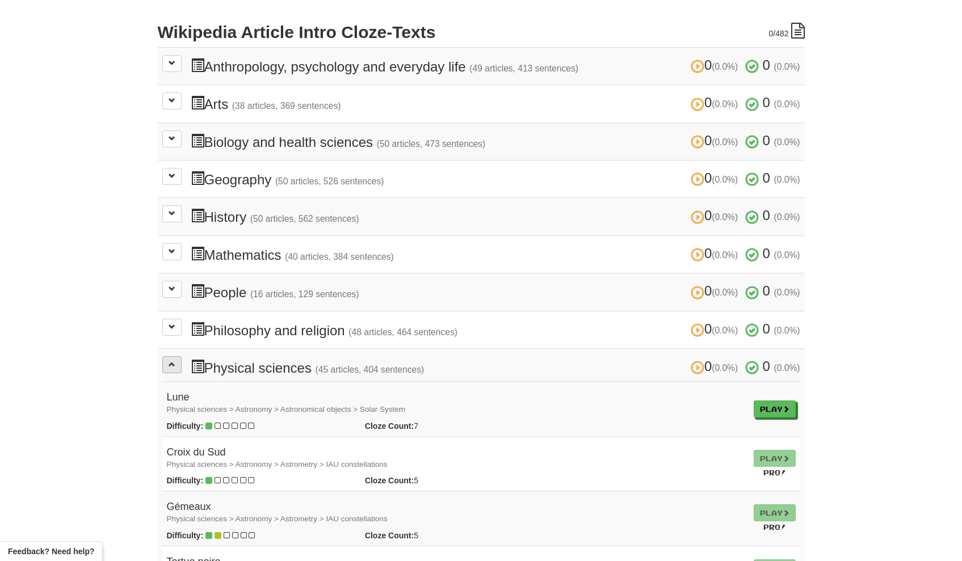
drag, startPoint x: 168, startPoint y: 360, endPoint x: 167, endPoint y: 352, distance: 8.0
click at [169, 361] on span at bounding box center [172, 364] width 7 height 7
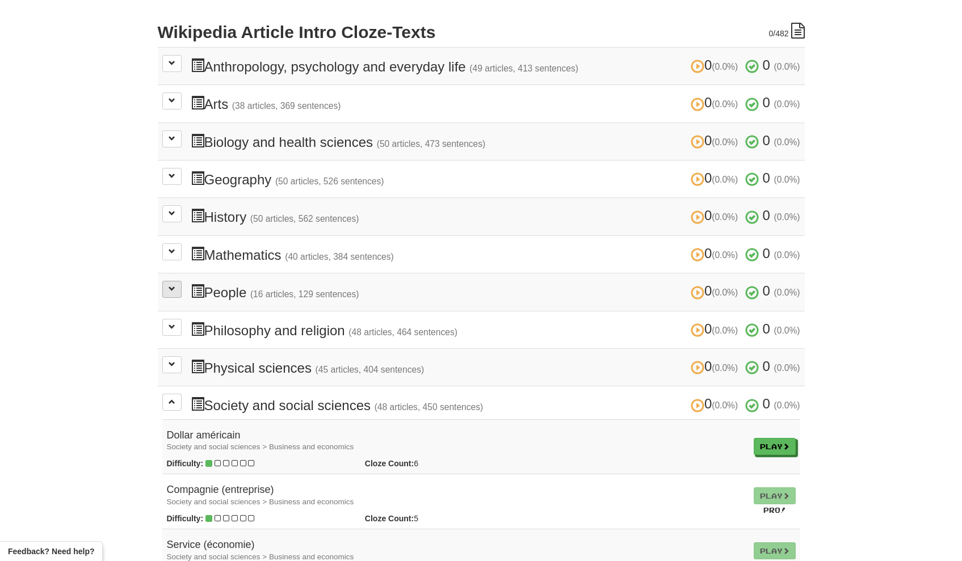
click at [177, 281] on button at bounding box center [171, 289] width 19 height 17
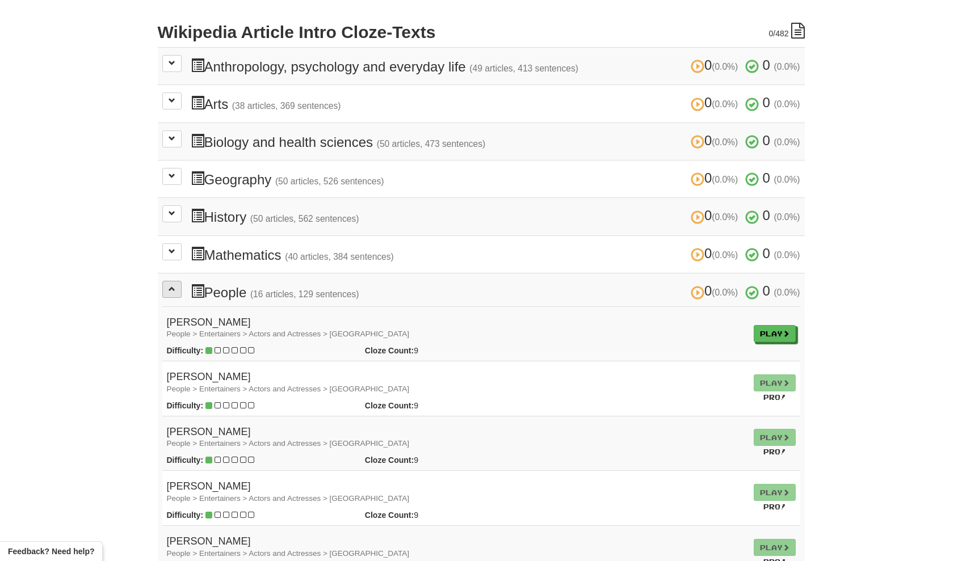
click at [175, 285] on span at bounding box center [172, 288] width 7 height 7
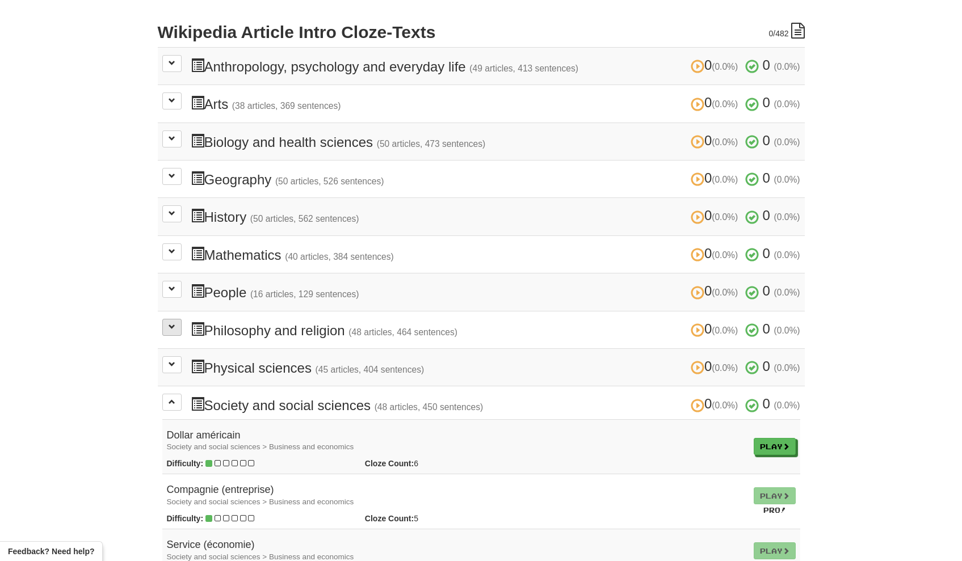
click at [175, 323] on span at bounding box center [172, 326] width 7 height 7
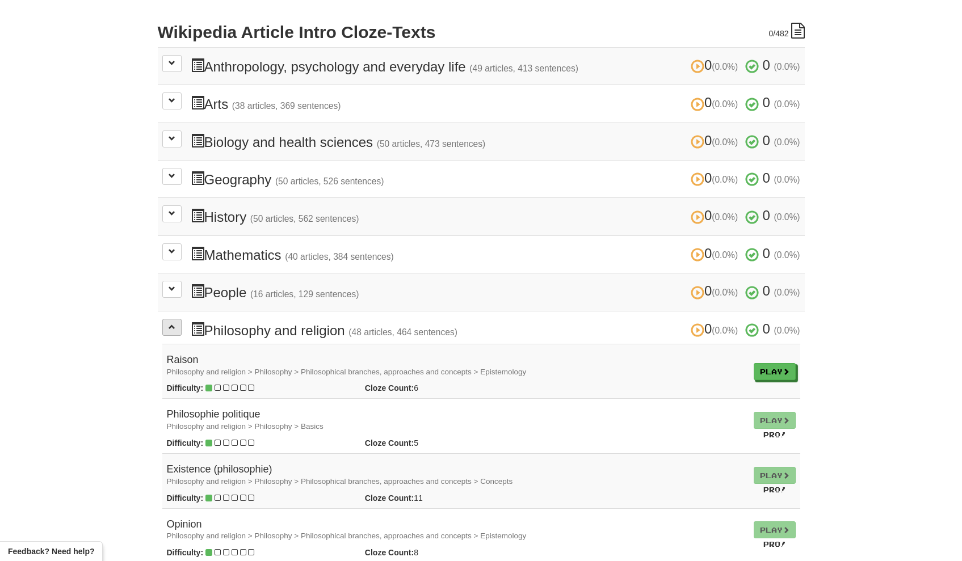
click at [173, 323] on span at bounding box center [172, 326] width 7 height 7
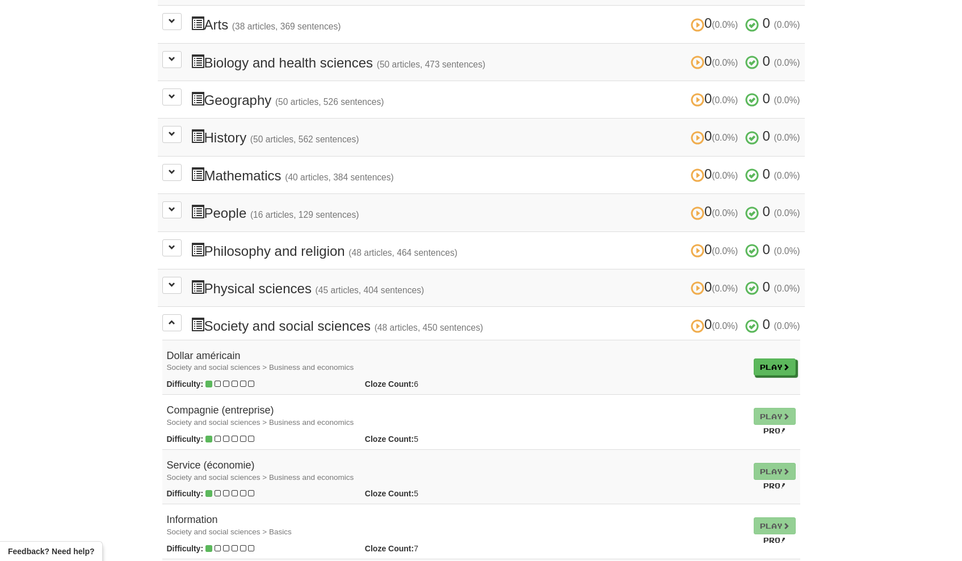
scroll to position [333, 0]
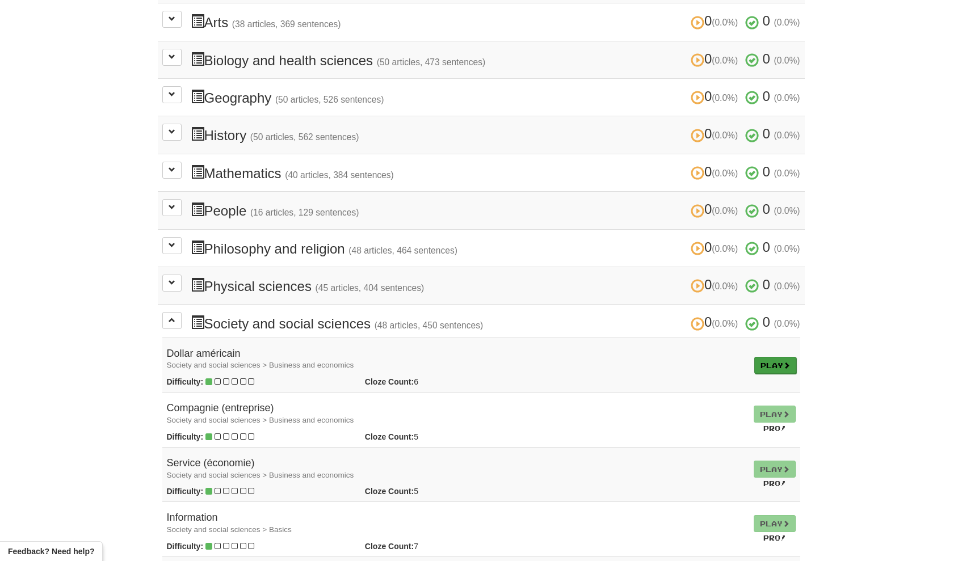
click at [779, 357] on link "Play" at bounding box center [775, 365] width 42 height 17
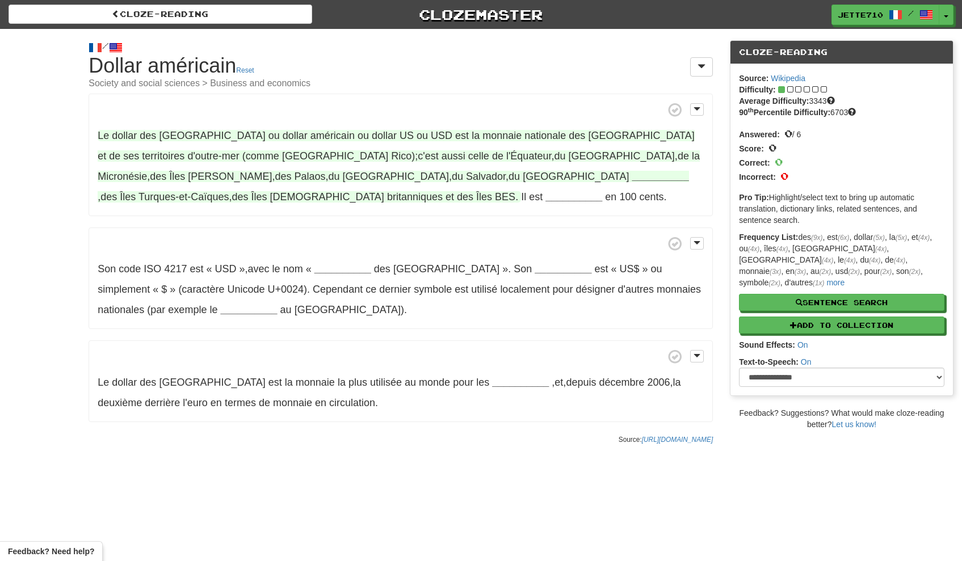
click at [171, 138] on span "États-Unis" at bounding box center [212, 135] width 106 height 11
click at [632, 173] on strong "__________" at bounding box center [660, 176] width 57 height 11
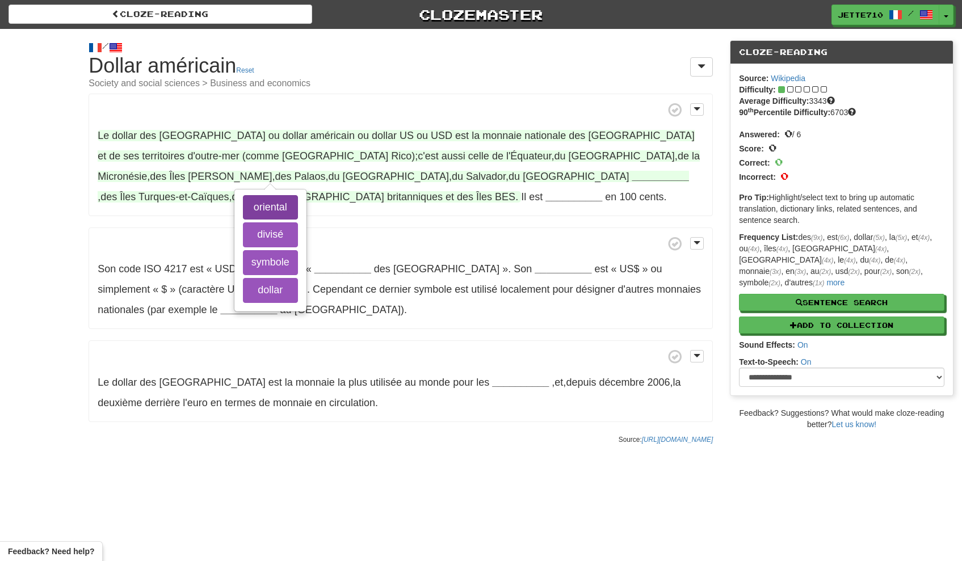
click at [269, 204] on button "oriental" at bounding box center [270, 207] width 55 height 25
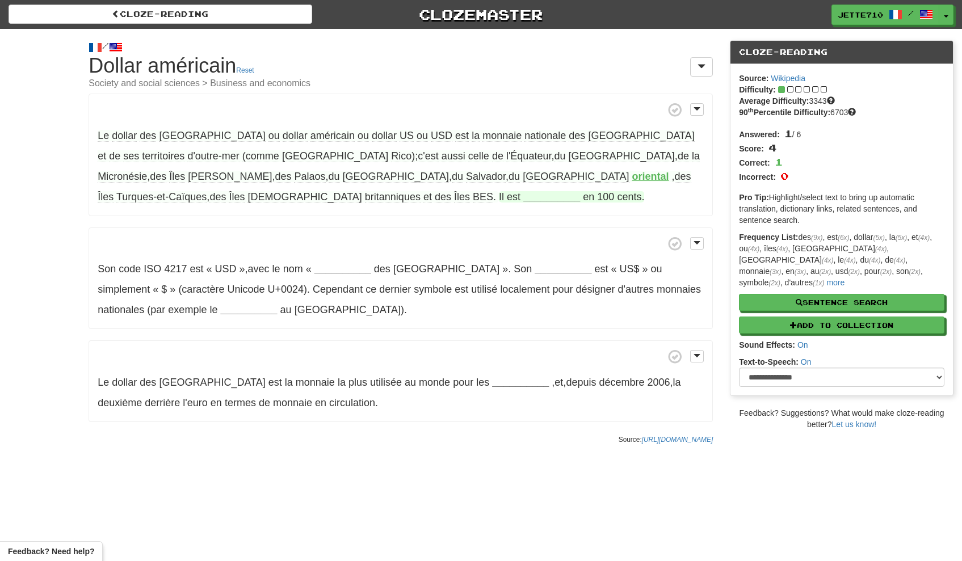
click at [523, 198] on strong "__________" at bounding box center [551, 196] width 57 height 11
click at [552, 191] on strong "divisé" at bounding box center [537, 196] width 29 height 11
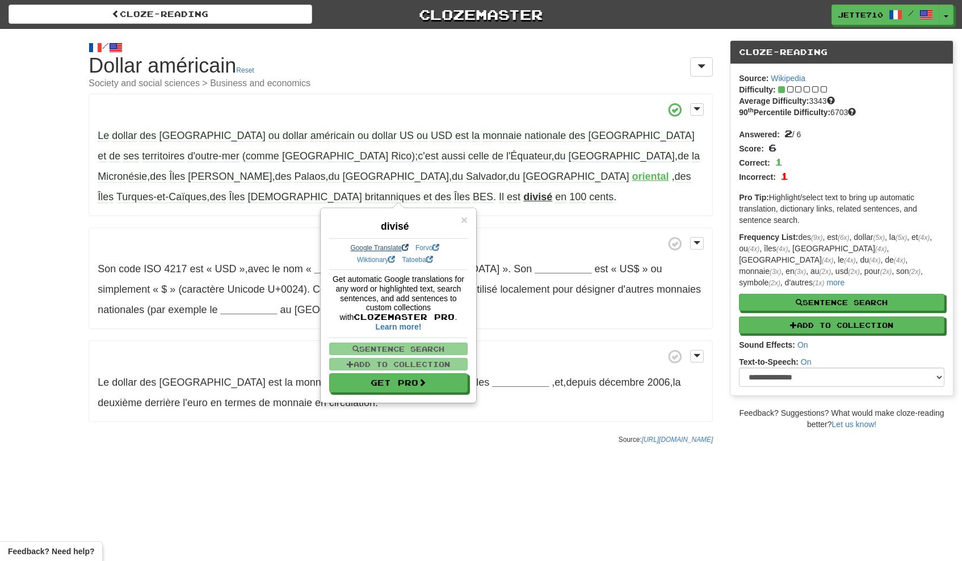
click at [388, 250] on link "Google Translate" at bounding box center [379, 248] width 58 height 8
click at [582, 207] on p "Le dollar des États-Unis ou dollar américain ou dollar US ou USD est la monnaie…" at bounding box center [401, 155] width 624 height 123
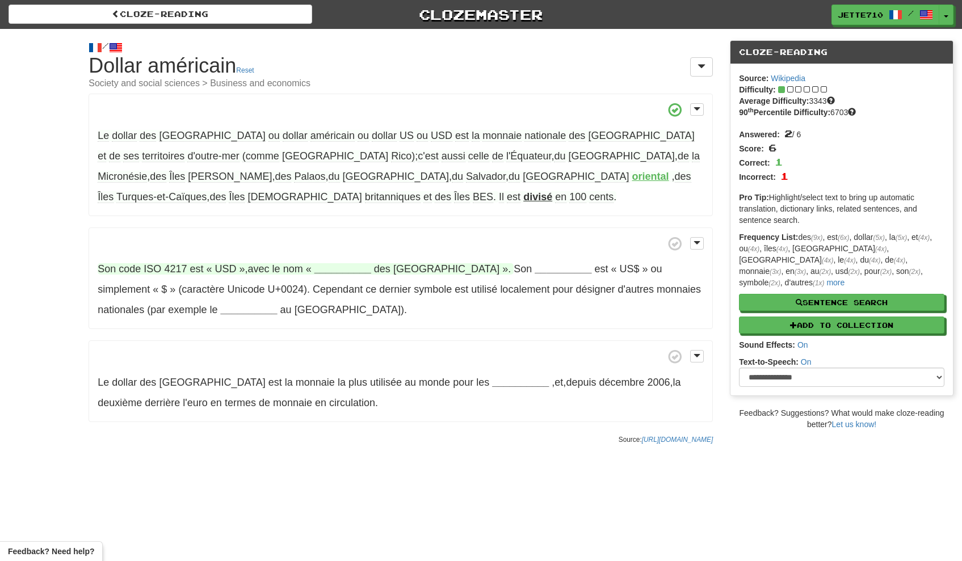
click at [337, 272] on strong "__________" at bounding box center [342, 268] width 57 height 11
click at [338, 380] on button "dollar" at bounding box center [339, 382] width 55 height 25
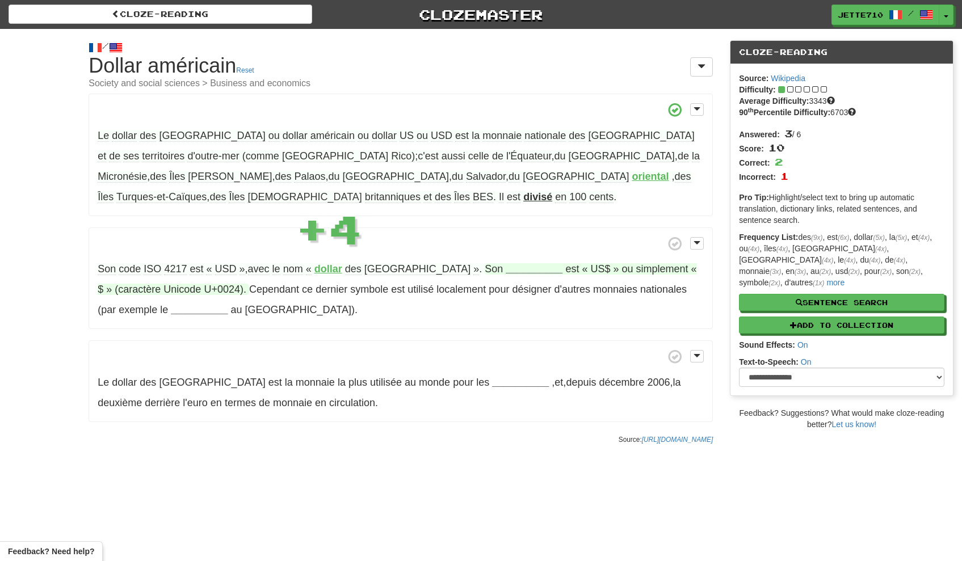
click at [506, 263] on strong "__________" at bounding box center [534, 268] width 57 height 11
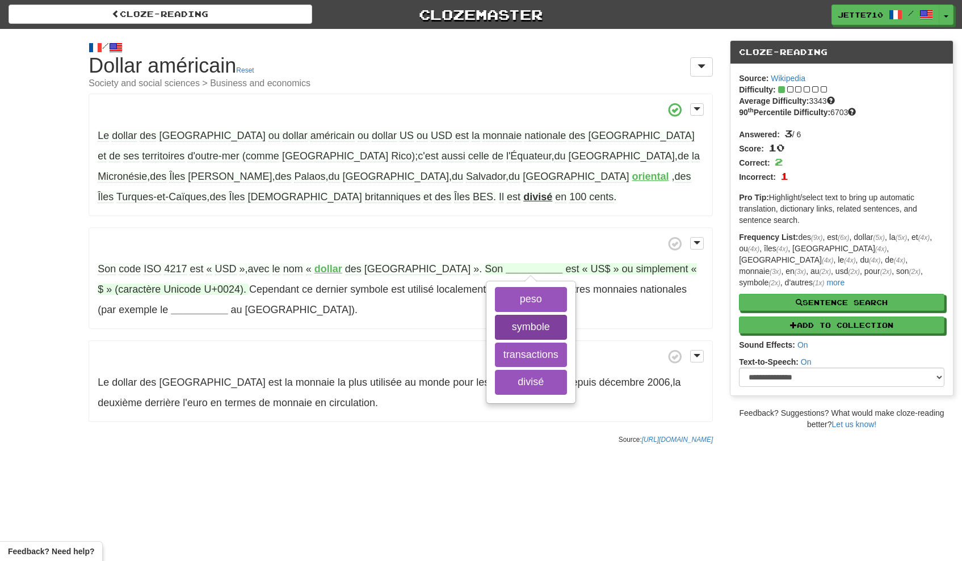
click at [495, 331] on button "symbole" at bounding box center [531, 327] width 72 height 25
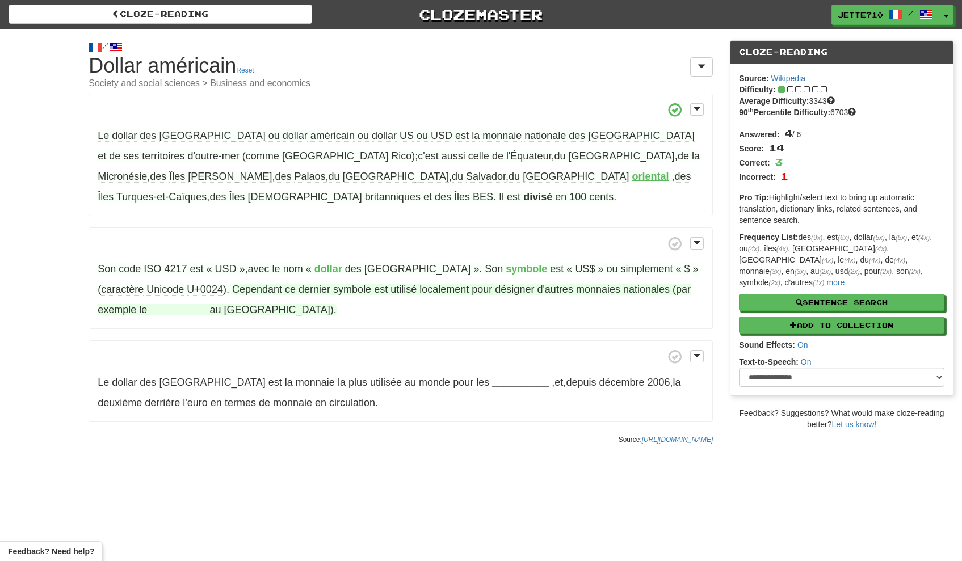
click at [150, 312] on strong "__________" at bounding box center [178, 309] width 57 height 11
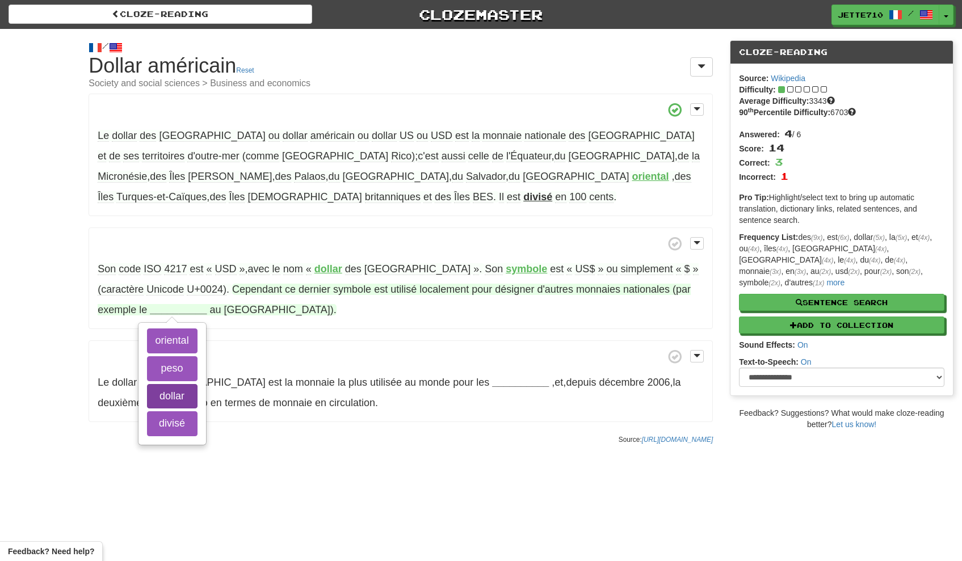
click at [147, 392] on button "dollar" at bounding box center [172, 396] width 51 height 25
click at [147, 364] on button "peso" at bounding box center [172, 368] width 51 height 25
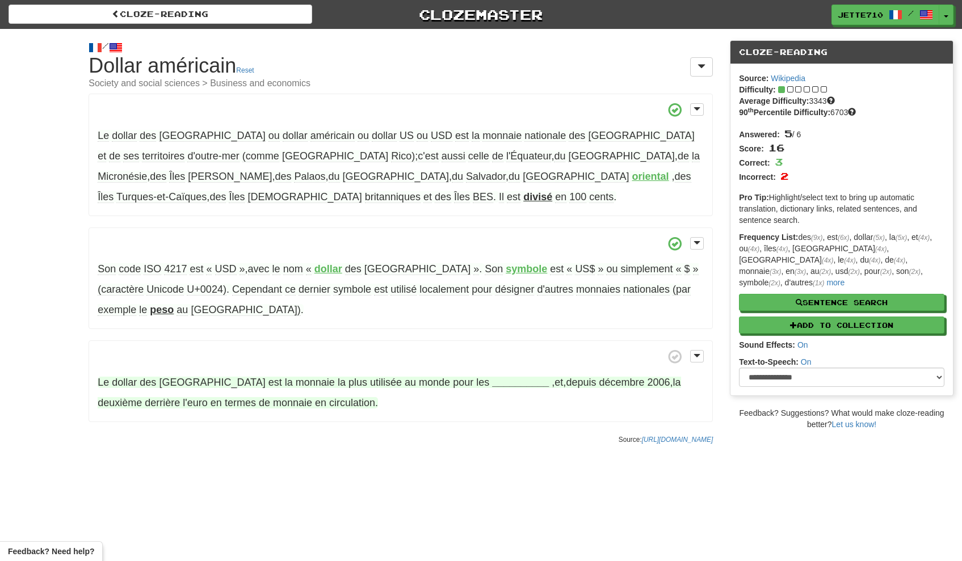
click at [492, 383] on strong "__________" at bounding box center [520, 382] width 57 height 11
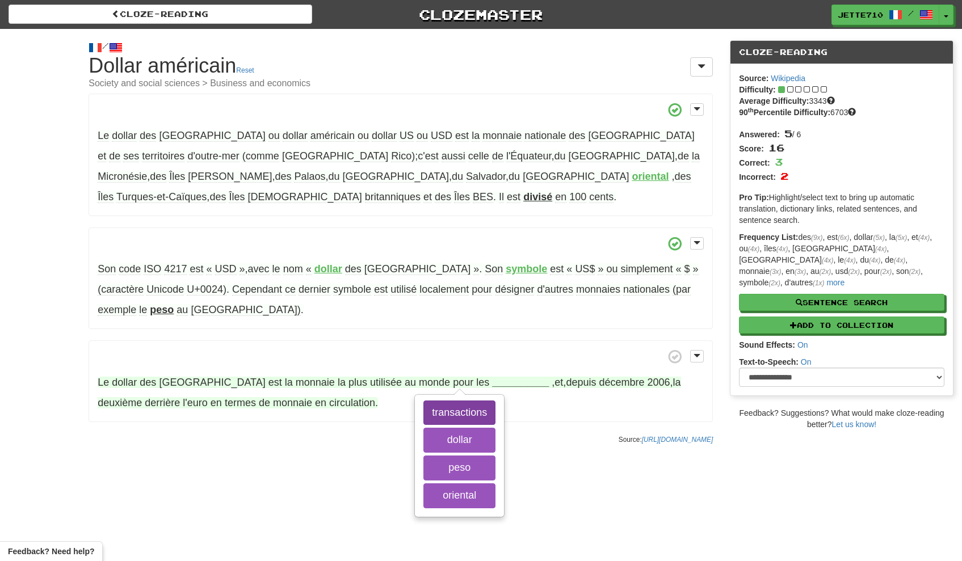
click at [449, 406] on button "transactions" at bounding box center [459, 413] width 72 height 25
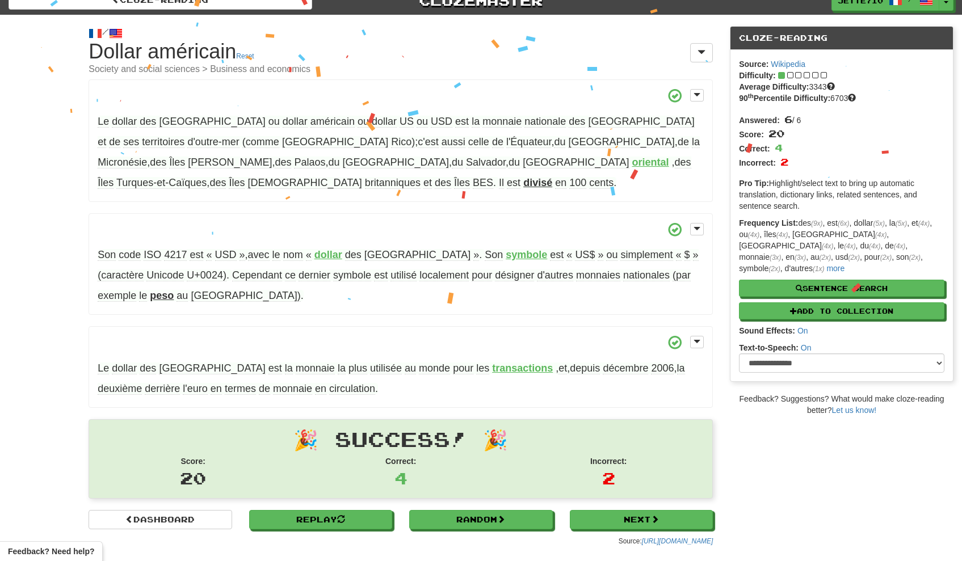
scroll to position [32, 0]
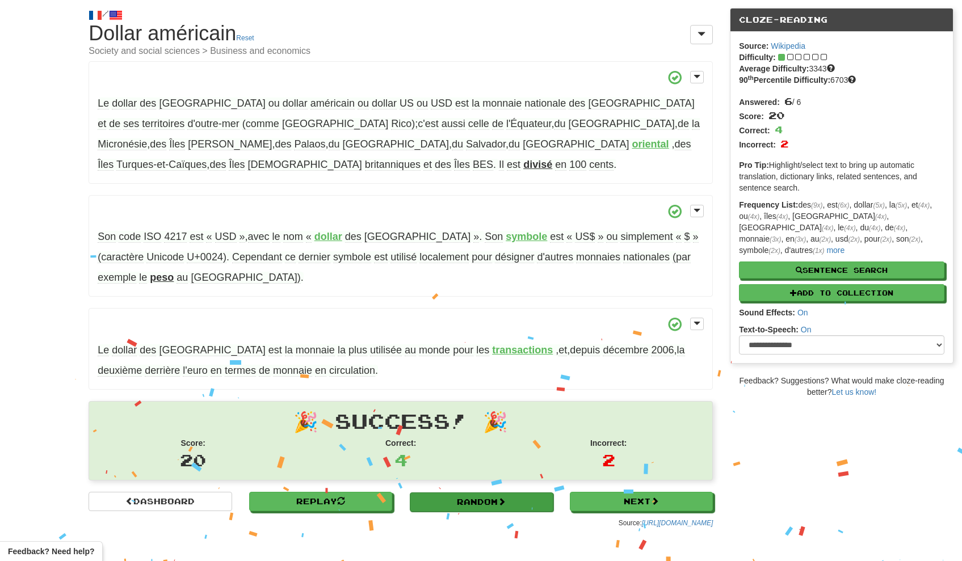
click at [469, 502] on link "Random" at bounding box center [481, 502] width 143 height 19
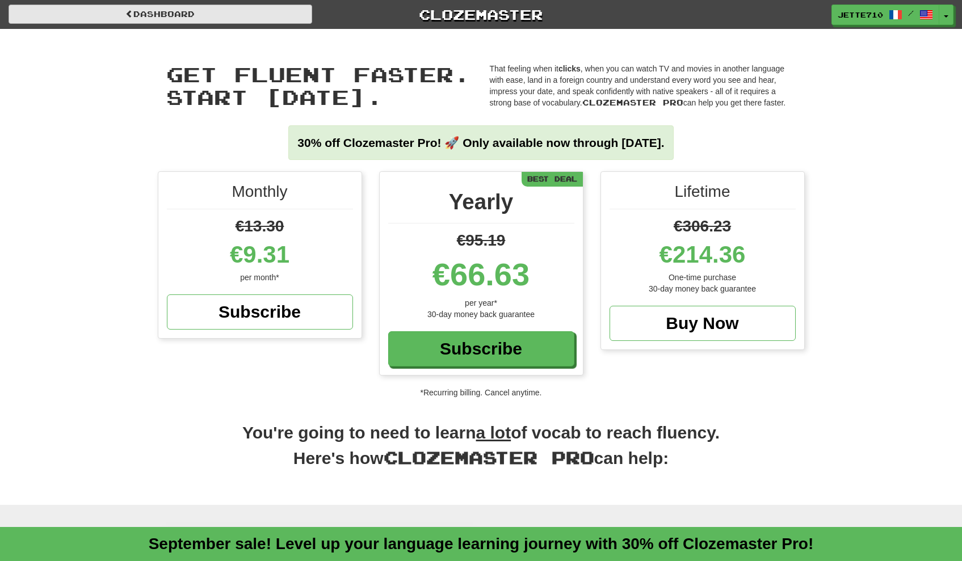
click at [121, 12] on link "Dashboard" at bounding box center [161, 14] width 304 height 19
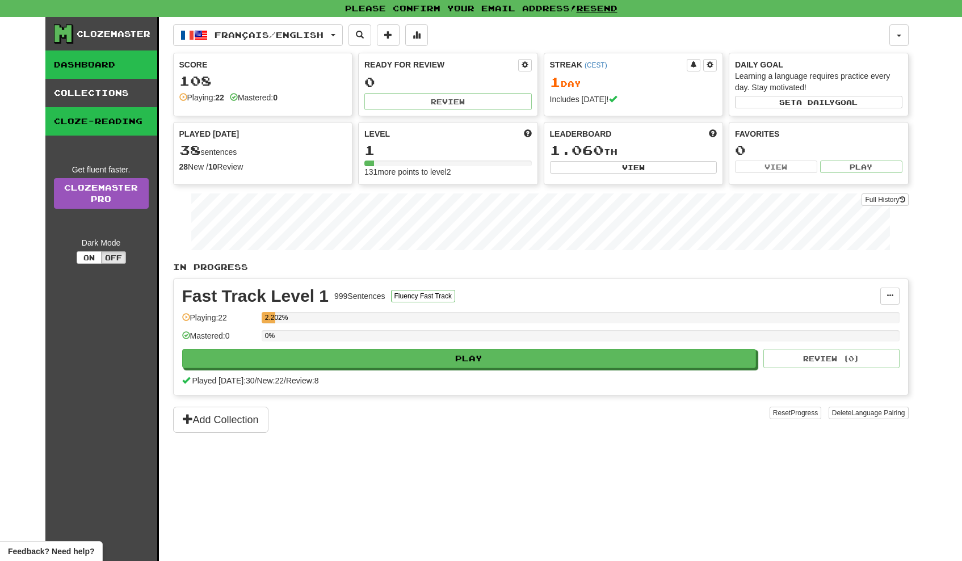
click at [119, 123] on link "Cloze-Reading" at bounding box center [101, 121] width 112 height 28
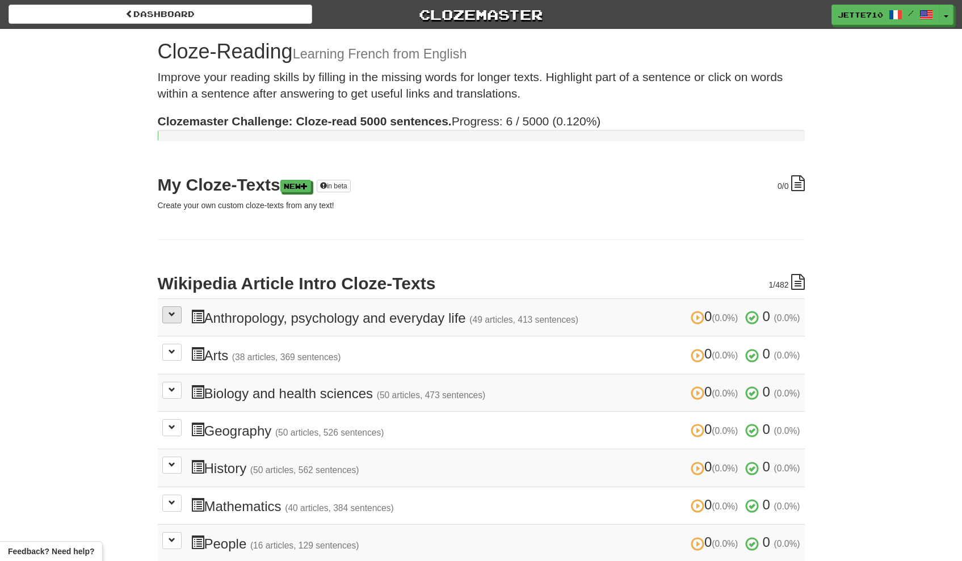
click at [174, 314] on span at bounding box center [172, 314] width 7 height 7
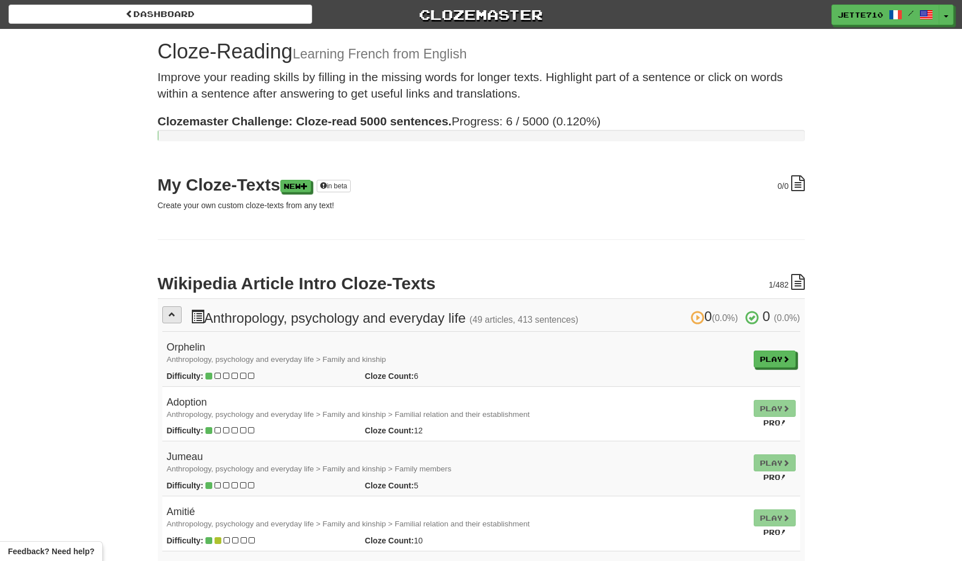
click at [174, 314] on span at bounding box center [172, 314] width 7 height 7
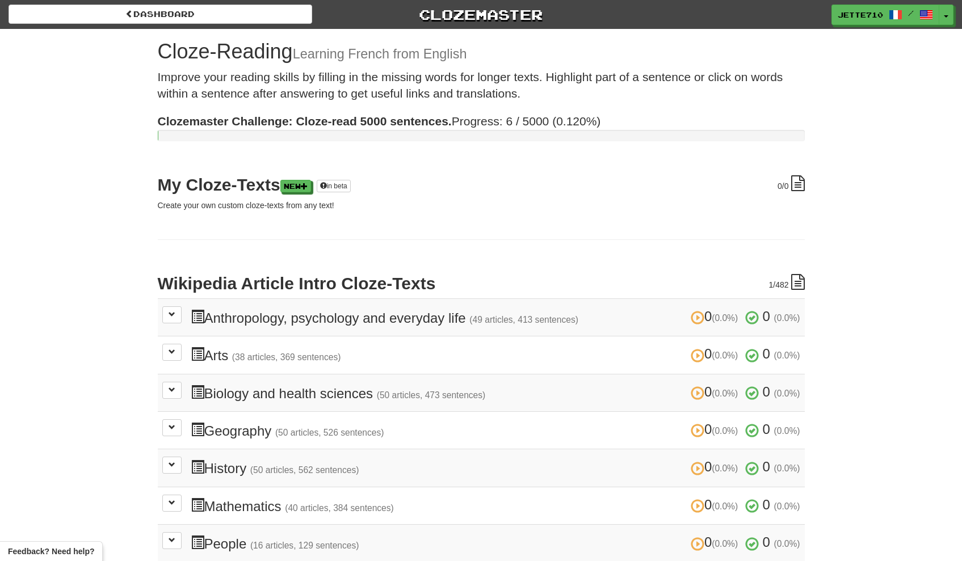
scroll to position [2, 0]
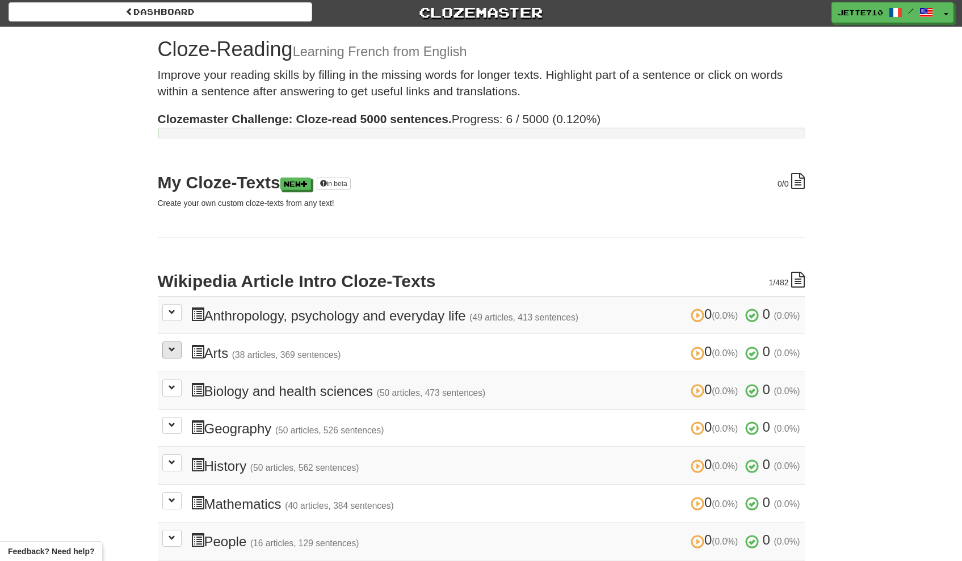
click at [178, 347] on button at bounding box center [171, 350] width 19 height 17
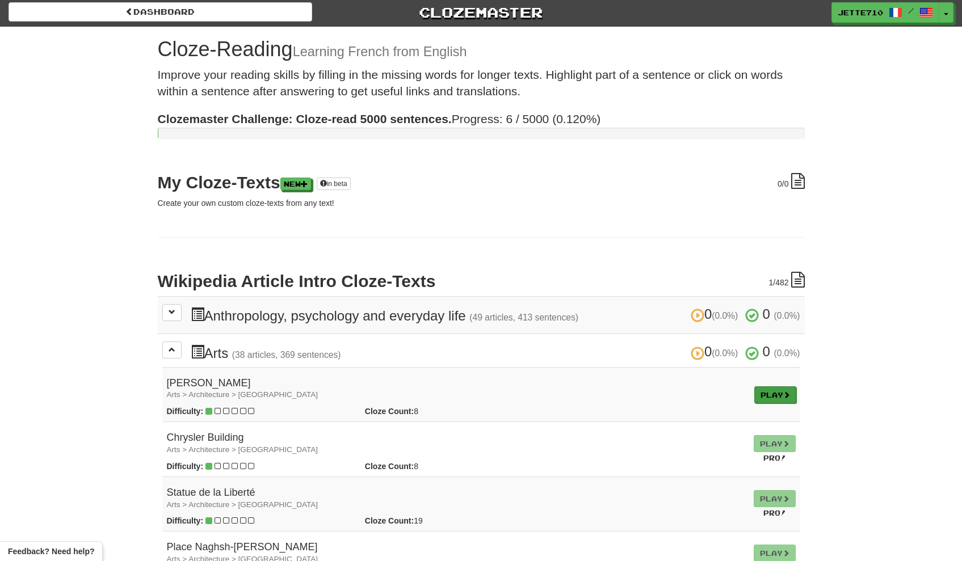
click at [760, 389] on link "Play" at bounding box center [775, 394] width 42 height 17
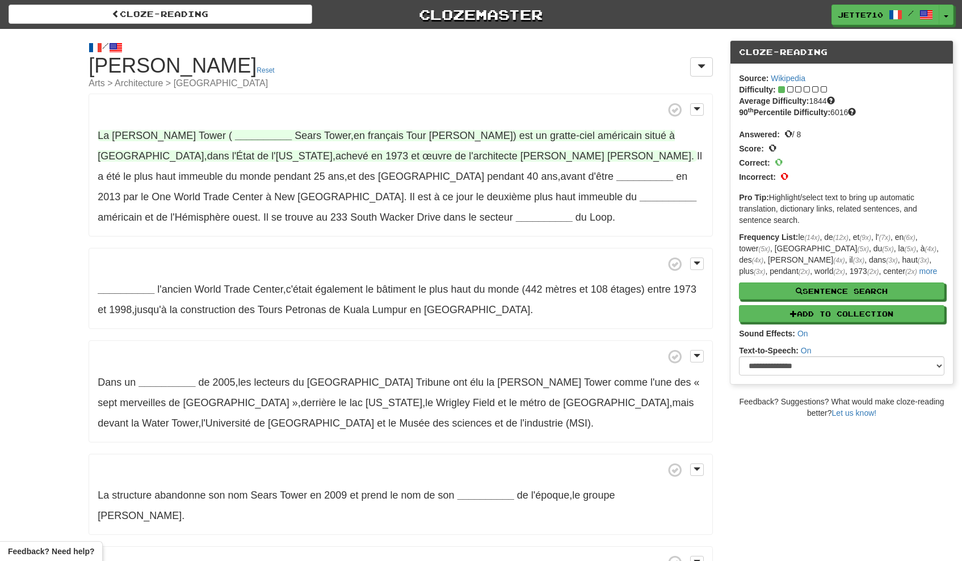
click at [235, 133] on strong "__________" at bounding box center [263, 135] width 57 height 11
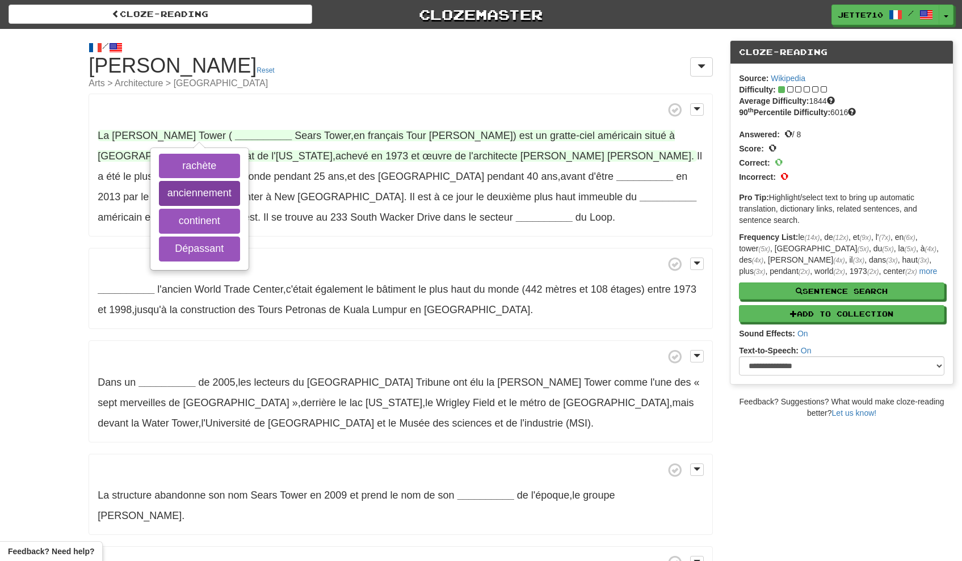
click at [204, 193] on button "anciennement" at bounding box center [199, 193] width 81 height 25
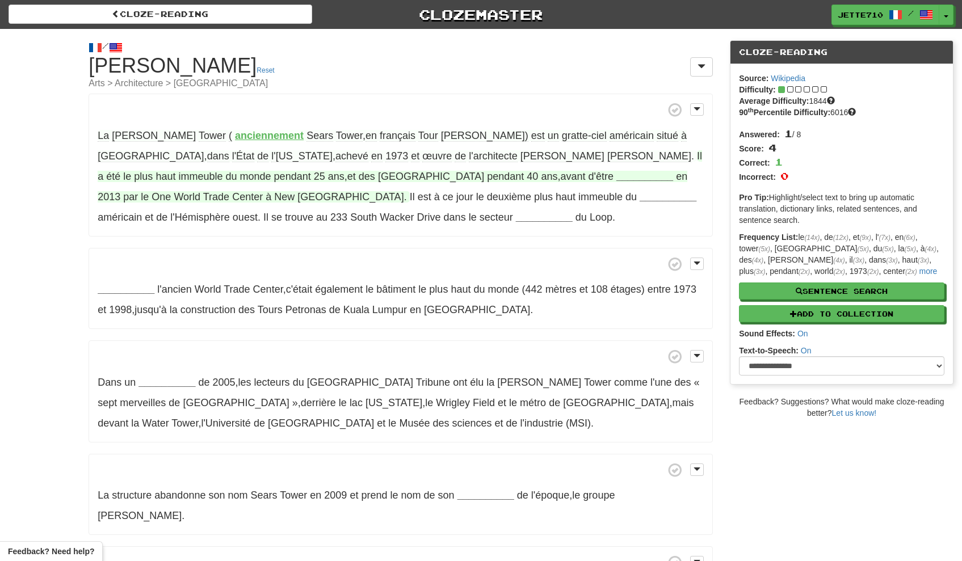
click at [222, 171] on span "immeuble" at bounding box center [200, 176] width 44 height 11
drag, startPoint x: 485, startPoint y: 155, endPoint x: 529, endPoint y: 155, distance: 44.3
click at [529, 155] on span "Il a été le plus haut immeuble du monde pendant 25 ans , et des [GEOGRAPHIC_DAT…" at bounding box center [400, 166] width 604 height 32
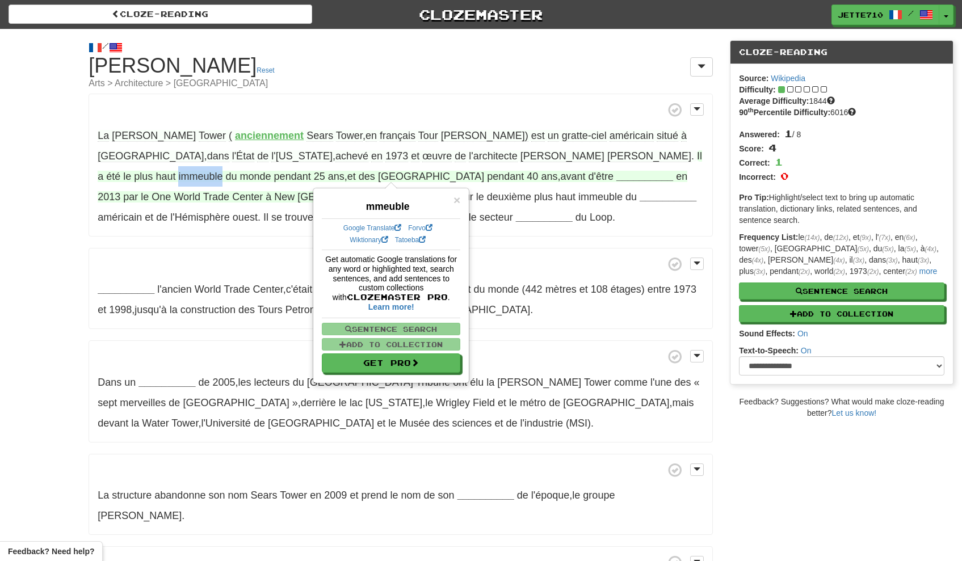
drag, startPoint x: 484, startPoint y: 156, endPoint x: 527, endPoint y: 159, distance: 43.3
click at [527, 159] on span "Il a été le plus haut immeuble du monde pendant 25 ans , et des [GEOGRAPHIC_DAT…" at bounding box center [400, 166] width 604 height 32
click at [389, 229] on link "Google Translate" at bounding box center [372, 228] width 58 height 8
click at [532, 236] on p "[GEOGRAPHIC_DATA][PERSON_NAME] ( anciennement [GEOGRAPHIC_DATA] , en français T…" at bounding box center [401, 165] width 624 height 143
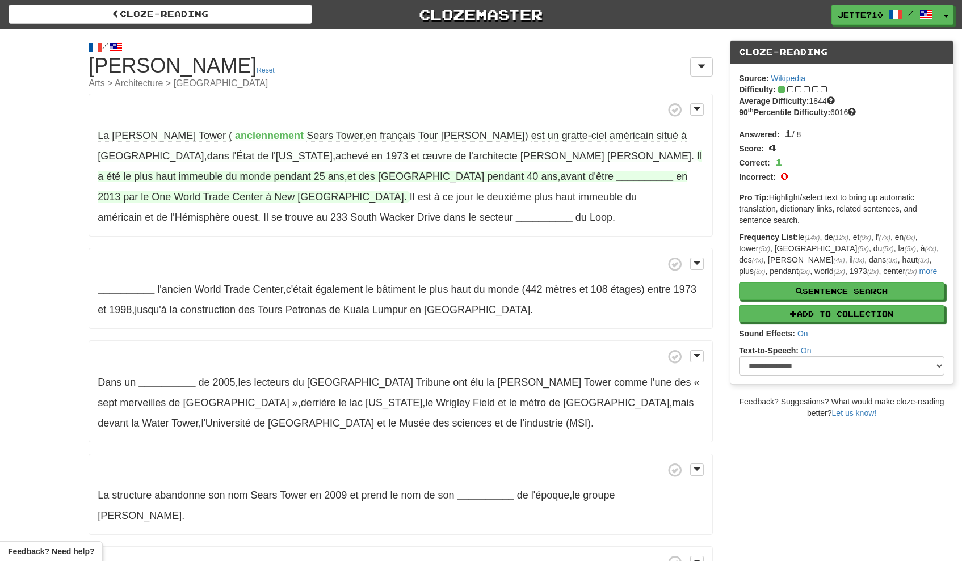
click at [616, 179] on strong "__________" at bounding box center [644, 176] width 57 height 11
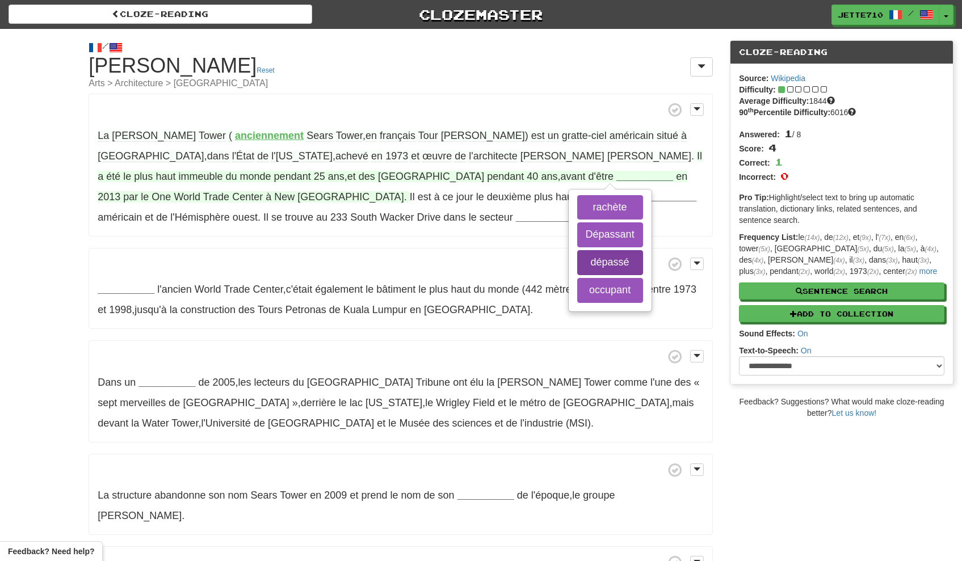
click at [577, 258] on button "dépassé" at bounding box center [610, 262] width 66 height 25
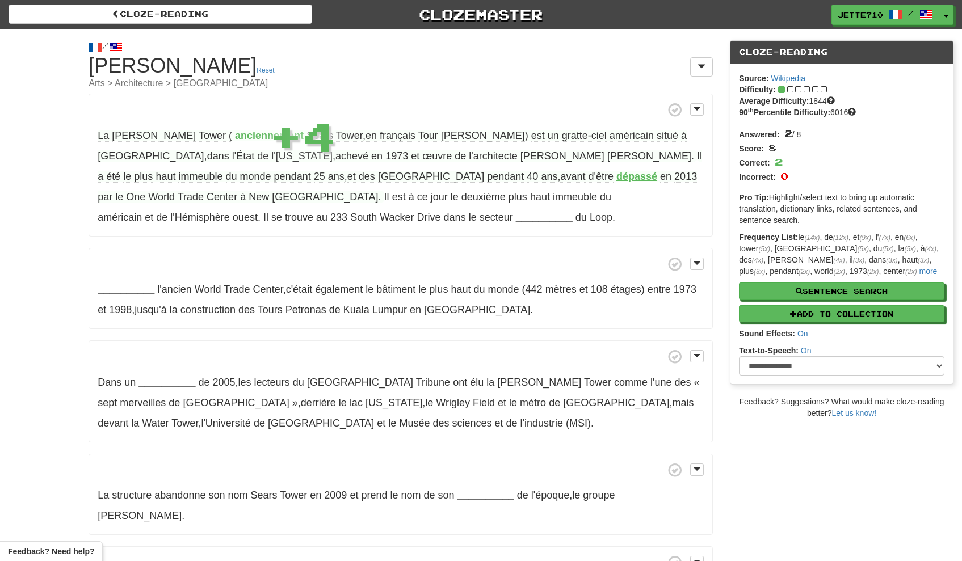
click at [616, 178] on strong "dépassé" at bounding box center [636, 176] width 41 height 11
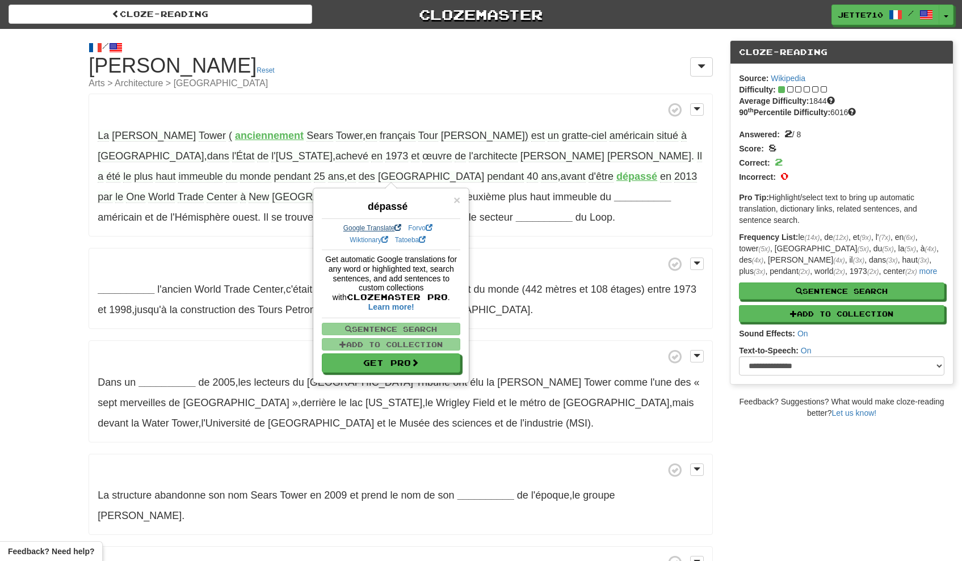
click at [359, 227] on link "Google Translate" at bounding box center [372, 228] width 58 height 8
click at [542, 225] on p "[GEOGRAPHIC_DATA][PERSON_NAME] ( anciennement [GEOGRAPHIC_DATA] , en français T…" at bounding box center [401, 165] width 624 height 143
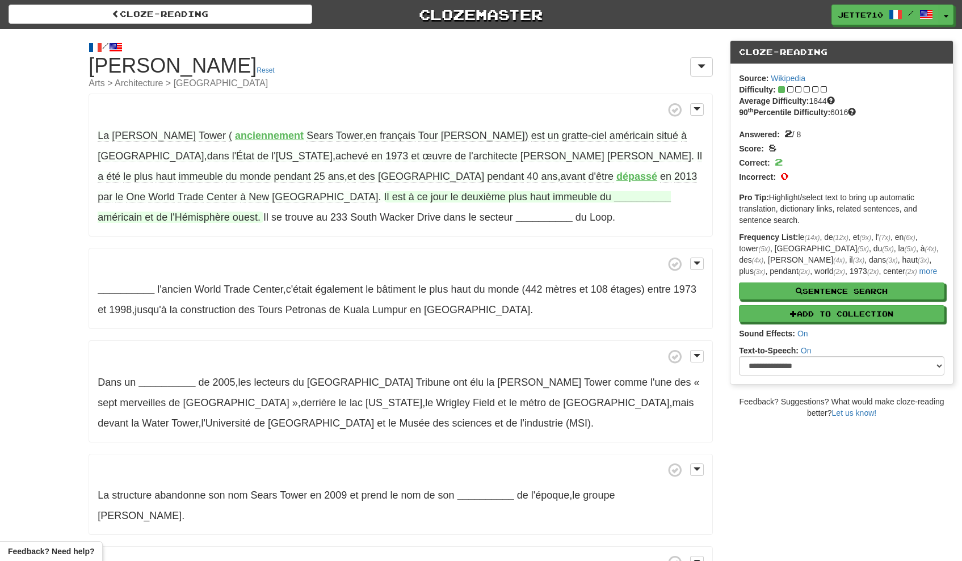
click at [428, 191] on span "ce" at bounding box center [422, 196] width 11 height 11
click at [614, 198] on strong "__________" at bounding box center [642, 196] width 57 height 11
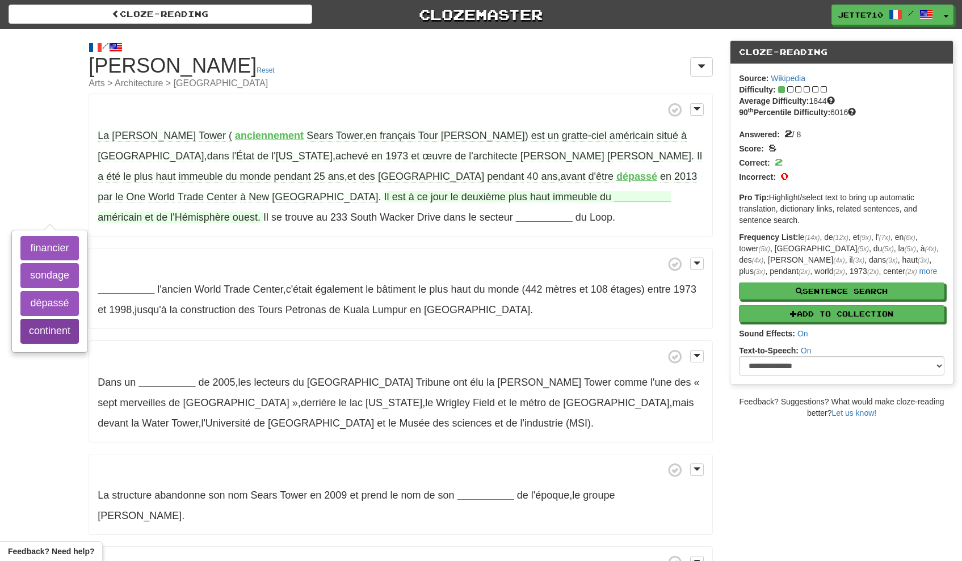
click at [79, 319] on button "continent" at bounding box center [49, 331] width 58 height 25
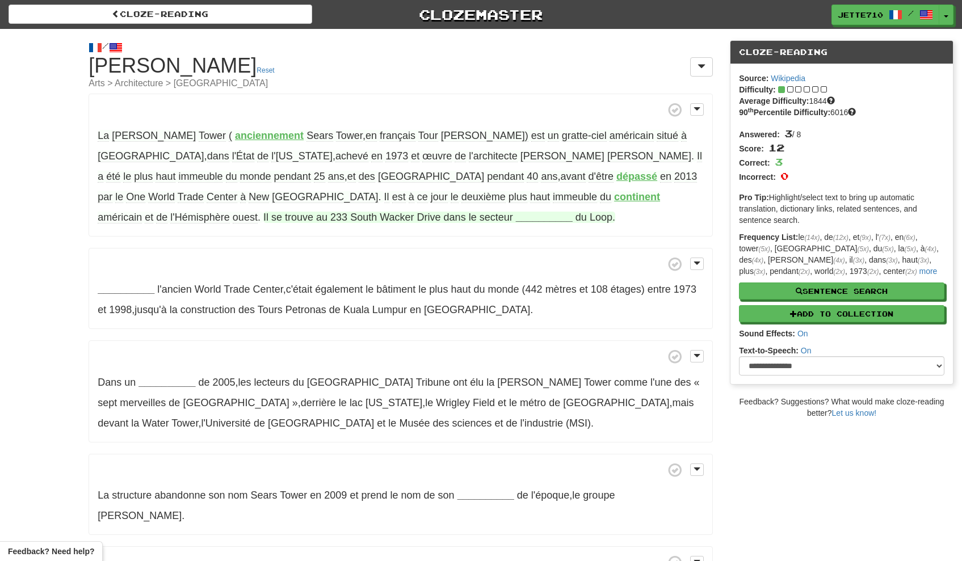
click at [516, 213] on strong "__________" at bounding box center [544, 217] width 57 height 11
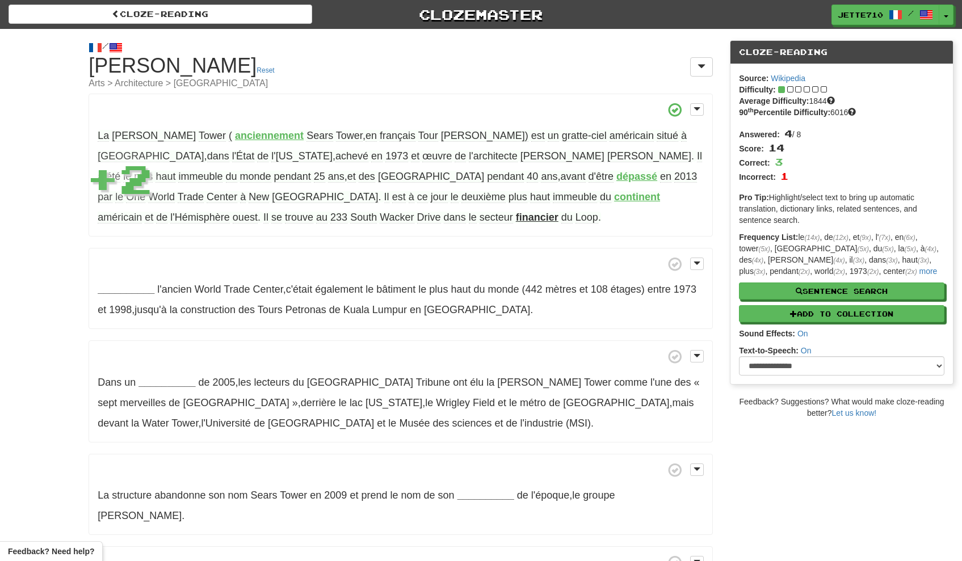
click at [516, 220] on strong "financier" at bounding box center [537, 217] width 43 height 11
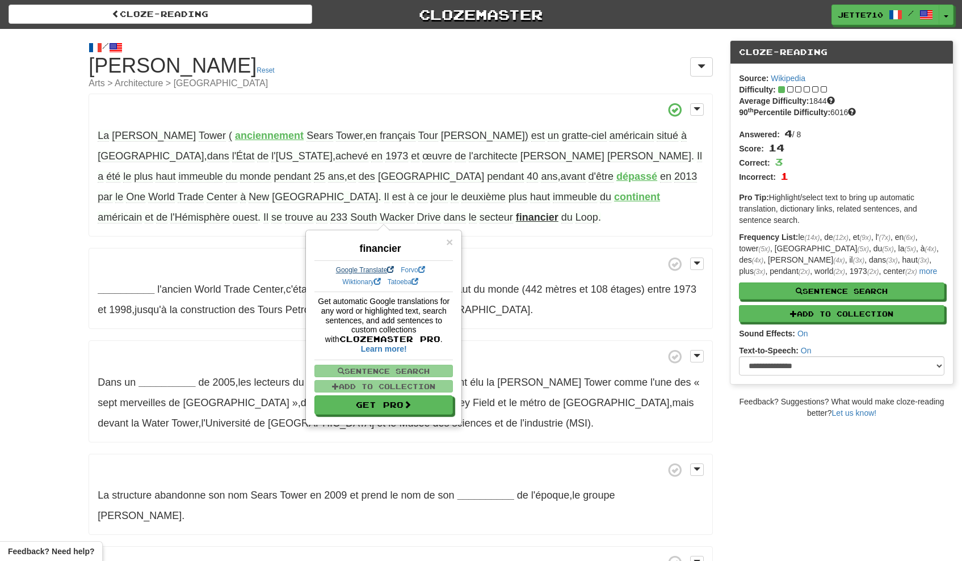
click at [360, 266] on link "Google Translate" at bounding box center [365, 270] width 58 height 8
drag, startPoint x: 509, startPoint y: 238, endPoint x: 527, endPoint y: 227, distance: 21.6
click at [509, 237] on div "[GEOGRAPHIC_DATA][PERSON_NAME] ( anciennement [GEOGRAPHIC_DATA] , en français T…" at bounding box center [401, 351] width 624 height 514
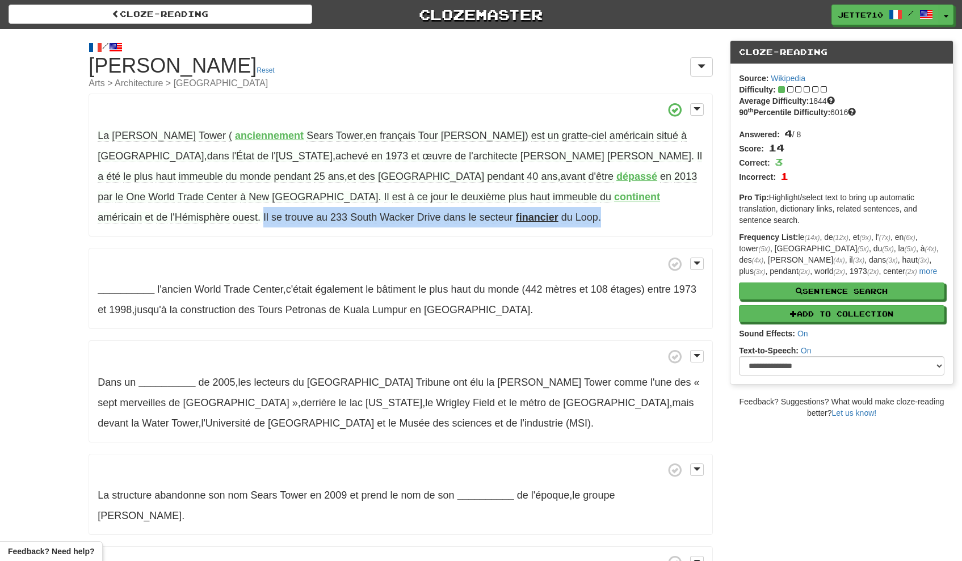
drag, startPoint x: 422, startPoint y: 195, endPoint x: 400, endPoint y: 222, distance: 35.1
click at [400, 222] on p "[GEOGRAPHIC_DATA][PERSON_NAME] ( anciennement [GEOGRAPHIC_DATA] , en français T…" at bounding box center [401, 165] width 624 height 143
click at [589, 236] on p "[GEOGRAPHIC_DATA][PERSON_NAME] ( anciennement [GEOGRAPHIC_DATA] , en français T…" at bounding box center [401, 165] width 624 height 143
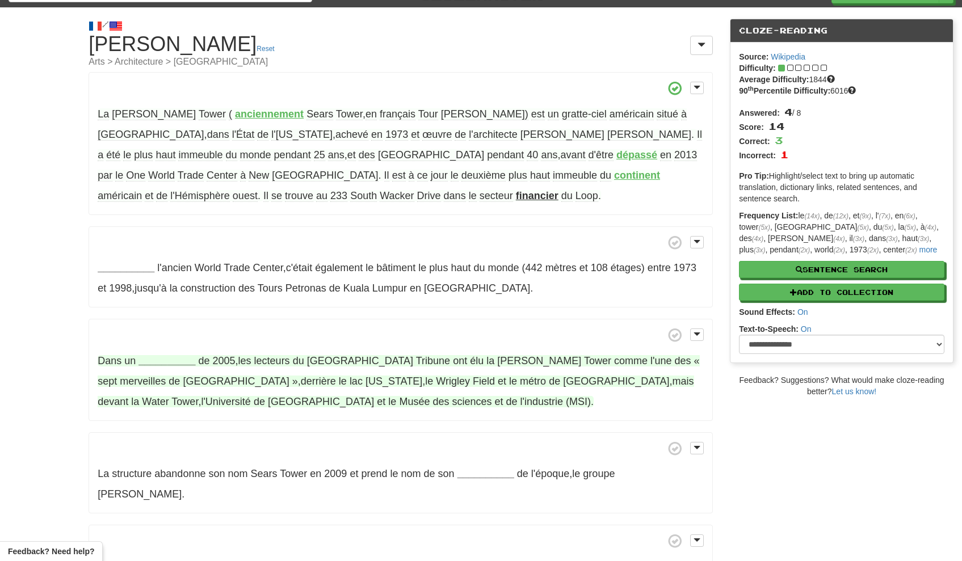
scroll to position [123, 0]
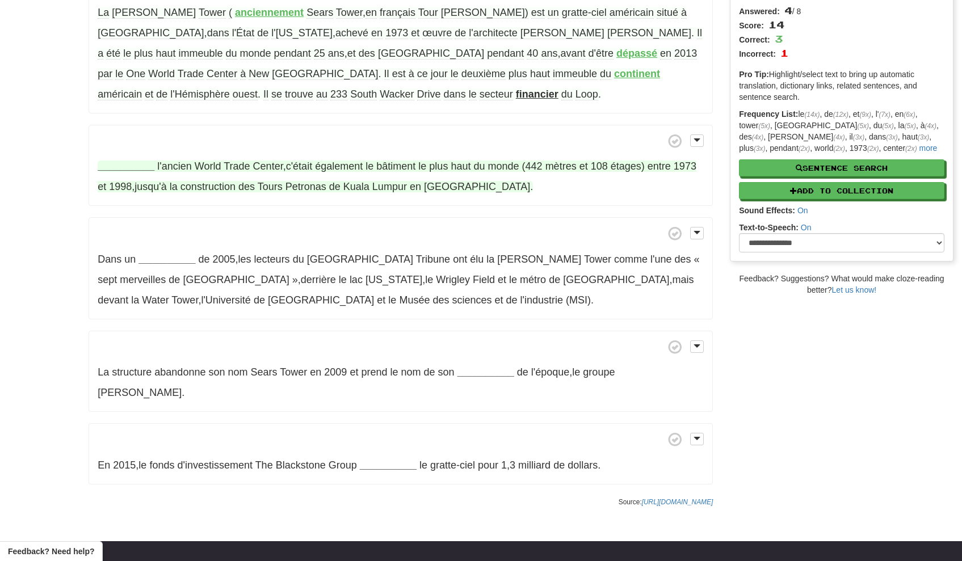
click at [120, 170] on strong "__________" at bounding box center [126, 166] width 57 height 11
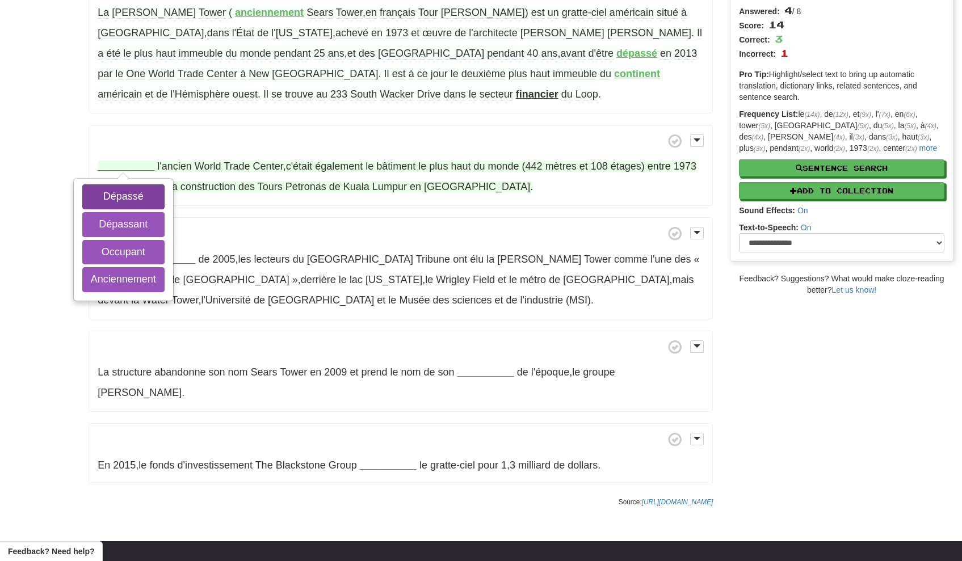
click at [159, 205] on button "Dépassé" at bounding box center [123, 196] width 82 height 25
click at [155, 219] on button "Dépassant" at bounding box center [123, 224] width 82 height 25
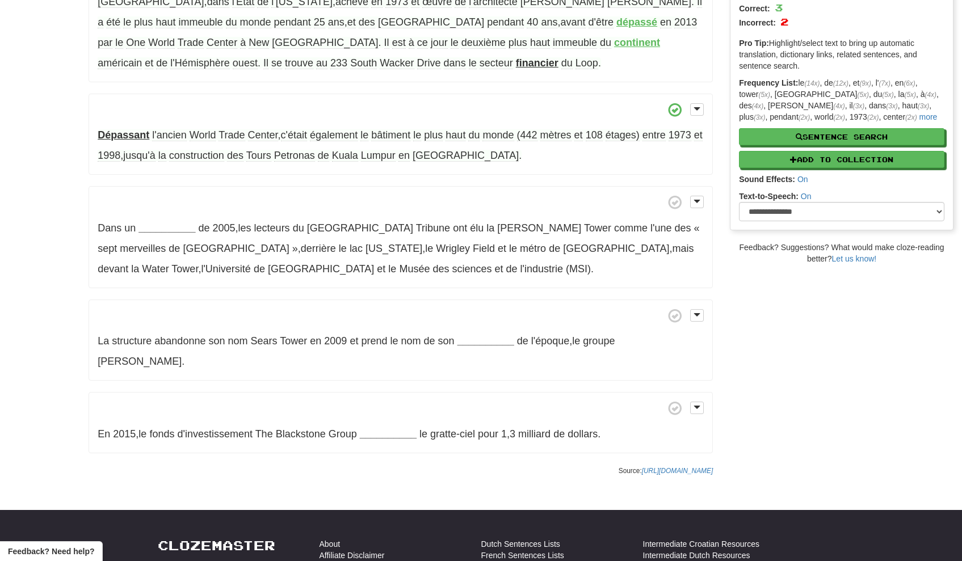
scroll to position [190, 0]
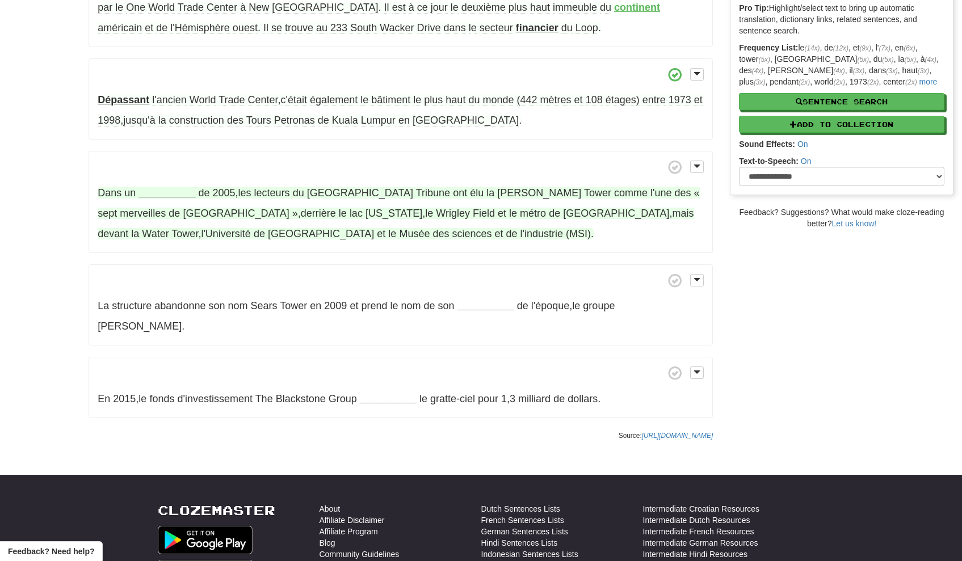
click at [173, 191] on strong "__________" at bounding box center [166, 192] width 57 height 11
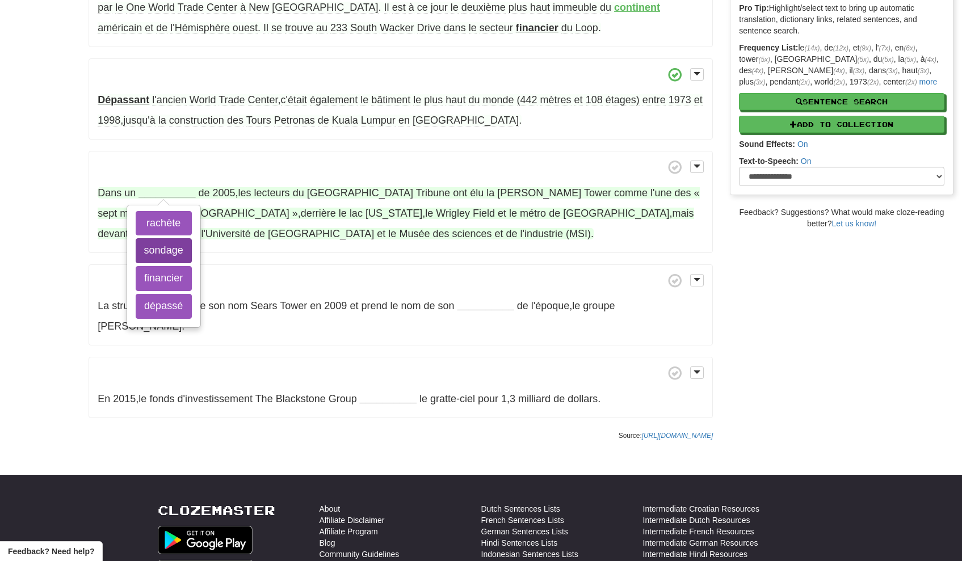
click at [171, 249] on button "sondage" at bounding box center [164, 250] width 56 height 25
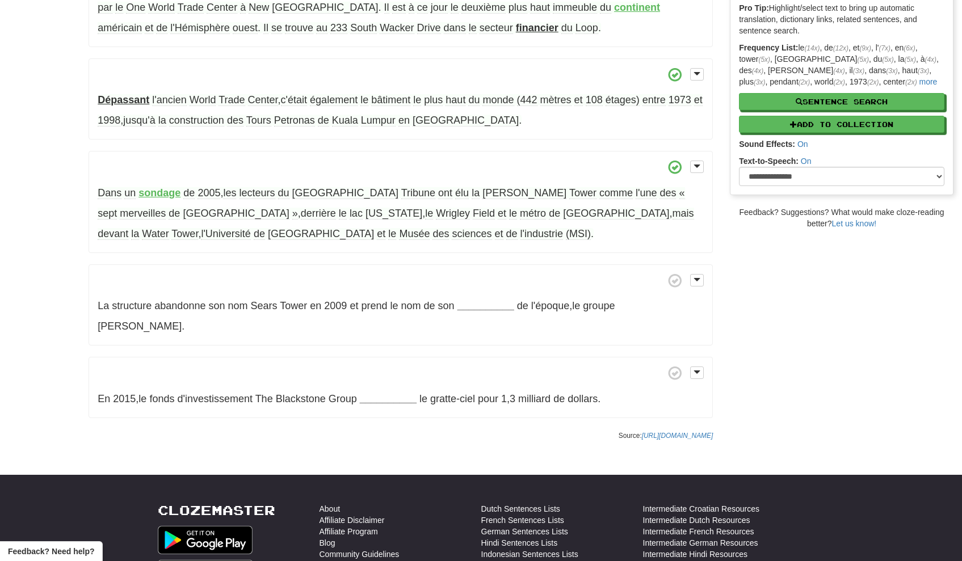
click at [167, 194] on strong "sondage" at bounding box center [159, 192] width 42 height 11
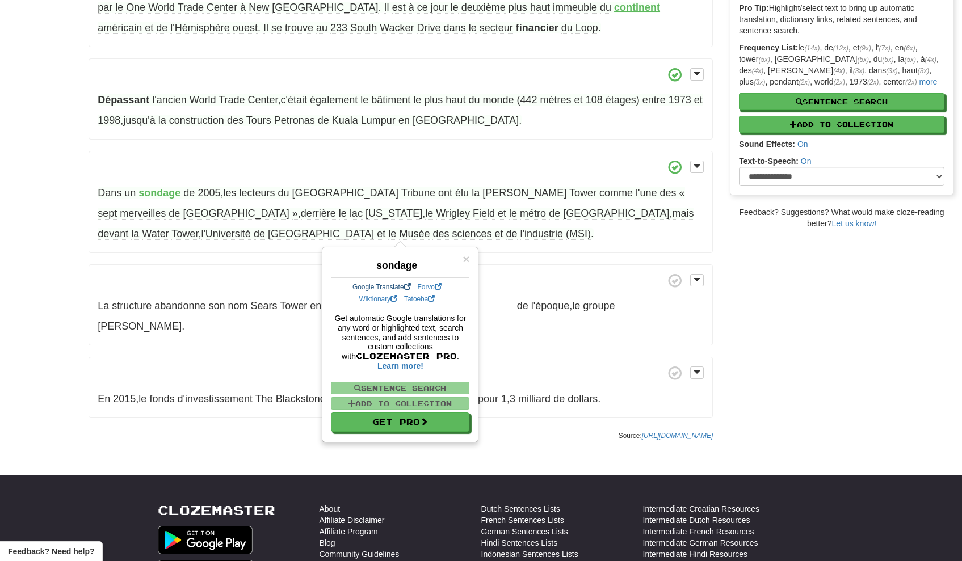
click at [386, 288] on link "Google Translate" at bounding box center [381, 287] width 58 height 8
click at [516, 226] on p "Dans un sondage de 2005 , les lecteurs du Chicago Tribune ont élu la [PERSON_NA…" at bounding box center [401, 202] width 624 height 102
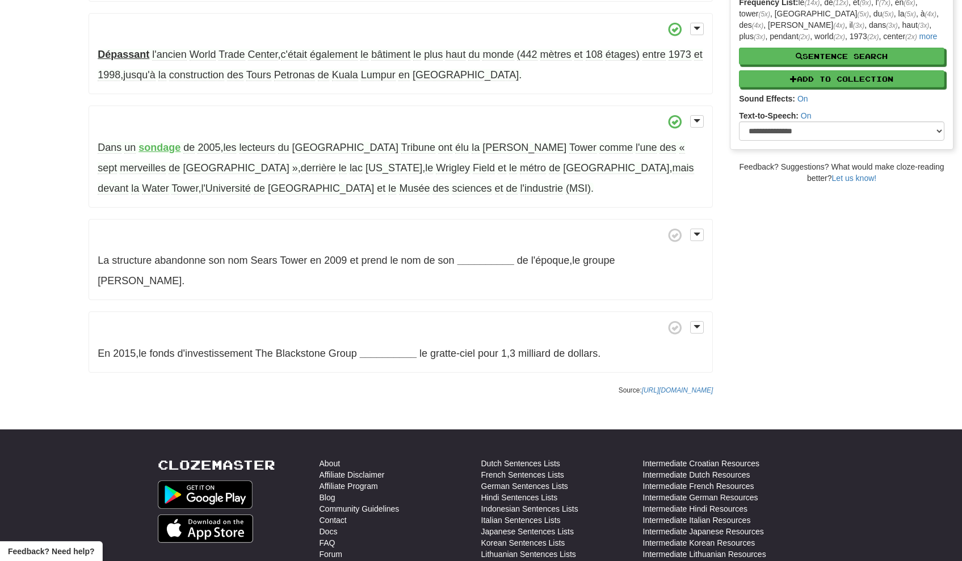
scroll to position [270, 0]
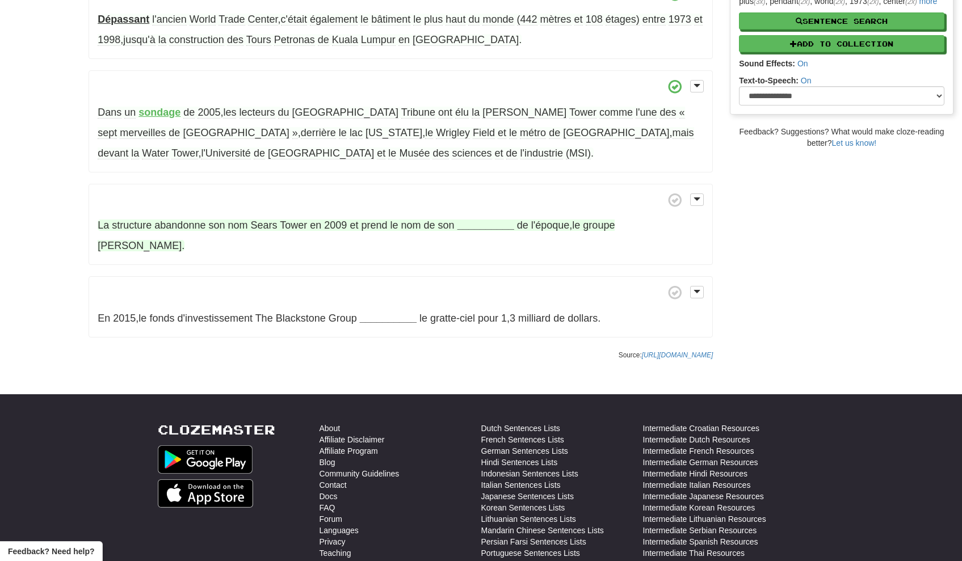
click at [491, 231] on strong "__________" at bounding box center [485, 225] width 57 height 11
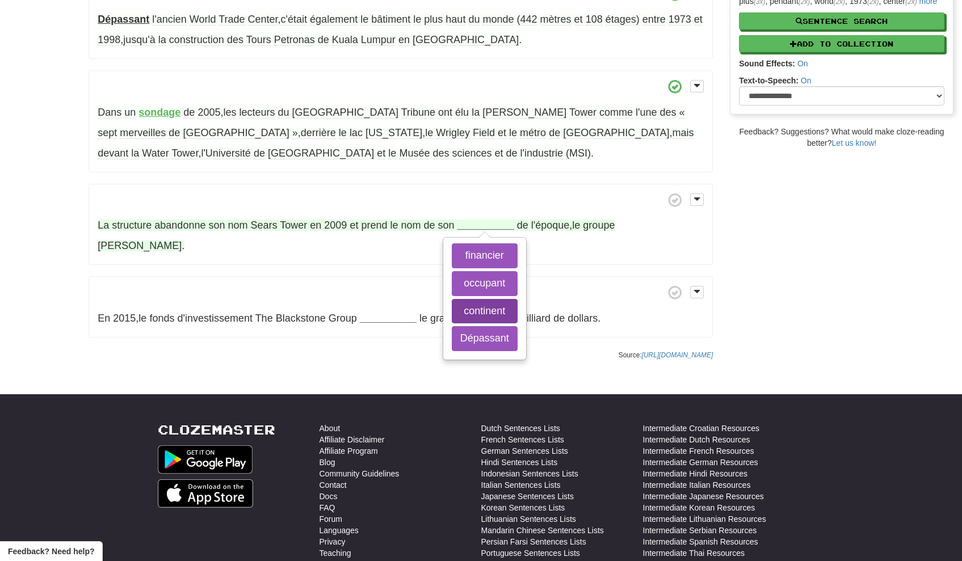
click at [494, 317] on button "continent" at bounding box center [485, 311] width 66 height 25
click at [493, 294] on button "occupant" at bounding box center [485, 283] width 66 height 25
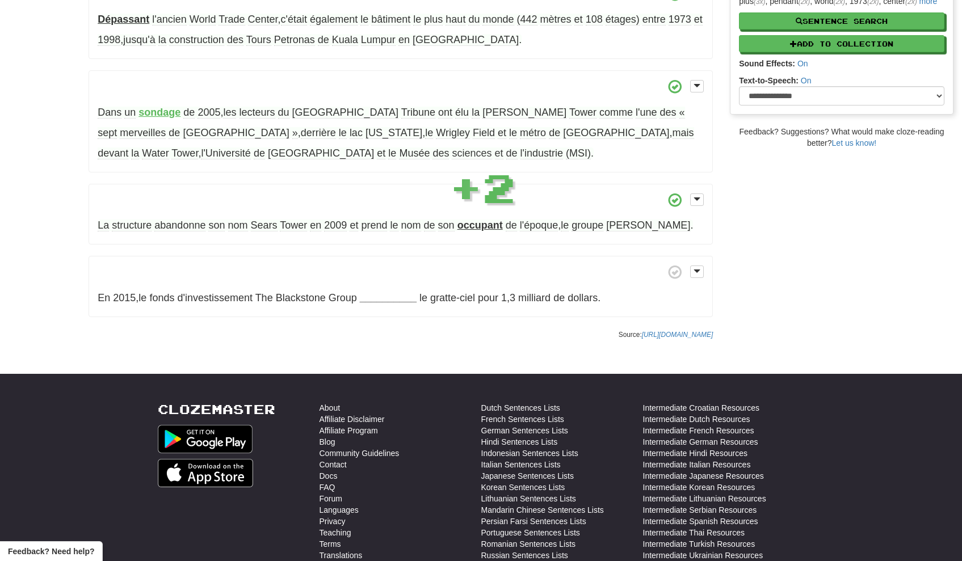
click at [491, 228] on strong "occupant" at bounding box center [479, 225] width 45 height 11
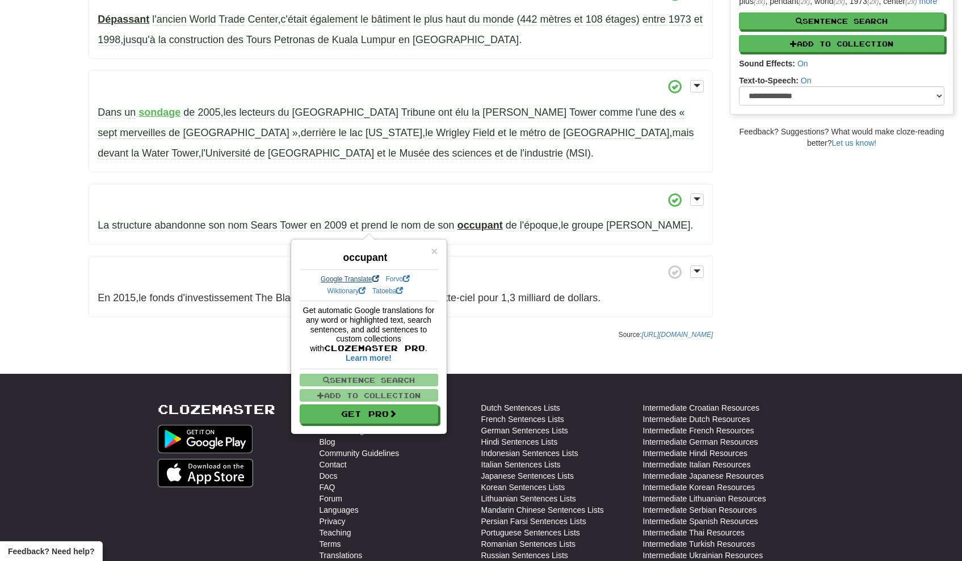
click at [351, 280] on link "Google Translate" at bounding box center [350, 279] width 58 height 8
click at [504, 264] on p "En 2015 , le fonds d'investissement The Blackstone Group __________ le gratte-c…" at bounding box center [401, 286] width 624 height 61
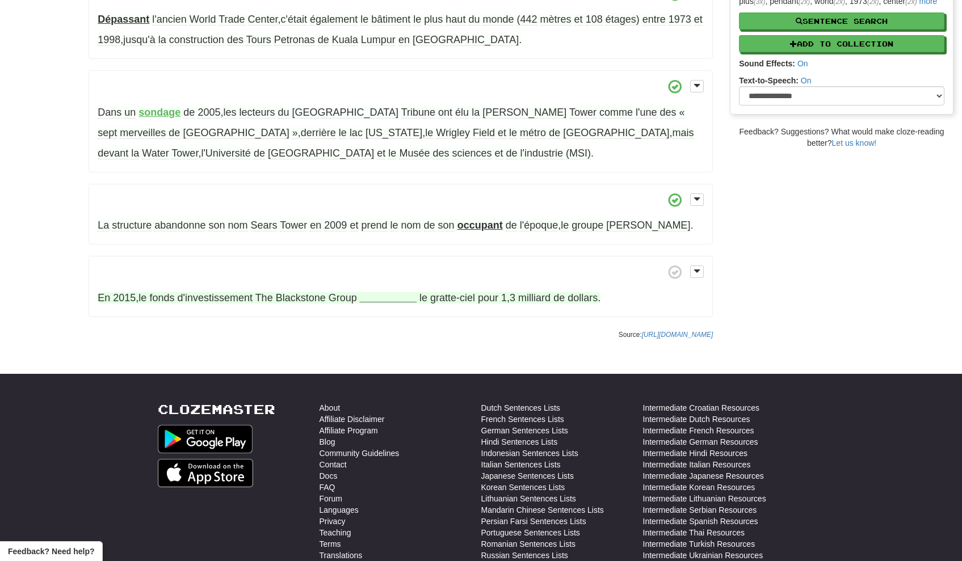
click at [385, 301] on strong "__________" at bounding box center [388, 297] width 57 height 11
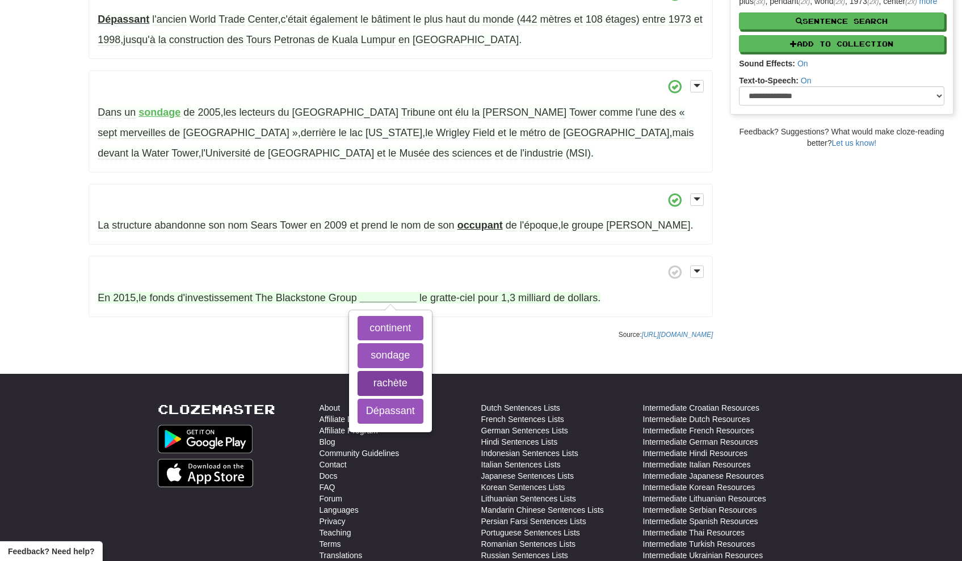
click at [396, 385] on button "rachète" at bounding box center [391, 383] width 66 height 25
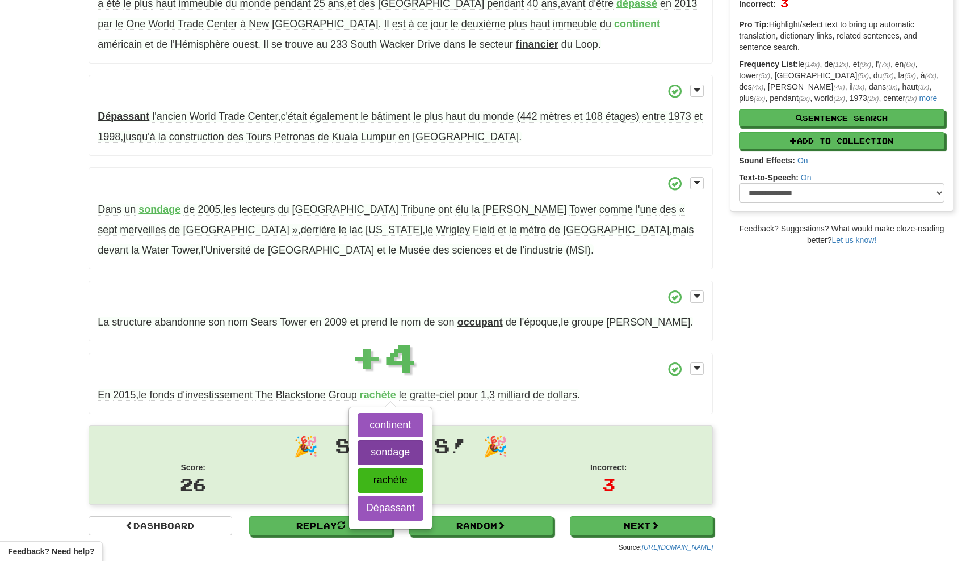
scroll to position [163, 0]
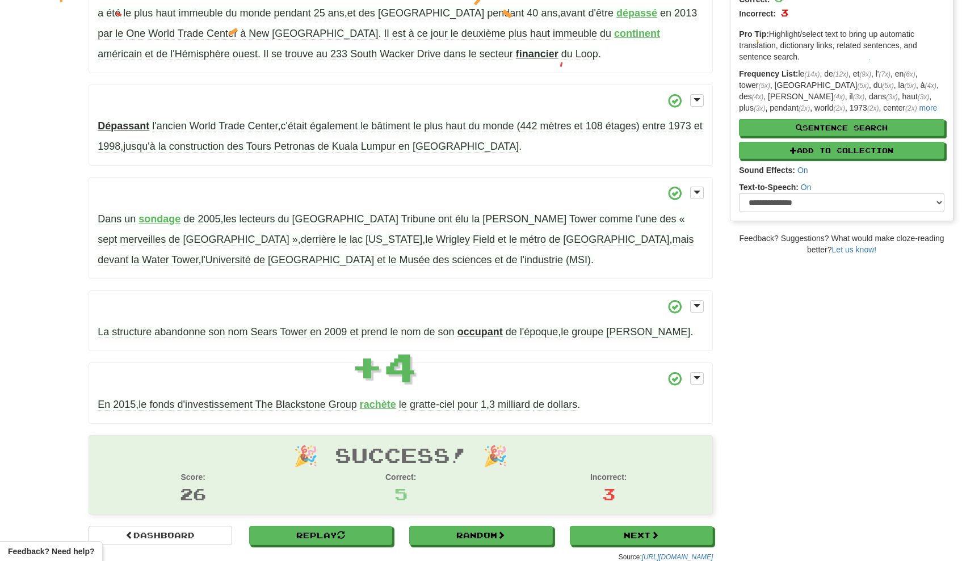
click at [392, 405] on strong "rachète" at bounding box center [378, 404] width 36 height 11
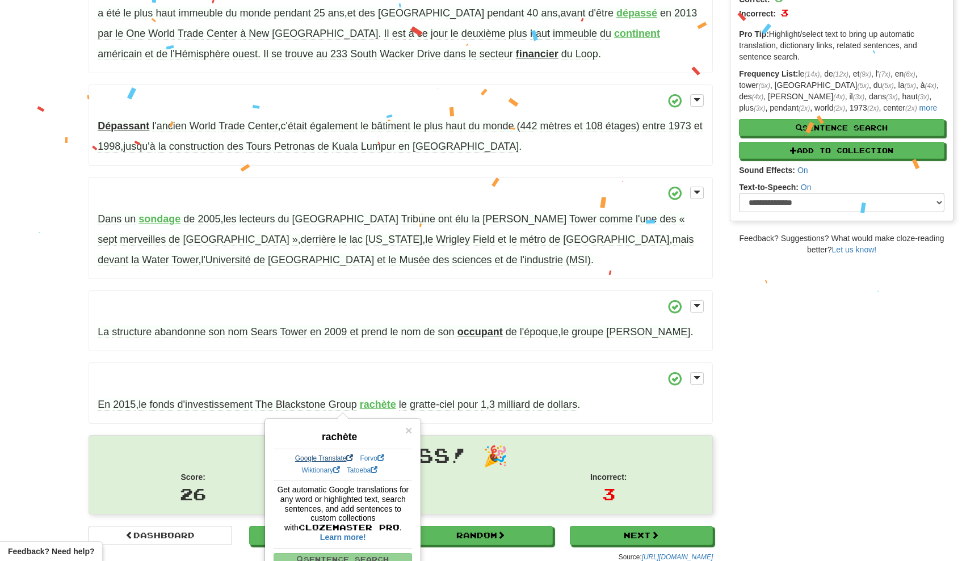
click at [338, 459] on link "Google Translate" at bounding box center [324, 459] width 58 height 8
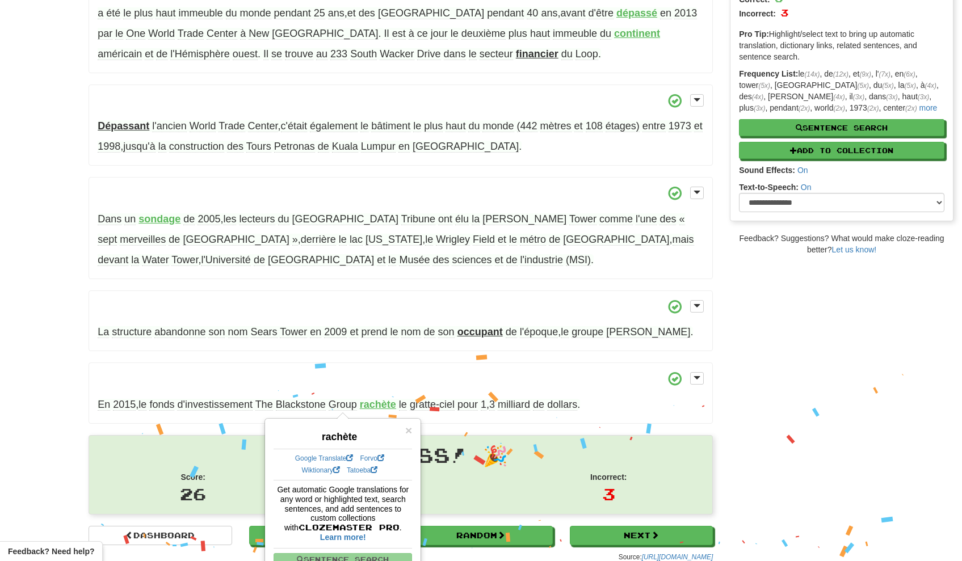
scroll to position [166, 0]
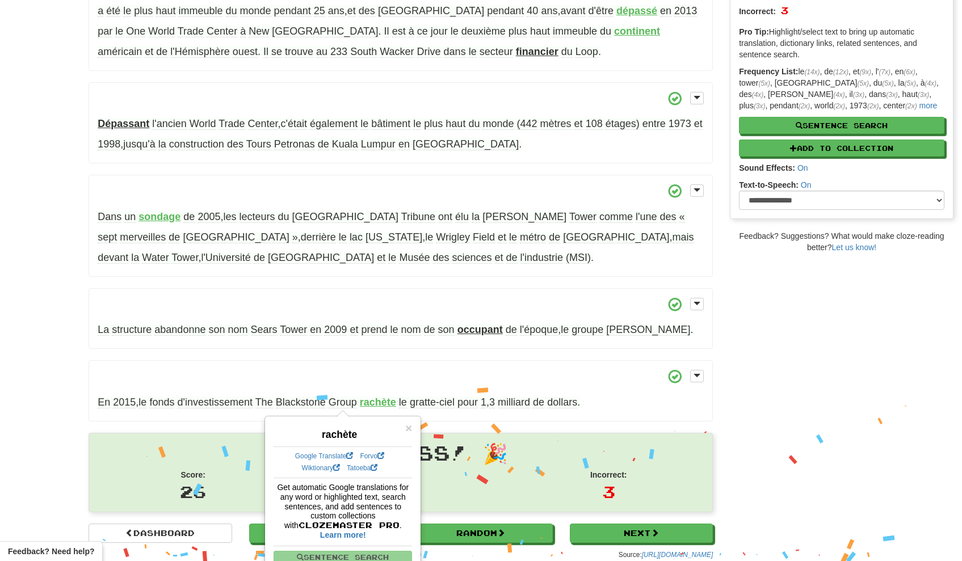
click at [527, 371] on p "En 2015 , le fonds d'investissement The Blackstone Group rachète le gratte-ciel…" at bounding box center [401, 390] width 624 height 61
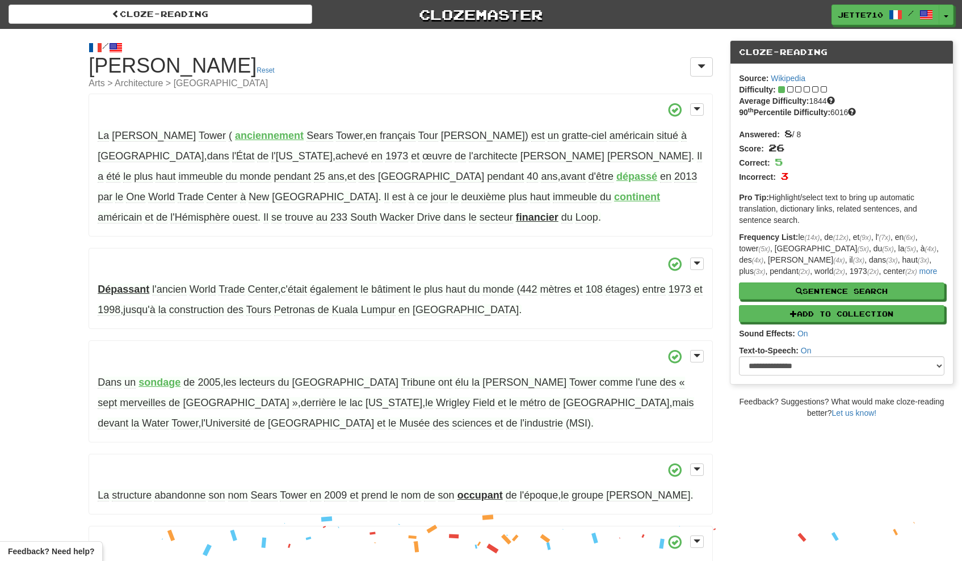
scroll to position [523, 0]
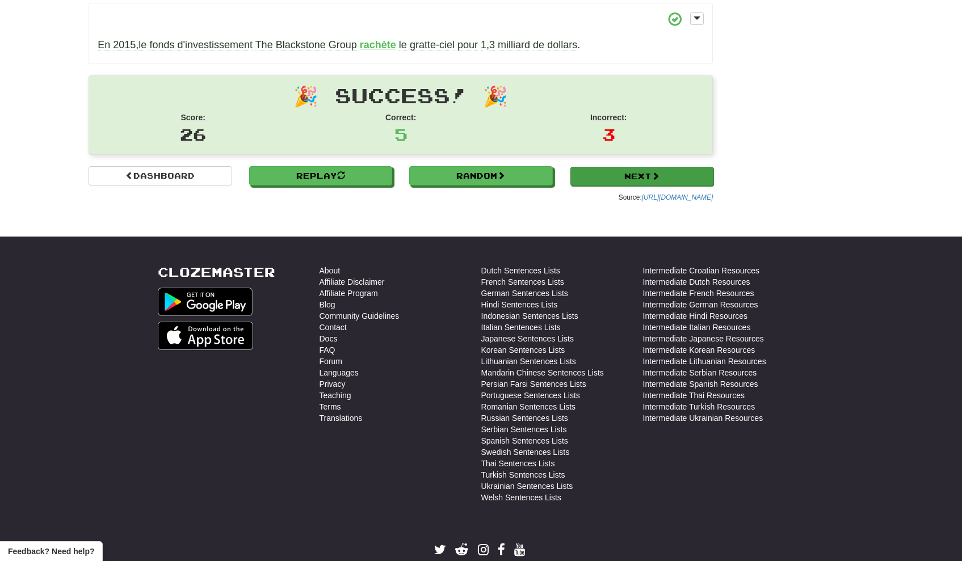
click at [609, 183] on link "Next" at bounding box center [641, 176] width 143 height 19
